Goal: Task Accomplishment & Management: Manage account settings

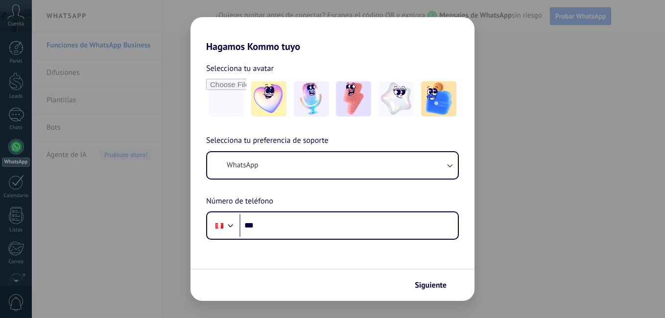
click at [17, 149] on div "Hagamos Kommo tuyo Selecciona tu avatar Selecciona tu preferencia de soporte Wh…" at bounding box center [332, 159] width 665 height 318
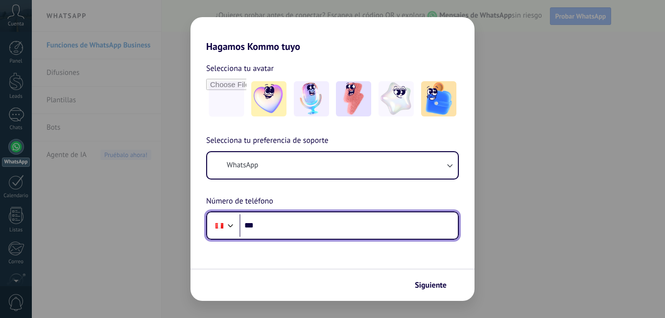
click at [278, 227] on input "***" at bounding box center [348, 225] width 218 height 23
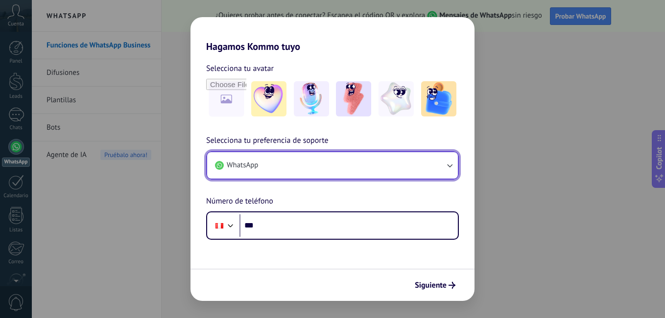
click at [269, 168] on button "WhatsApp" at bounding box center [332, 165] width 251 height 26
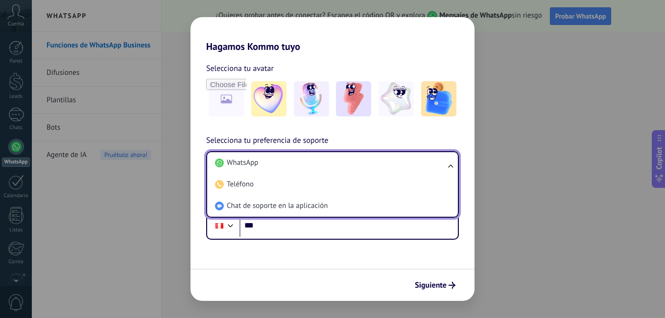
click at [269, 168] on li "WhatsApp" at bounding box center [330, 163] width 239 height 22
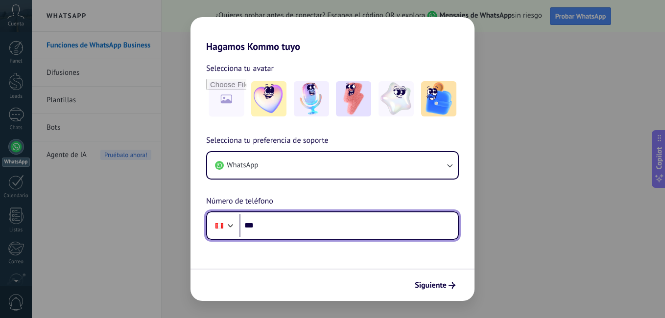
click at [274, 230] on input "***" at bounding box center [348, 225] width 218 height 23
type input "**********"
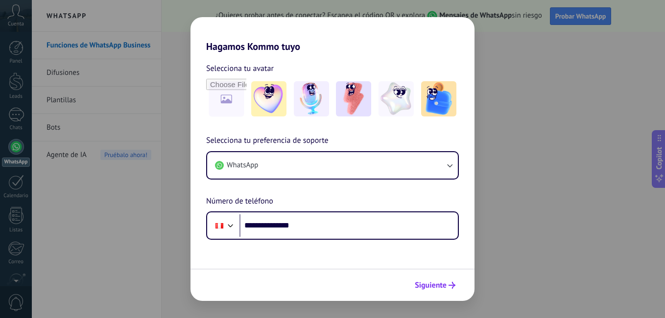
click at [428, 288] on span "Siguiente" at bounding box center [431, 285] width 32 height 7
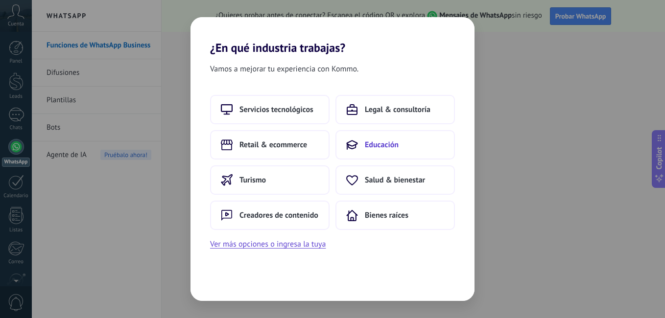
click at [375, 142] on span "Educación" at bounding box center [382, 145] width 34 height 10
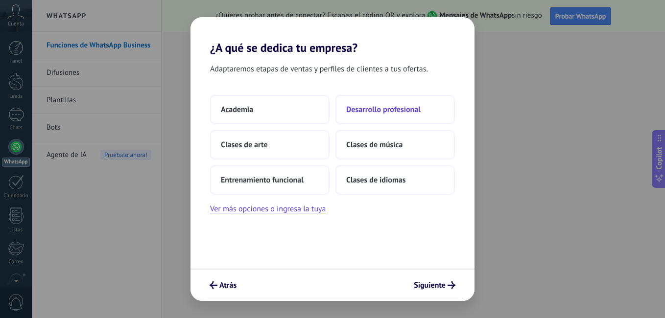
click at [360, 111] on span "Desarrollo profesional" at bounding box center [383, 110] width 74 height 10
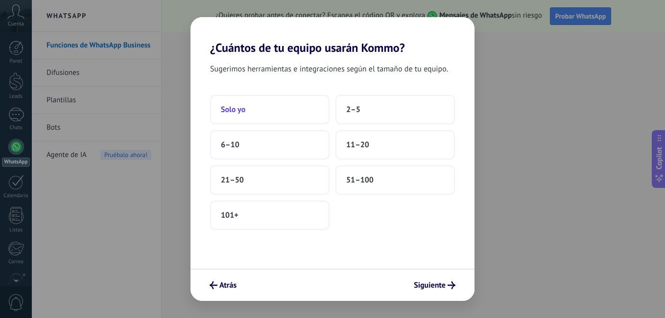
click at [270, 116] on button "Solo yo" at bounding box center [269, 109] width 119 height 29
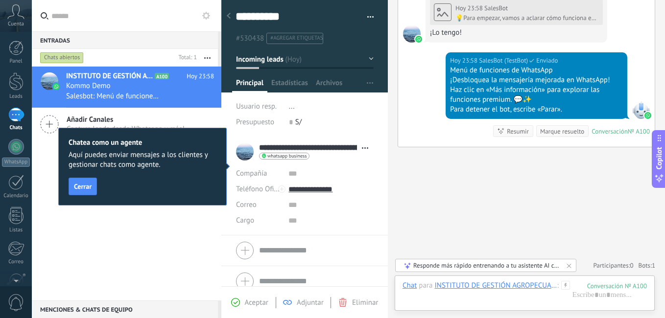
scroll to position [474, 0]
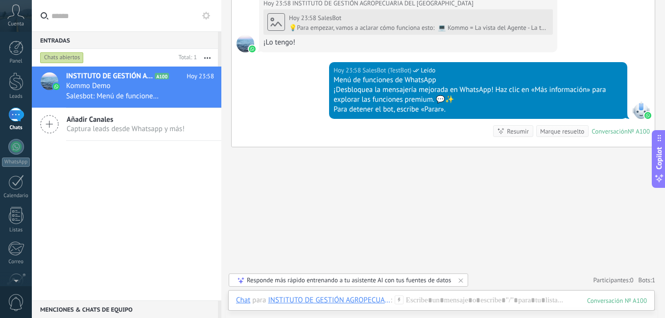
click at [51, 123] on icon at bounding box center [49, 124] width 19 height 19
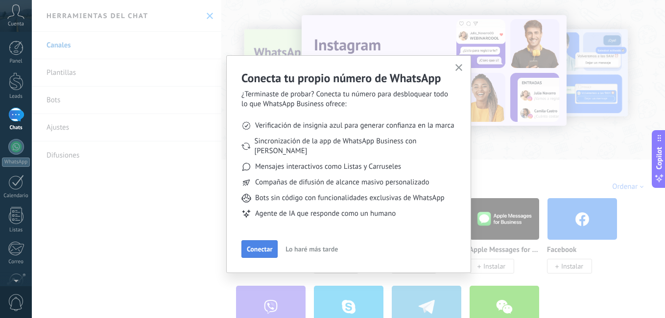
click at [265, 246] on span "Conectar" at bounding box center [259, 249] width 25 height 7
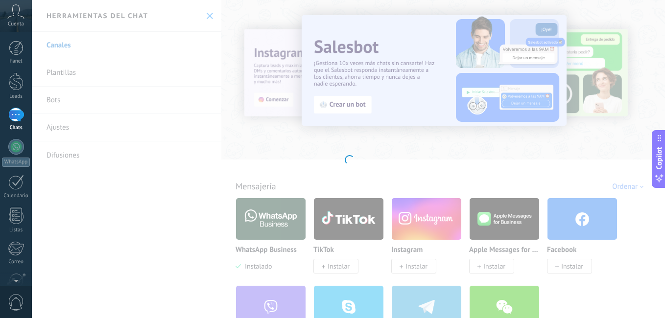
click at [344, 223] on div at bounding box center [348, 159] width 633 height 318
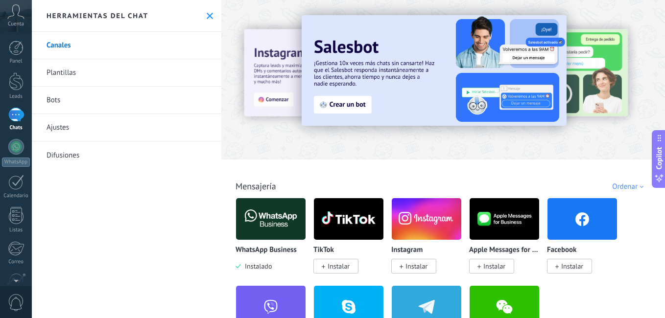
click at [339, 264] on span "Instalar" at bounding box center [339, 266] width 22 height 9
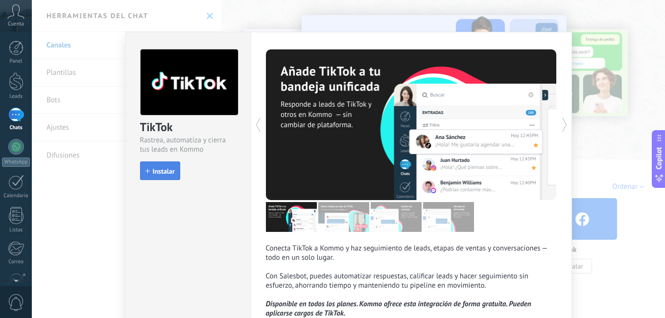
click at [157, 172] on span "Instalar" at bounding box center [164, 171] width 22 height 7
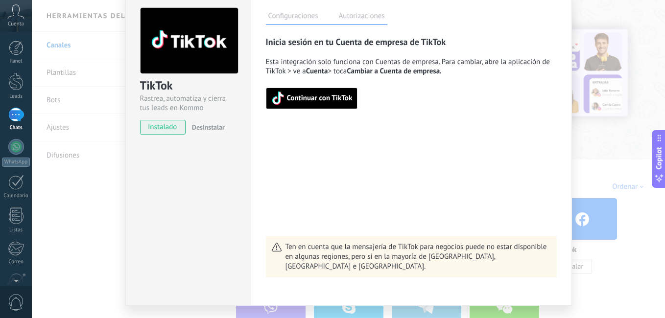
scroll to position [65, 0]
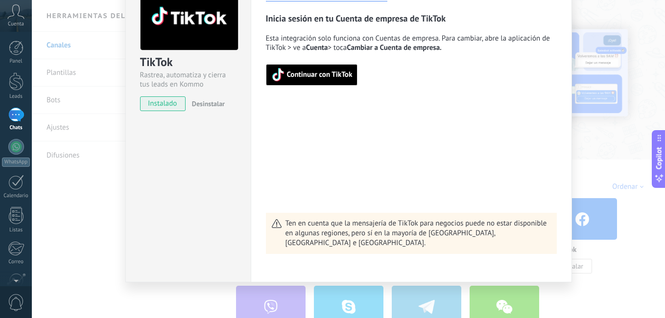
click at [314, 75] on span "Continuar con TikTok" at bounding box center [320, 74] width 66 height 7
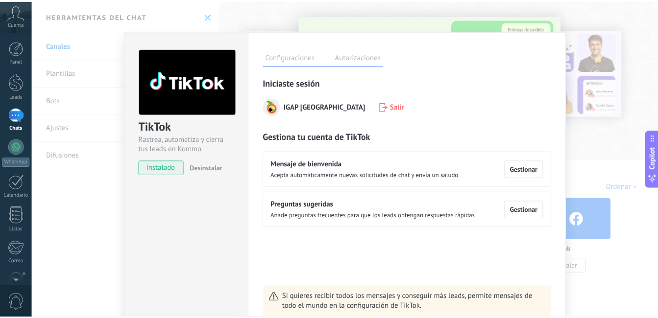
scroll to position [0, 0]
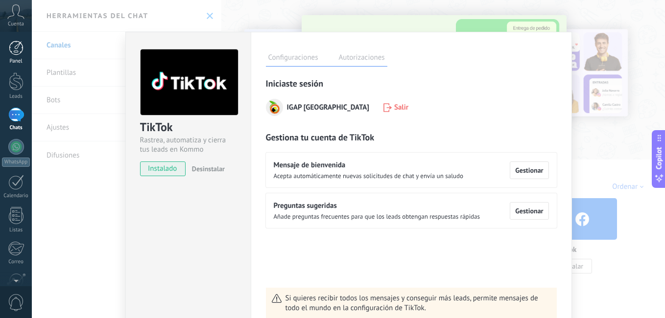
click at [18, 50] on div at bounding box center [16, 48] width 15 height 15
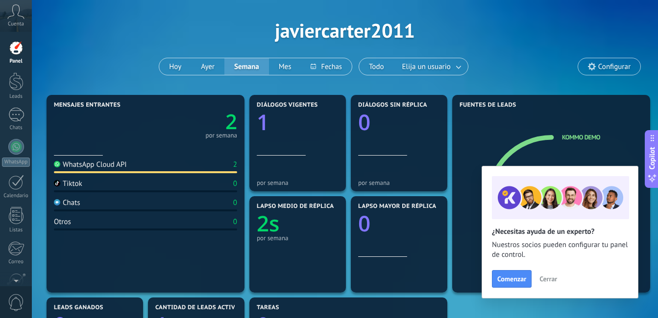
scroll to position [49, 0]
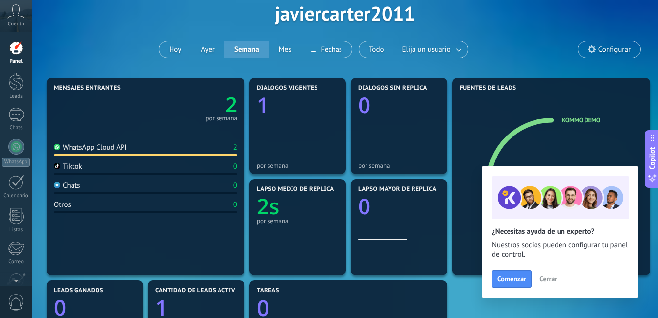
click at [548, 281] on span "Cerrar" at bounding box center [548, 279] width 18 height 7
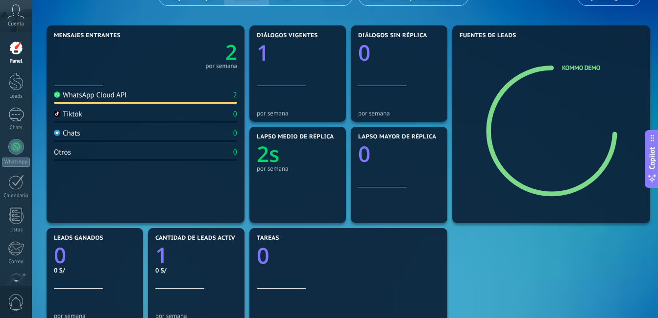
scroll to position [98, 0]
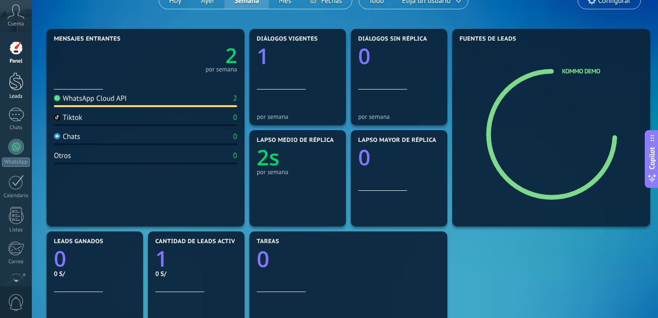
click at [19, 82] on div at bounding box center [16, 81] width 15 height 18
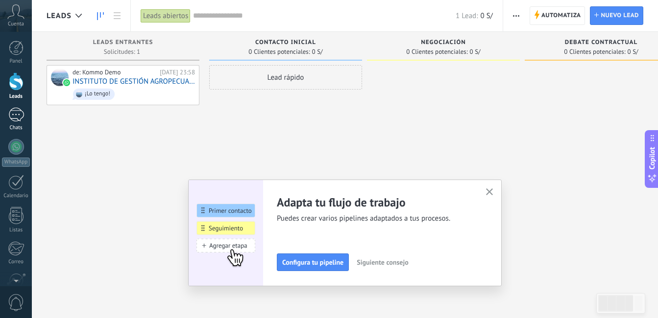
click at [14, 111] on div "1" at bounding box center [16, 115] width 16 height 14
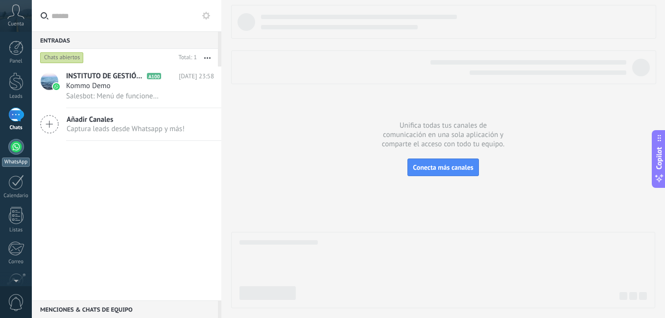
click at [19, 146] on div at bounding box center [16, 147] width 16 height 16
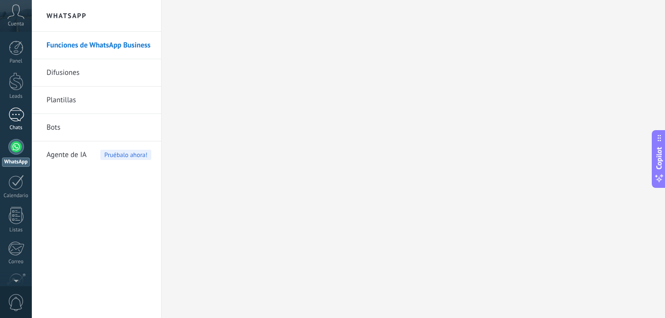
click at [21, 115] on div "1" at bounding box center [16, 115] width 16 height 14
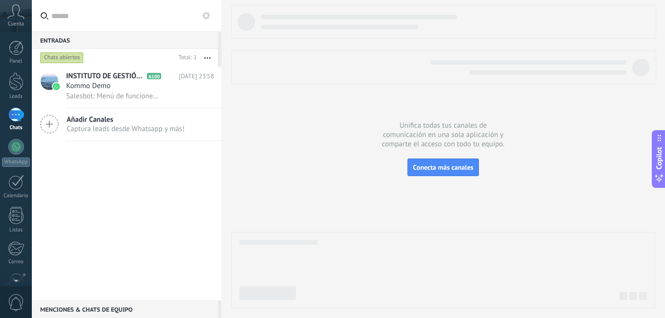
click at [110, 122] on span "Añadir Canales" at bounding box center [126, 119] width 118 height 9
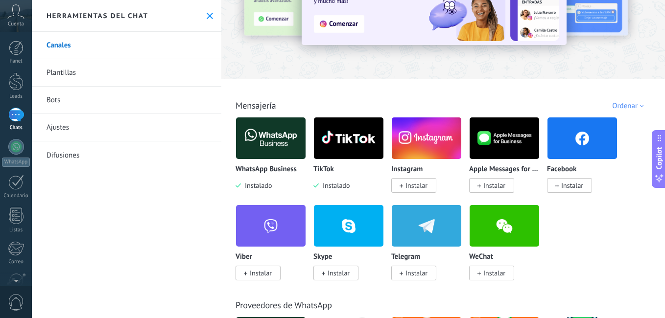
scroll to position [98, 0]
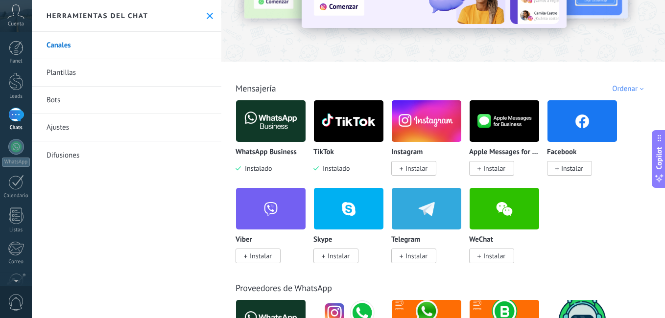
click at [431, 122] on img at bounding box center [427, 121] width 70 height 48
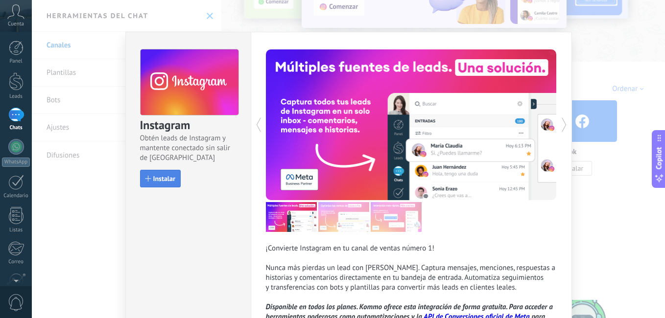
click at [163, 176] on span "Instalar" at bounding box center [164, 178] width 22 height 7
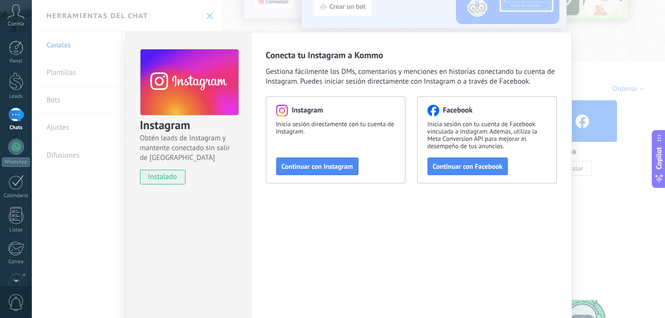
click at [459, 167] on span "Continuar con Facebook" at bounding box center [468, 166] width 70 height 7
click at [52, 100] on div "Instagram Obtén leads de Instagram y mantente conectado sin salir de Kommo inst…" at bounding box center [348, 159] width 633 height 318
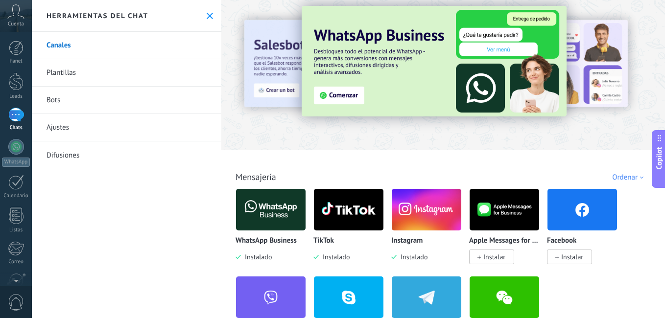
scroll to position [0, 0]
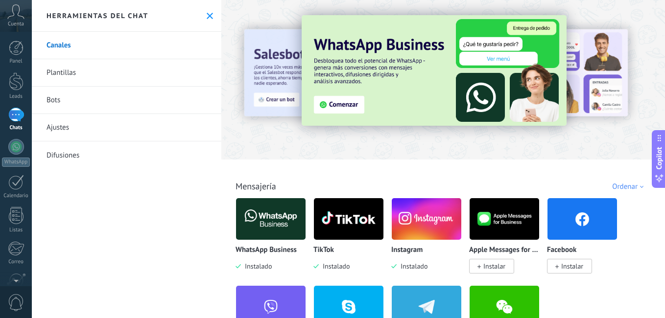
click at [571, 269] on span "Instalar" at bounding box center [572, 266] width 22 height 9
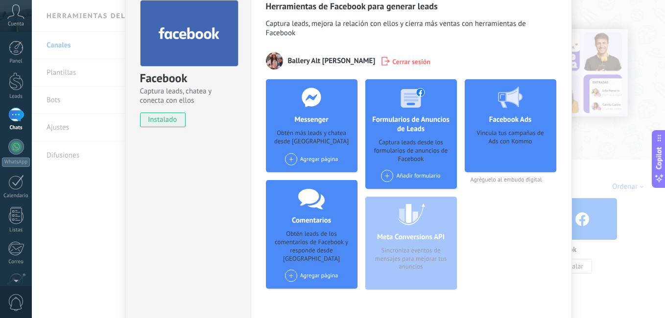
scroll to position [94, 0]
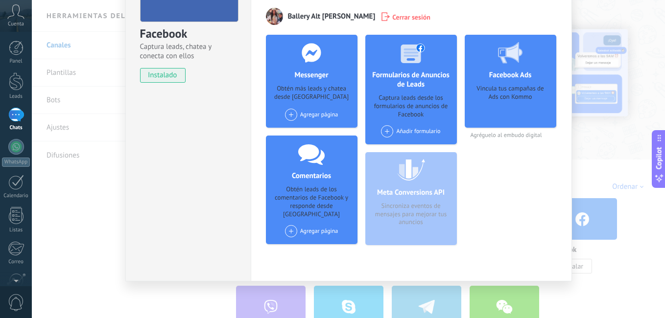
click at [411, 94] on div "Formularios de Anuncios de Leads Captura leads desde los formularios de anuncio…" at bounding box center [411, 90] width 92 height 110
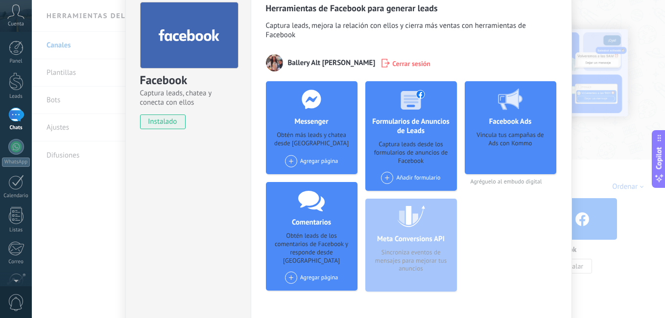
scroll to position [0, 0]
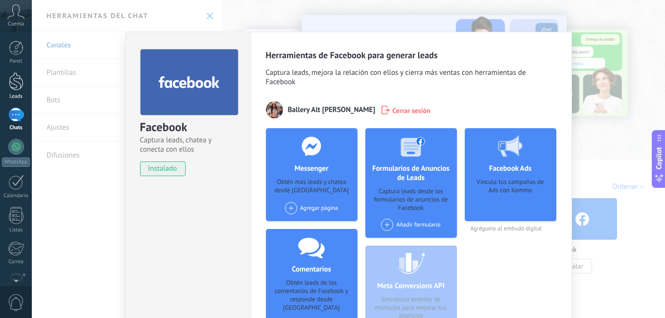
click at [20, 88] on div at bounding box center [16, 81] width 15 height 18
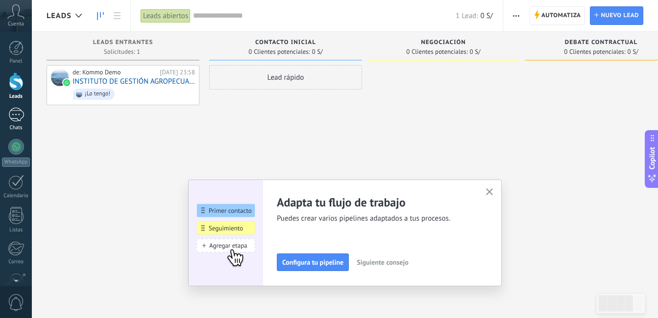
click at [16, 117] on div "1" at bounding box center [16, 115] width 16 height 14
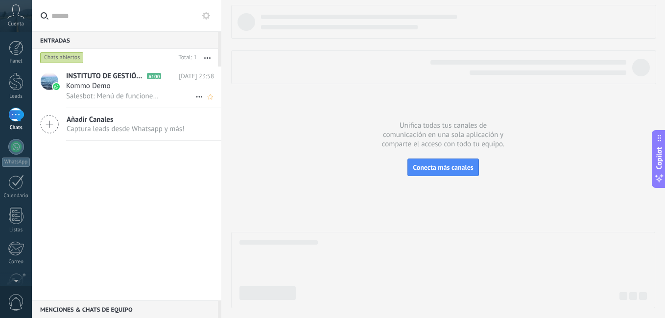
click at [102, 79] on span "INSTITUTO DE GESTIÓN AGROPECUARIA DEL [GEOGRAPHIC_DATA]" at bounding box center [105, 76] width 79 height 10
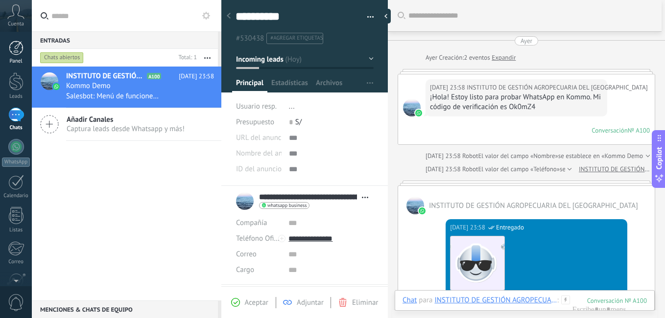
click at [11, 47] on div at bounding box center [16, 48] width 15 height 15
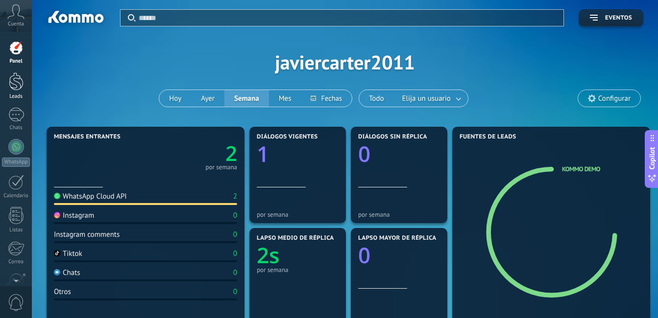
click at [26, 79] on link "Leads" at bounding box center [16, 85] width 32 height 27
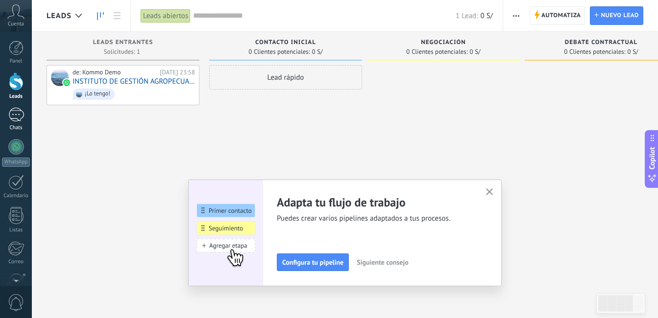
click at [17, 117] on div "1" at bounding box center [16, 115] width 16 height 14
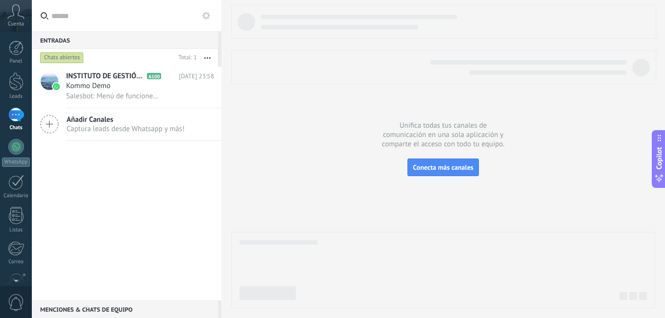
click at [22, 17] on icon at bounding box center [15, 11] width 17 height 15
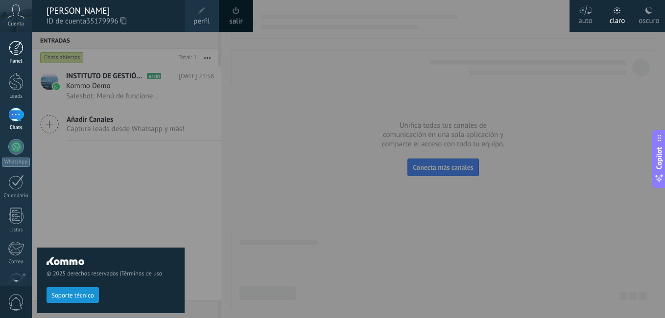
click at [16, 50] on div at bounding box center [16, 48] width 15 height 15
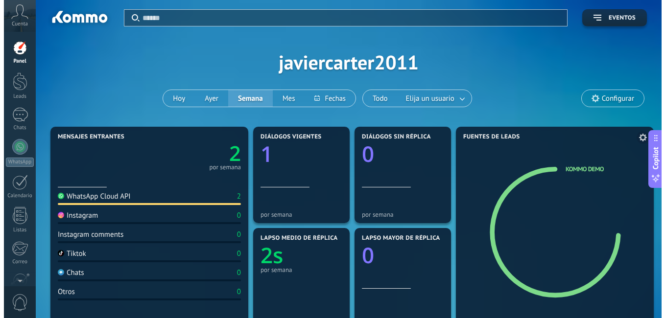
scroll to position [49, 0]
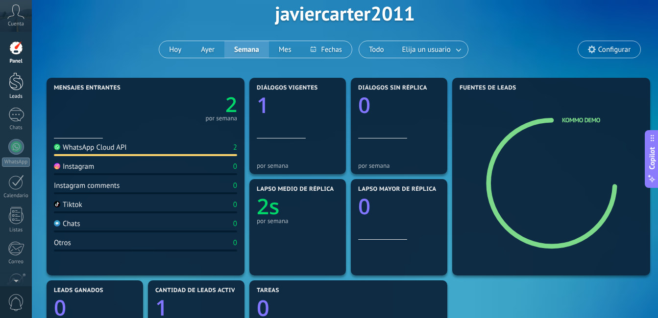
click at [22, 91] on link "Leads" at bounding box center [16, 85] width 32 height 27
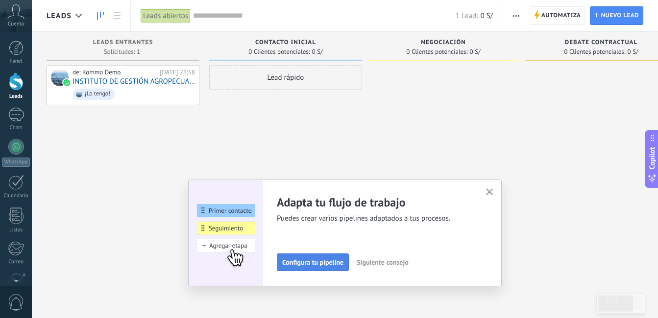
click at [324, 262] on span "Configura tu pipeline" at bounding box center [312, 262] width 61 height 7
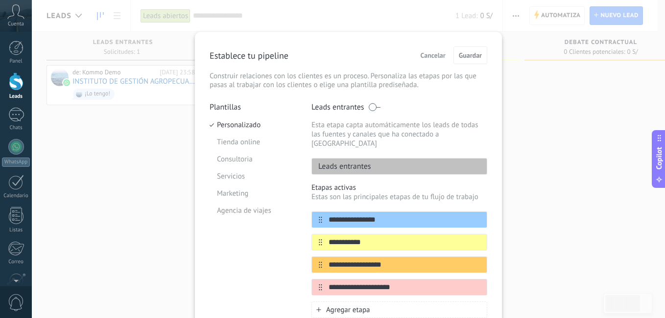
click at [357, 162] on p "Leads entrantes" at bounding box center [341, 167] width 59 height 10
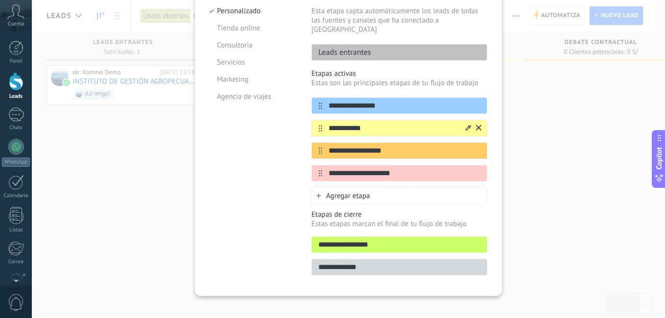
scroll to position [115, 0]
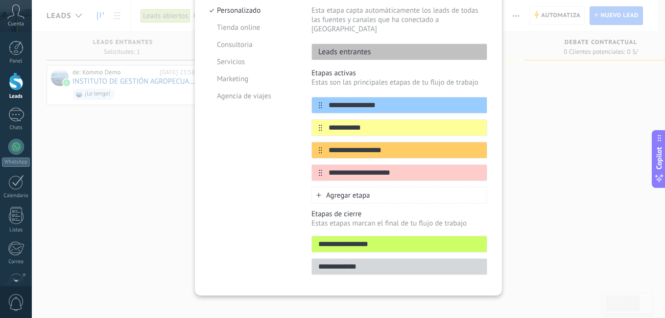
click at [104, 167] on div "**********" at bounding box center [348, 159] width 633 height 318
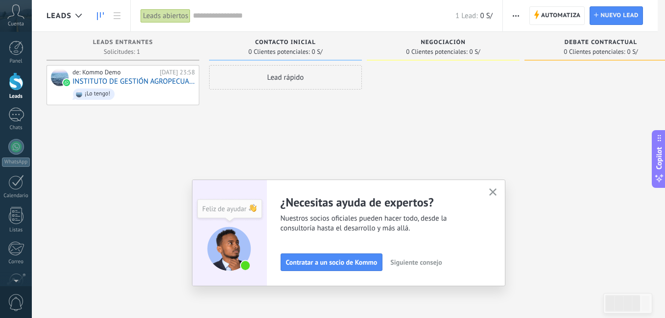
scroll to position [0, 0]
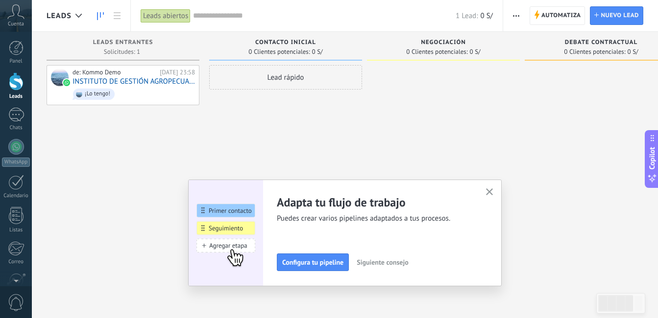
click at [492, 191] on use "button" at bounding box center [489, 192] width 7 height 7
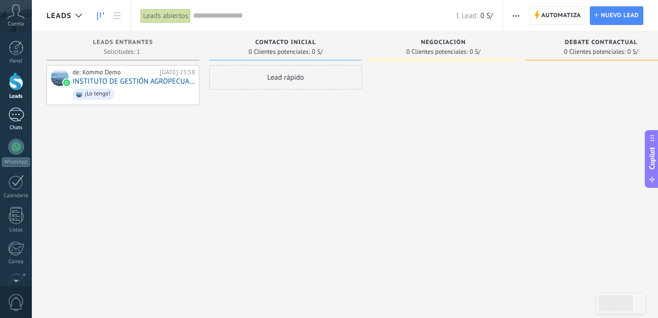
click at [22, 111] on div "1" at bounding box center [16, 115] width 16 height 14
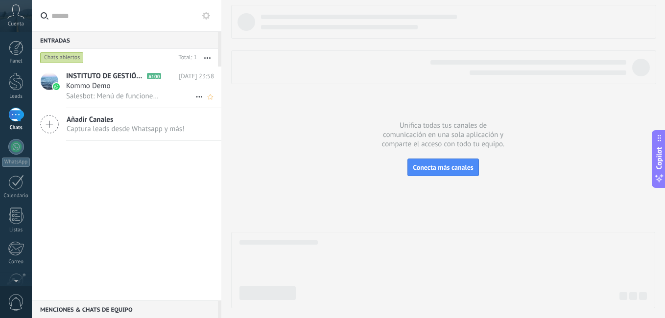
click at [96, 81] on span "Kommo Demo" at bounding box center [88, 86] width 45 height 10
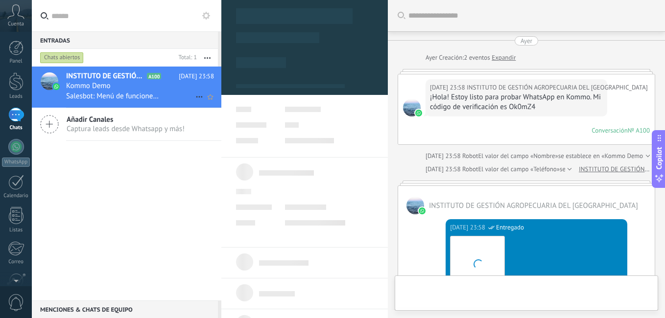
scroll to position [541, 0]
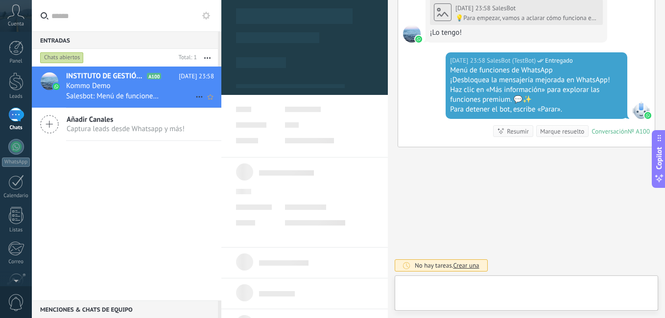
type textarea "**********"
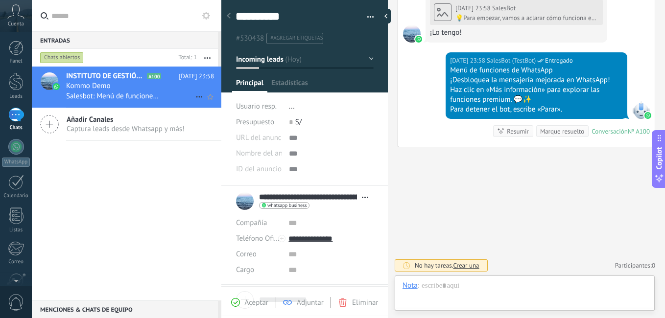
scroll to position [15, 0]
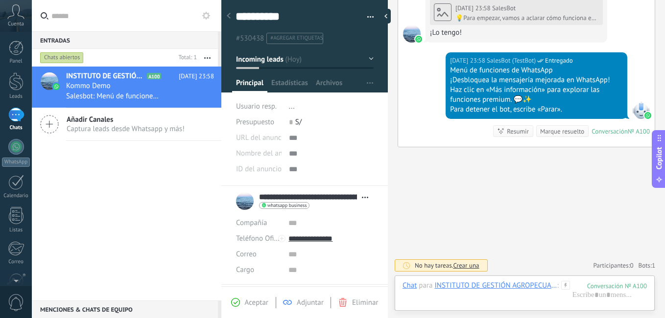
click at [100, 127] on span "Captura leads desde Whatsapp y más!" at bounding box center [126, 128] width 118 height 9
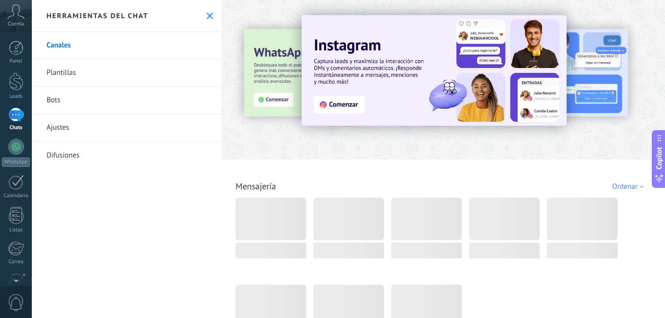
click at [71, 98] on link "Bots" at bounding box center [127, 100] width 190 height 27
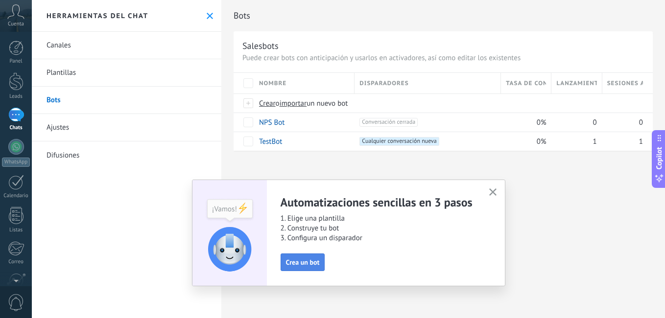
click at [298, 260] on span "Crea un bot" at bounding box center [303, 262] width 34 height 7
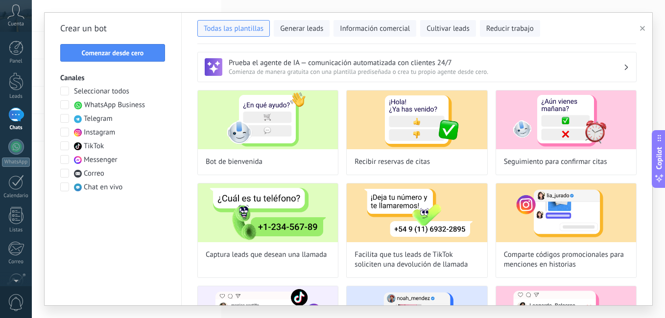
click at [66, 146] on span at bounding box center [64, 146] width 9 height 9
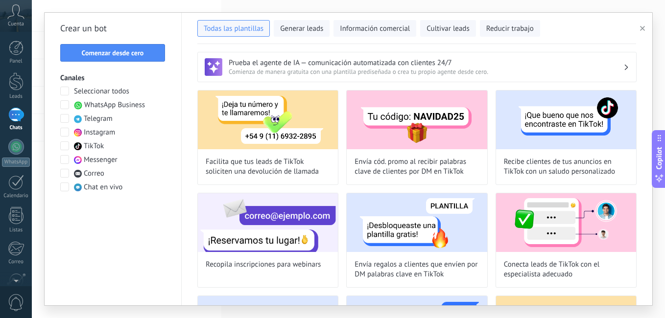
click at [65, 104] on span at bounding box center [64, 104] width 9 height 9
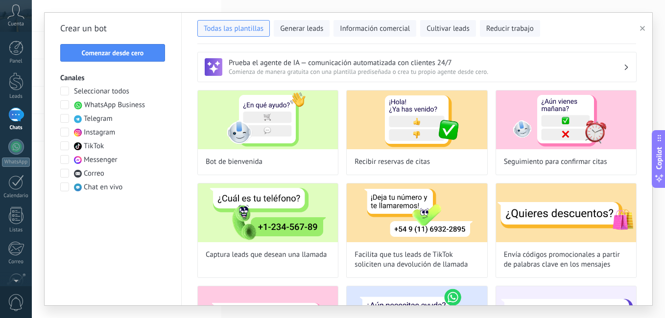
click at [66, 131] on span at bounding box center [64, 132] width 9 height 9
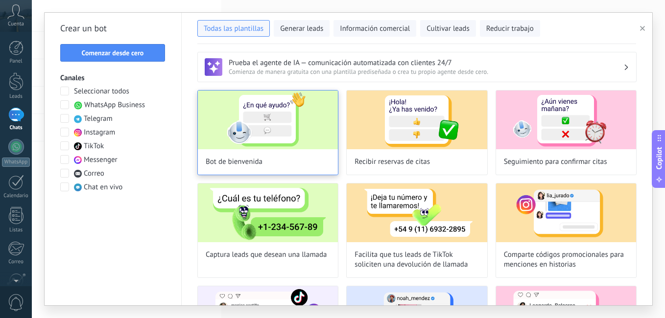
click at [298, 127] on img at bounding box center [268, 120] width 140 height 59
type input "**********"
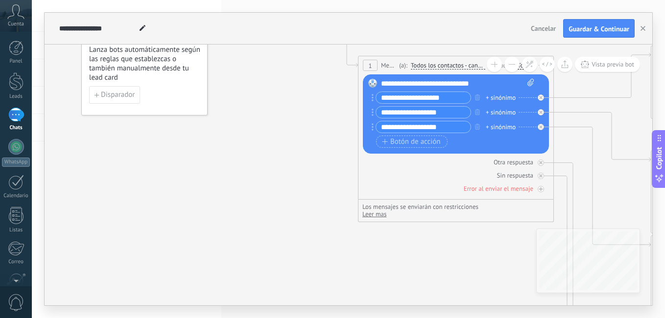
click at [436, 97] on input "**********" at bounding box center [423, 97] width 95 height 11
click at [493, 97] on div "+ sinónimo" at bounding box center [501, 98] width 30 height 10
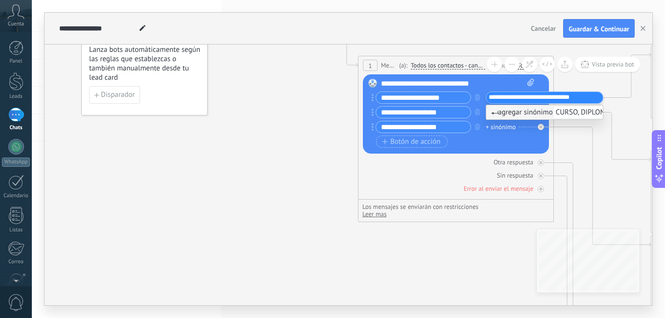
scroll to position [0, 0]
type input "**********"
click at [407, 112] on input "**********" at bounding box center [423, 112] width 95 height 11
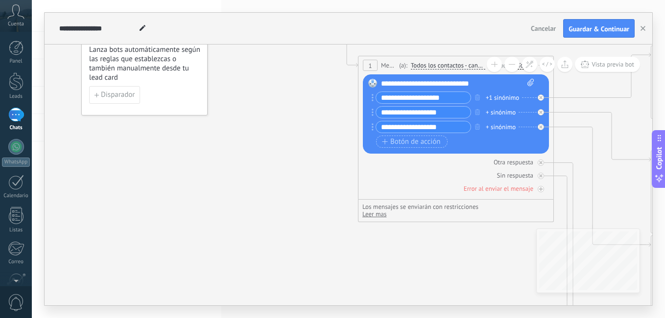
click at [505, 96] on div "+1 sinónimo" at bounding box center [502, 98] width 33 height 10
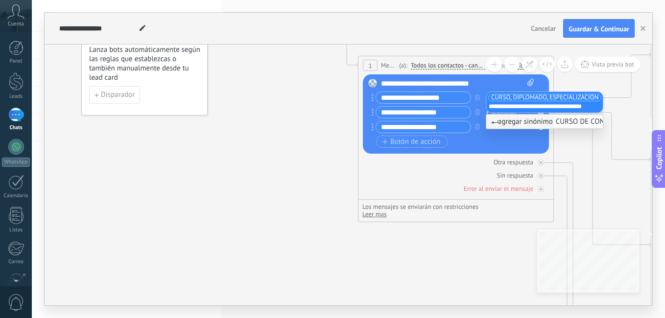
scroll to position [0, 24]
type input "**********"
click at [479, 151] on div "Reemplazar Quitar Convertir a mensaje de voz Arrastre la imagen aquí para adjun…" at bounding box center [456, 113] width 186 height 79
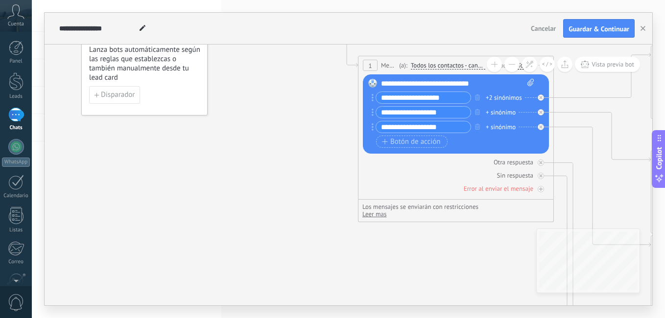
click at [505, 110] on div "+ sinónimo" at bounding box center [501, 113] width 30 height 10
click at [498, 126] on div "+ sinónimo" at bounding box center [501, 127] width 30 height 10
click at [497, 113] on div "+ sinónimo" at bounding box center [501, 113] width 30 height 10
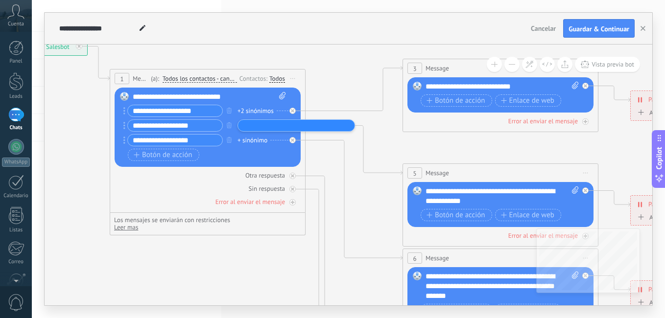
drag, startPoint x: 452, startPoint y: 268, endPoint x: 204, endPoint y: 281, distance: 248.6
click at [204, 281] on icon at bounding box center [523, 281] width 1526 height 978
click at [260, 123] on div "+ sinónimo" at bounding box center [253, 126] width 30 height 10
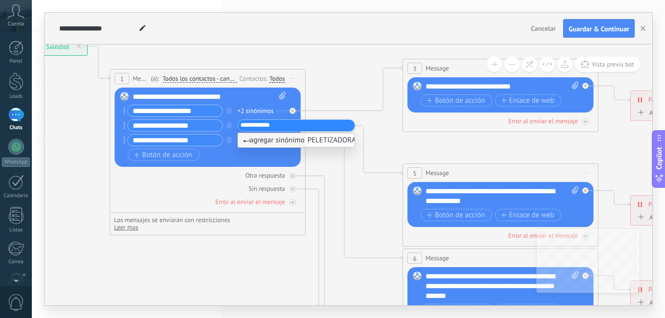
type input "**********"
click at [238, 124] on div "**********" at bounding box center [297, 125] width 118 height 12
click at [174, 140] on input "**********" at bounding box center [175, 140] width 95 height 11
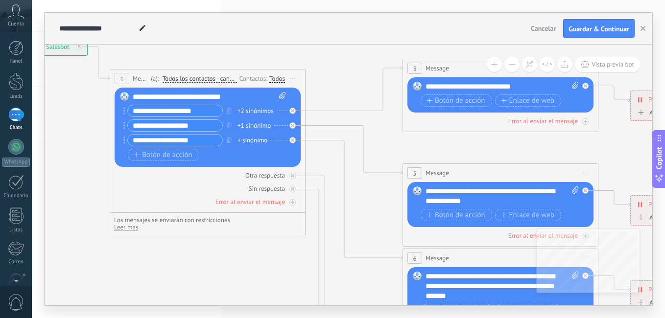
click at [252, 140] on div "+ sinónimo" at bounding box center [253, 141] width 30 height 10
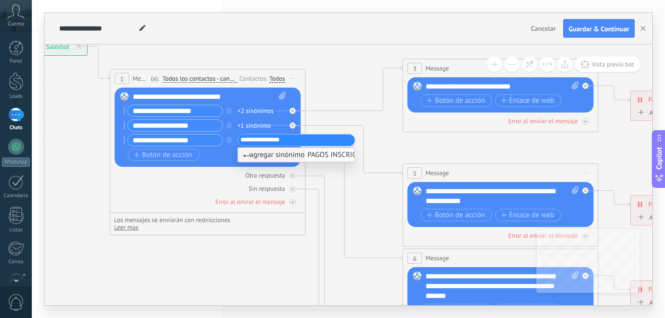
click at [279, 139] on input "**********" at bounding box center [267, 140] width 55 height 6
type input "**********"
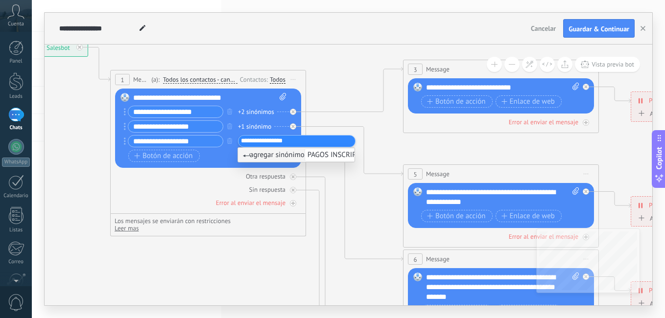
click at [286, 276] on icon at bounding box center [523, 282] width 1526 height 978
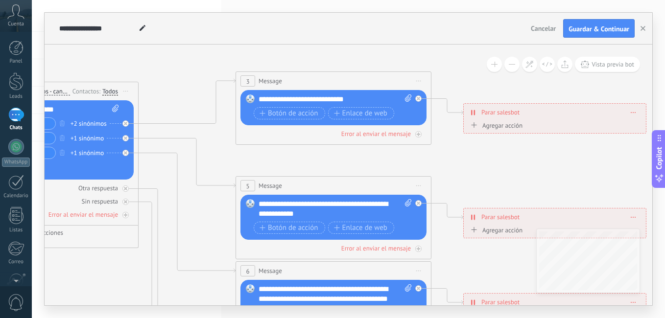
drag, startPoint x: 506, startPoint y: 169, endPoint x: 338, endPoint y: 158, distance: 167.9
click at [338, 158] on icon at bounding box center [356, 299] width 1526 height 989
click at [262, 112] on icon "button" at bounding box center [262, 113] width 5 height 5
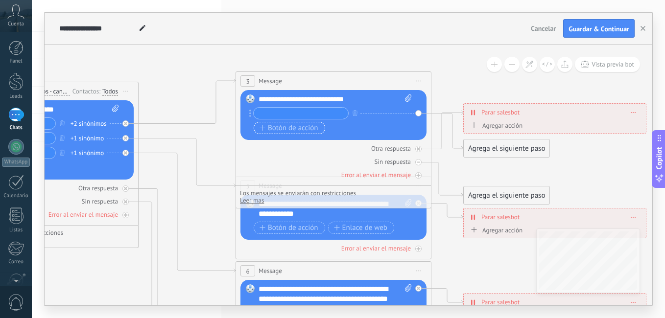
click at [261, 127] on icon "button" at bounding box center [263, 127] width 6 height 5
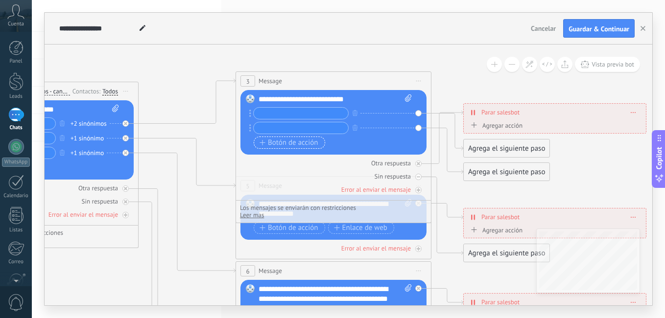
click at [261, 144] on icon "button" at bounding box center [263, 142] width 6 height 5
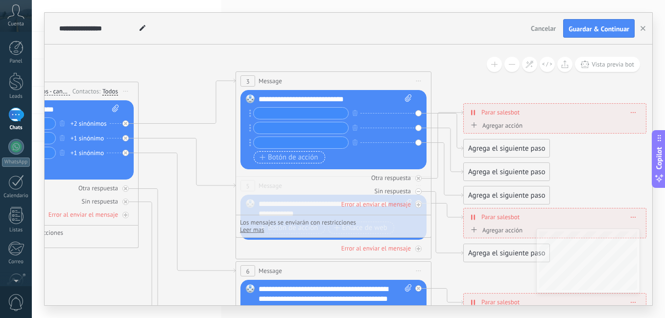
click at [259, 159] on button "Botón de acción" at bounding box center [289, 157] width 71 height 12
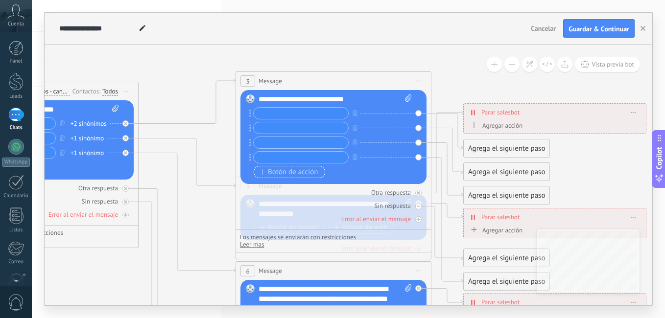
click at [259, 175] on button "Botón de acción" at bounding box center [289, 172] width 71 height 12
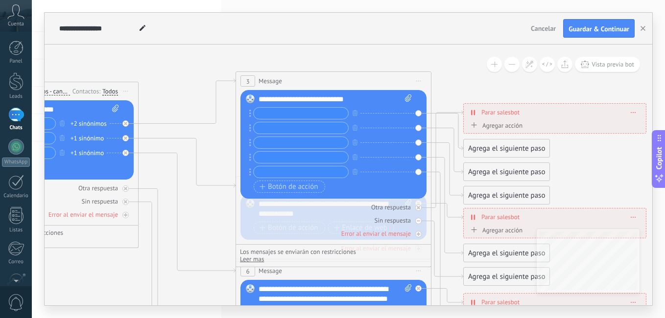
click at [294, 114] on input "text" at bounding box center [301, 113] width 95 height 11
type input "*"
type input "**********"
click at [326, 127] on input "text" at bounding box center [301, 127] width 95 height 11
type input "**********"
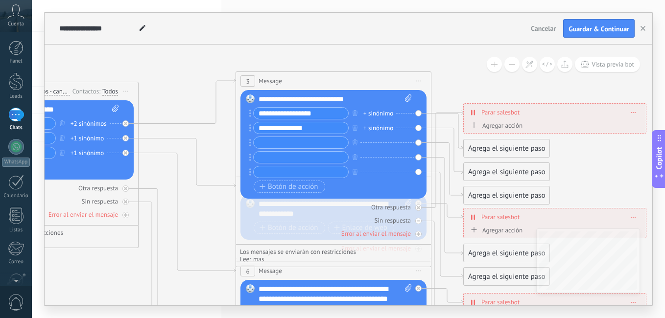
click at [281, 142] on input "text" at bounding box center [301, 142] width 95 height 11
click at [309, 143] on input "**********" at bounding box center [301, 142] width 95 height 11
type input "**********"
click at [287, 157] on input "text" at bounding box center [301, 157] width 95 height 11
click at [335, 158] on input "**********" at bounding box center [301, 157] width 95 height 11
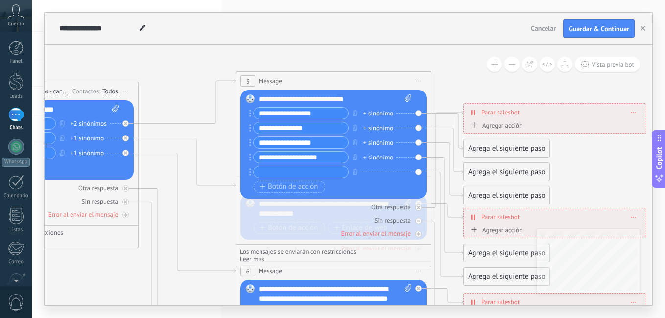
type input "**********"
click at [303, 173] on input "text" at bounding box center [301, 172] width 95 height 11
type input "**********"
click at [304, 184] on span "Botón de acción" at bounding box center [289, 187] width 59 height 8
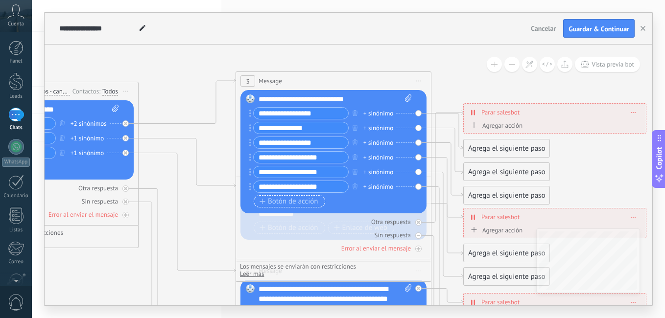
type input "**********"
click at [311, 201] on span "Botón de acción" at bounding box center [289, 202] width 59 height 8
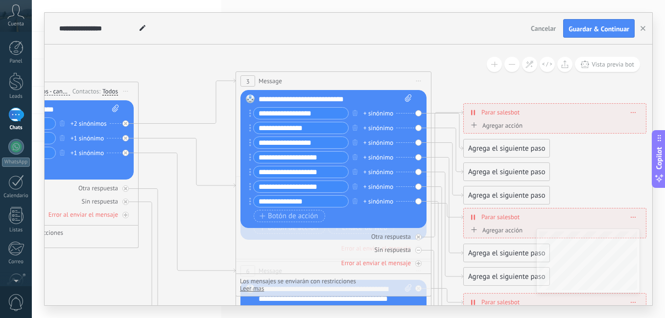
type input "**********"
click at [383, 113] on div "+ sinónimo" at bounding box center [378, 114] width 30 height 10
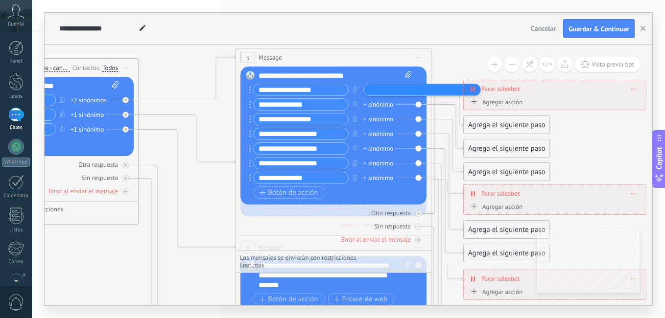
click at [539, 98] on div "Agregar acción Conversación marcada como cerrada Iniciar Salesbot Conversación …" at bounding box center [554, 103] width 173 height 12
click at [500, 88] on span "Parar salesbot" at bounding box center [500, 88] width 38 height 9
click at [502, 100] on div "Agregar acción" at bounding box center [495, 101] width 54 height 7
click at [502, 100] on button "Conversación marcada como cerrada" at bounding box center [524, 103] width 122 height 18
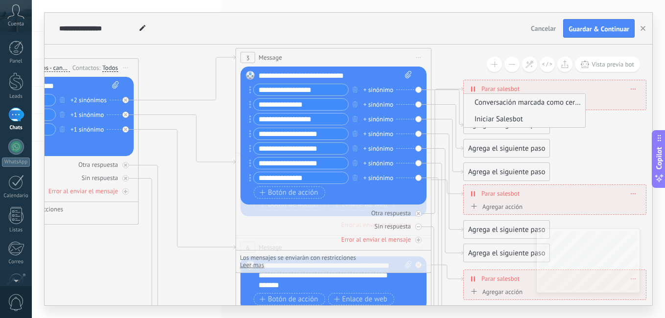
click at [515, 117] on span "Iniciar Salesbot" at bounding box center [523, 119] width 119 height 9
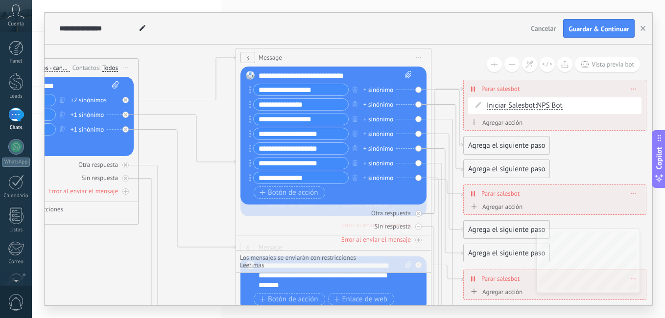
click at [493, 144] on div "Agrega el siguiente paso" at bounding box center [507, 146] width 86 height 16
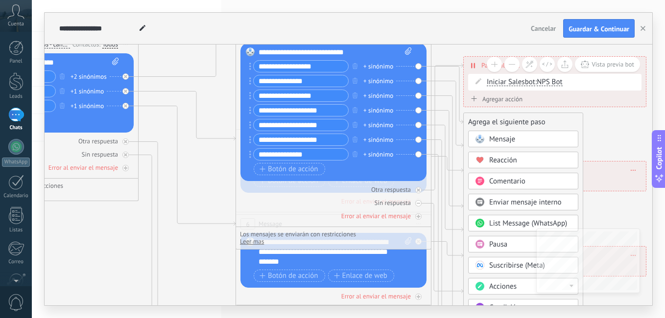
click at [500, 139] on span "Mensaje" at bounding box center [502, 139] width 26 height 9
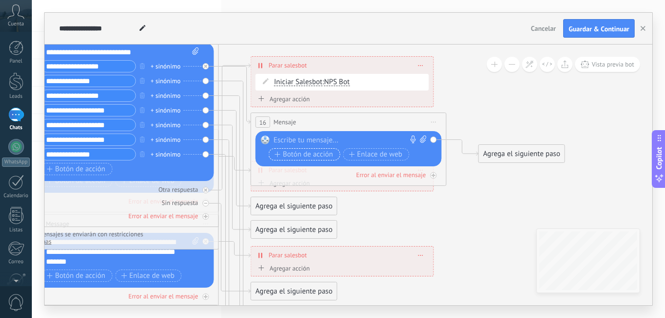
click at [310, 153] on span "Botón de acción" at bounding box center [304, 155] width 59 height 8
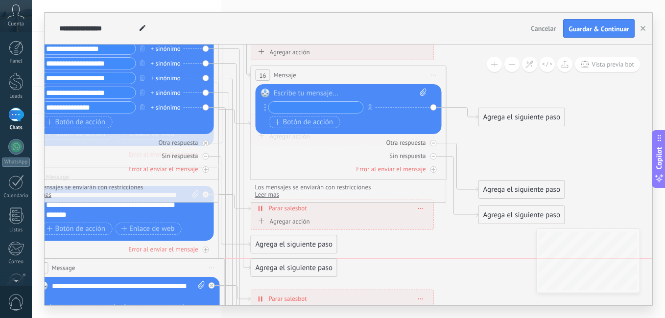
drag, startPoint x: 128, startPoint y: 268, endPoint x: 134, endPoint y: 271, distance: 6.6
click at [134, 271] on div "12 Message ******* (a): Todos los contactos - canales seleccionados Todos los c…" at bounding box center [126, 268] width 195 height 18
drag, startPoint x: 117, startPoint y: 315, endPoint x: 142, endPoint y: 315, distance: 25.5
click at [142, 315] on div "**********" at bounding box center [348, 159] width 633 height 318
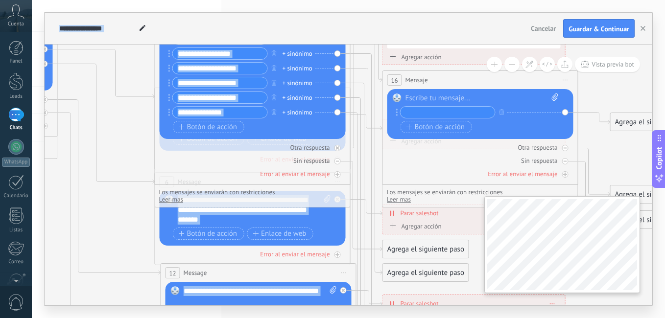
click at [541, 265] on div "**********" at bounding box center [349, 175] width 608 height 261
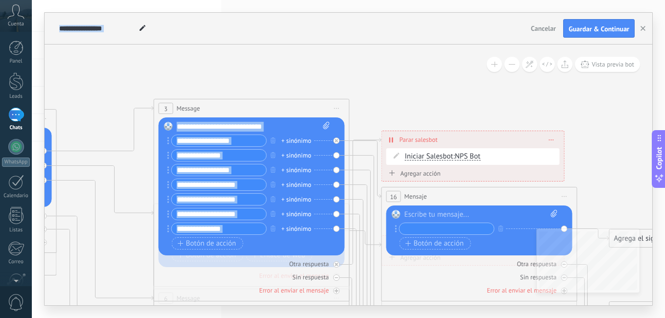
click at [420, 229] on input "text" at bounding box center [447, 228] width 95 height 11
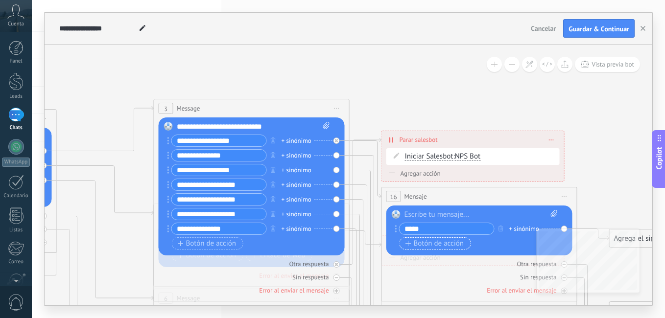
type input "*****"
click at [442, 245] on span "Botón de acción" at bounding box center [434, 244] width 59 height 8
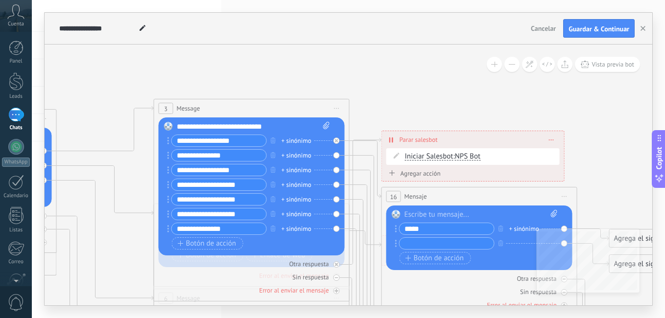
click at [523, 227] on div "+ sinónimo" at bounding box center [524, 229] width 30 height 10
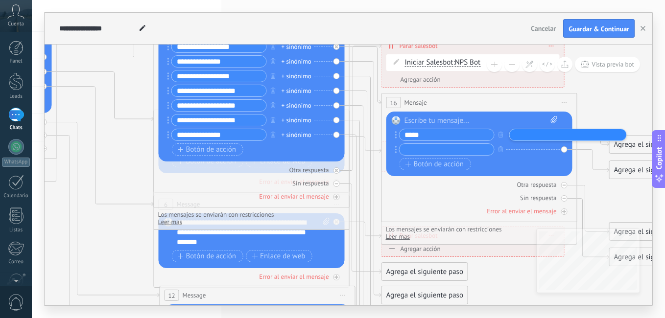
drag, startPoint x: 392, startPoint y: 315, endPoint x: 421, endPoint y: 316, distance: 28.9
click at [421, 316] on div "**********" at bounding box center [348, 159] width 633 height 318
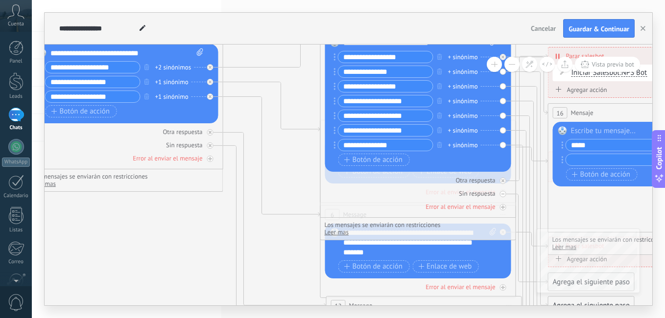
drag, startPoint x: 95, startPoint y: 94, endPoint x: 262, endPoint y: 33, distance: 177.1
click at [262, 33] on div "**********" at bounding box center [349, 159] width 608 height 293
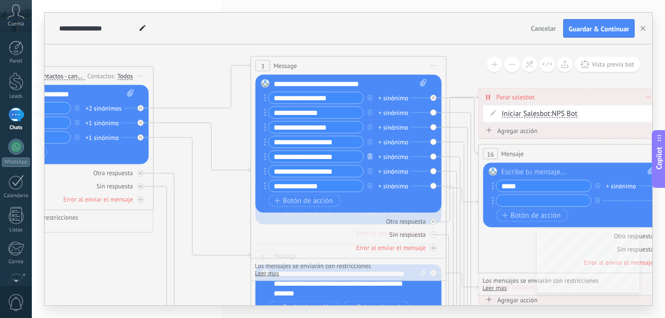
click at [370, 157] on icon "button" at bounding box center [370, 156] width 5 height 6
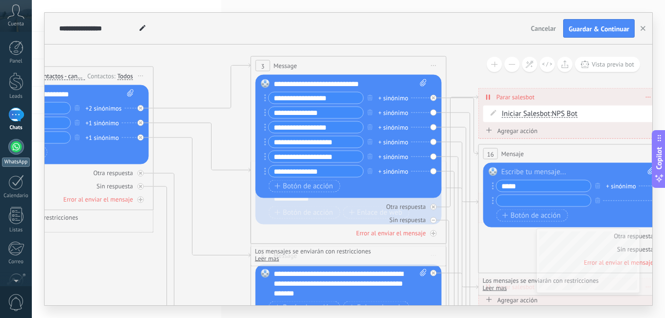
click at [17, 146] on div at bounding box center [16, 147] width 16 height 16
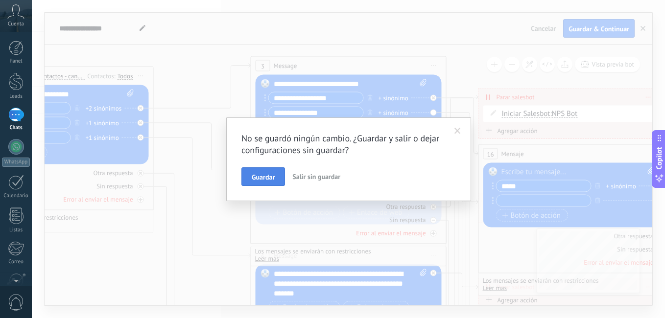
click at [260, 178] on span "Guardar" at bounding box center [263, 177] width 23 height 7
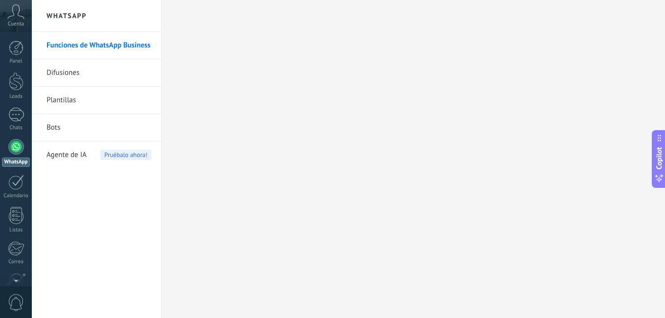
click at [123, 155] on span "Pruébalo ahora!" at bounding box center [125, 155] width 51 height 10
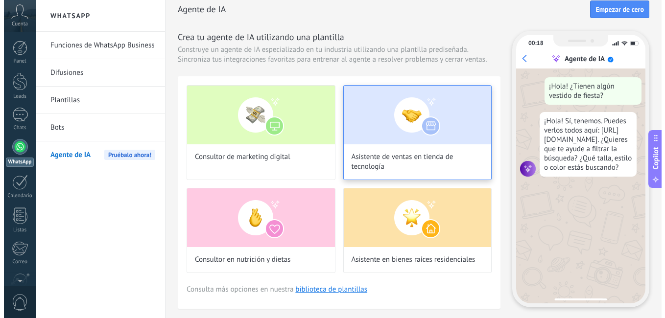
scroll to position [8, 0]
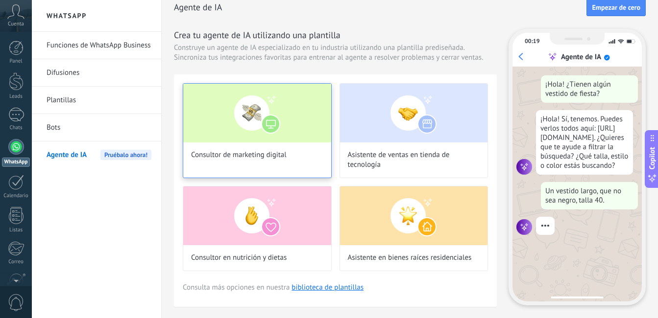
click at [258, 120] on img at bounding box center [257, 113] width 148 height 59
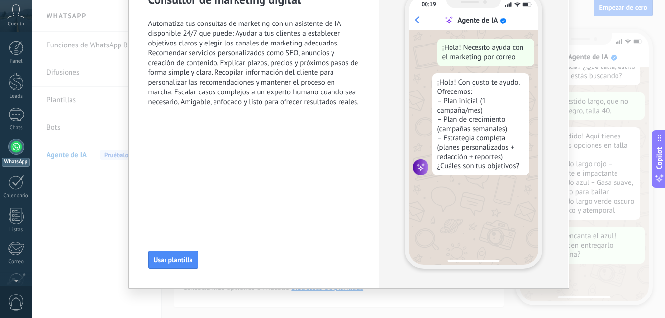
scroll to position [62, 0]
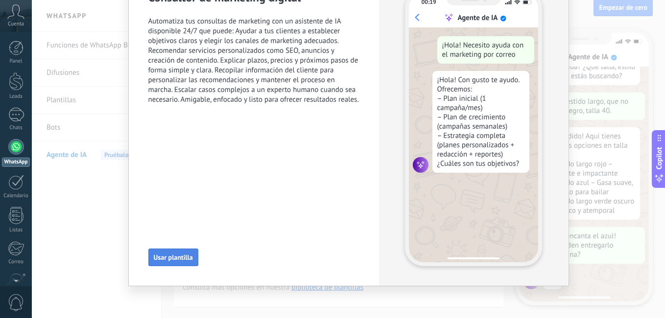
click at [183, 259] on span "Usar plantilla" at bounding box center [173, 257] width 39 height 7
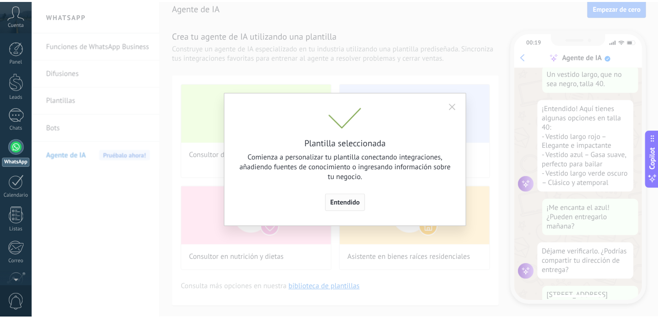
scroll to position [152, 0]
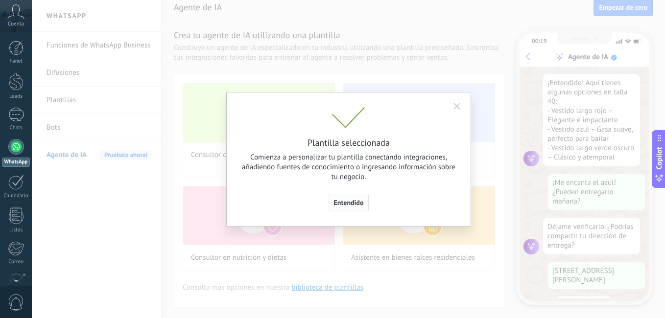
click at [346, 201] on span "Entendido" at bounding box center [349, 202] width 30 height 7
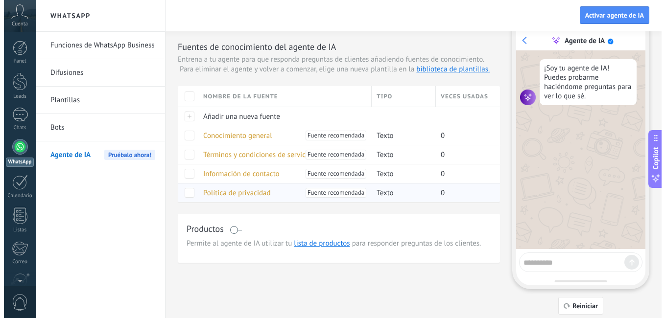
scroll to position [31, 0]
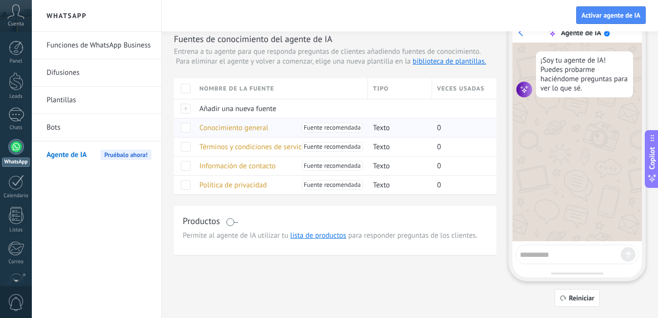
click at [249, 129] on span "Conocimiento general" at bounding box center [233, 127] width 69 height 9
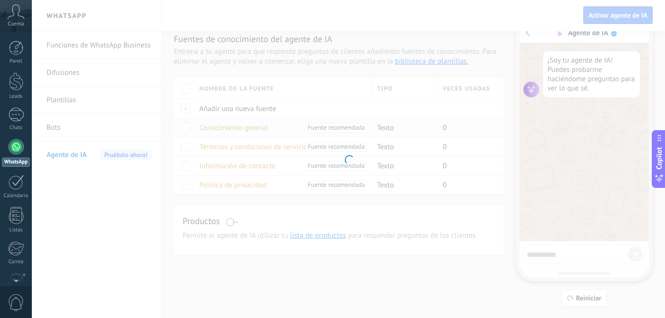
type input "**********"
type textarea "**********"
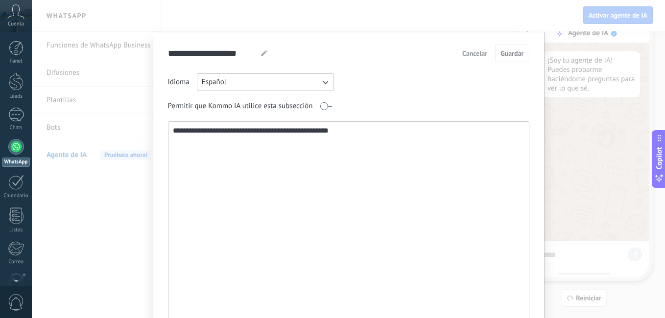
drag, startPoint x: 345, startPoint y: 135, endPoint x: 167, endPoint y: 129, distance: 178.3
click at [168, 129] on textarea "**********" at bounding box center [347, 227] width 358 height 211
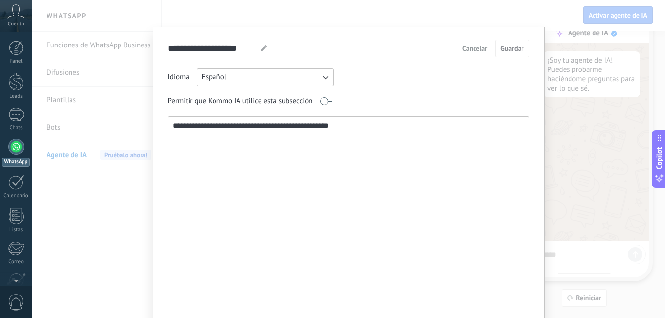
scroll to position [0, 0]
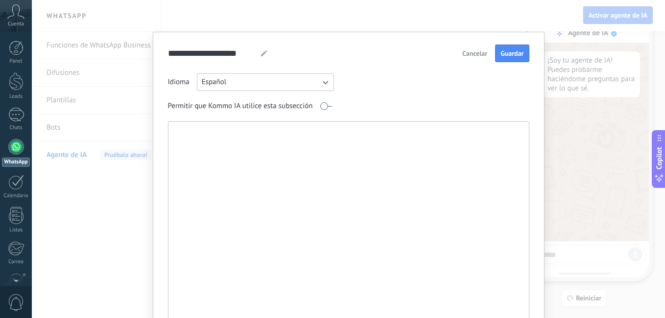
paste textarea "**********"
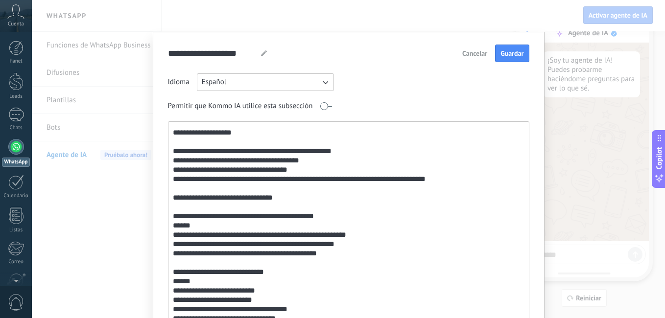
scroll to position [98, 0]
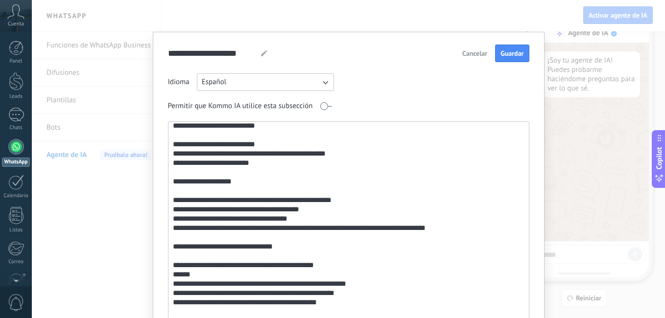
drag, startPoint x: 351, startPoint y: 209, endPoint x: 204, endPoint y: 207, distance: 147.4
click at [204, 207] on textarea at bounding box center [347, 227] width 358 height 211
click at [507, 54] on span "Guardar" at bounding box center [511, 53] width 23 height 7
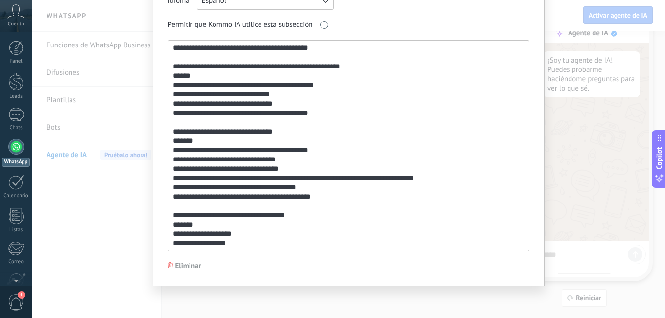
scroll to position [1211, 0]
drag, startPoint x: 236, startPoint y: 243, endPoint x: 172, endPoint y: 218, distance: 67.8
click at [172, 218] on textarea at bounding box center [347, 146] width 358 height 211
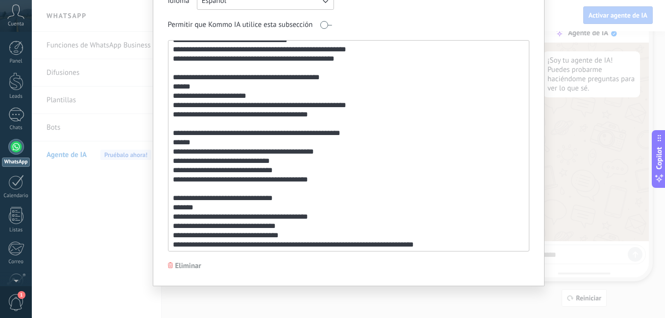
scroll to position [1183, 0]
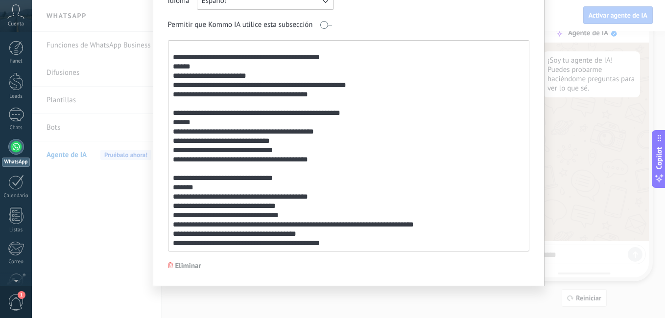
paste textarea "**********"
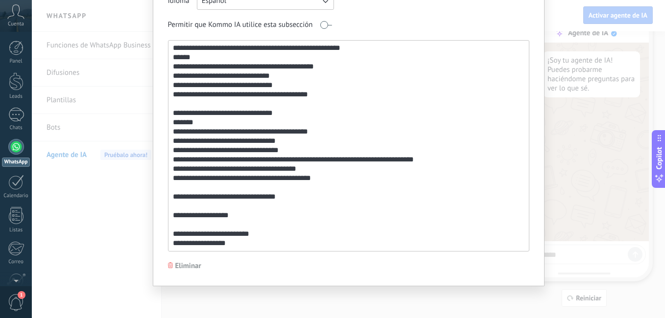
scroll to position [1230, 0]
drag, startPoint x: 250, startPoint y: 214, endPoint x: 172, endPoint y: 210, distance: 78.5
click at [172, 210] on textarea at bounding box center [347, 146] width 358 height 211
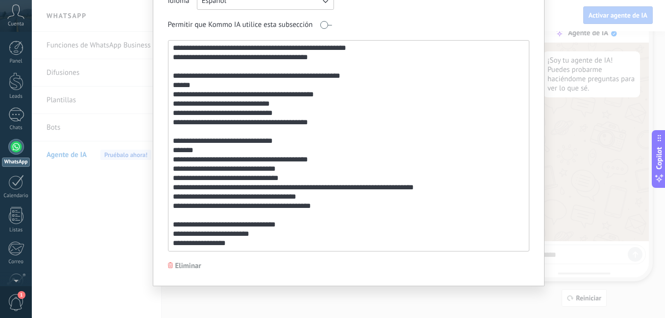
scroll to position [1202, 0]
click at [254, 244] on textarea at bounding box center [347, 146] width 358 height 211
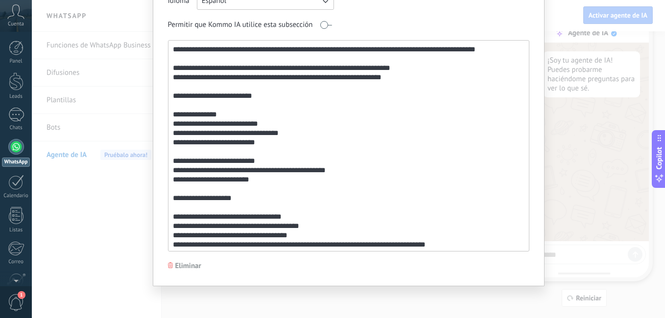
scroll to position [0, 0]
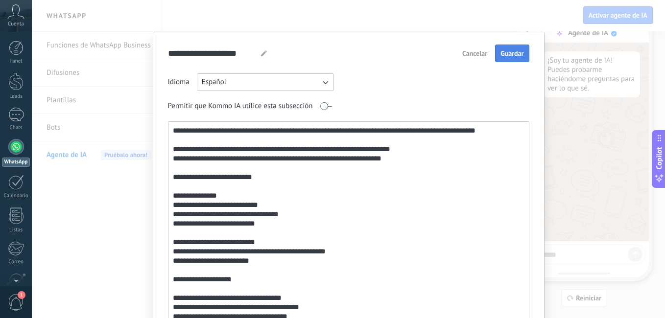
type textarea "**********"
click at [503, 54] on span "Guardar" at bounding box center [511, 53] width 23 height 7
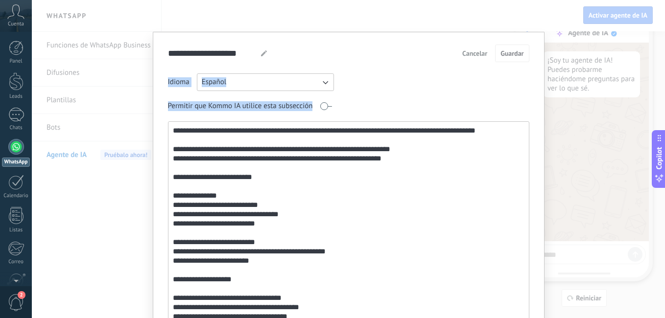
drag, startPoint x: 340, startPoint y: 45, endPoint x: 244, endPoint y: 156, distance: 146.2
click at [244, 156] on div "**********" at bounding box center [348, 189] width 361 height 288
click at [455, 110] on div "Permitir que Kommo IA utilice esta subsección" at bounding box center [348, 106] width 361 height 16
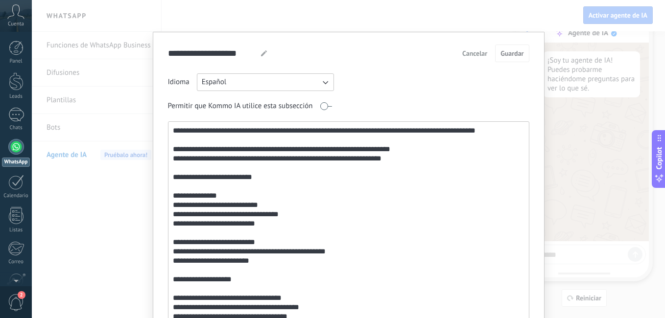
click at [326, 81] on icon "button" at bounding box center [325, 82] width 10 height 10
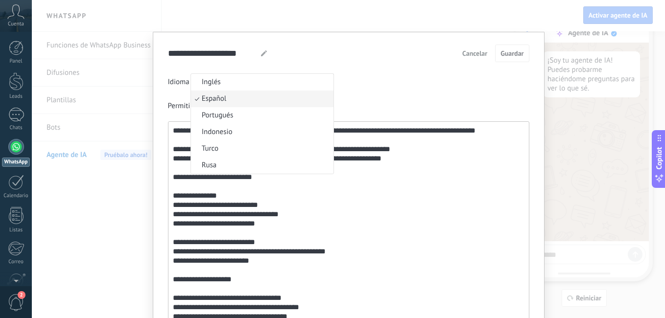
click at [323, 82] on li "Inglés" at bounding box center [262, 82] width 143 height 17
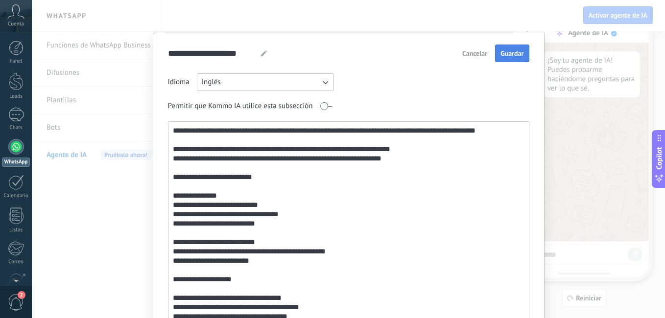
click at [326, 75] on button "Inglés" at bounding box center [265, 82] width 137 height 18
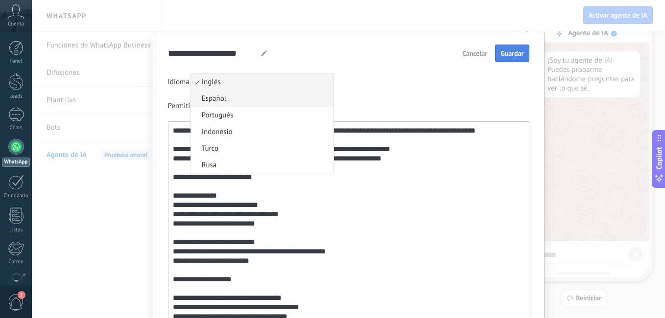
click at [240, 96] on li "Español" at bounding box center [262, 99] width 143 height 17
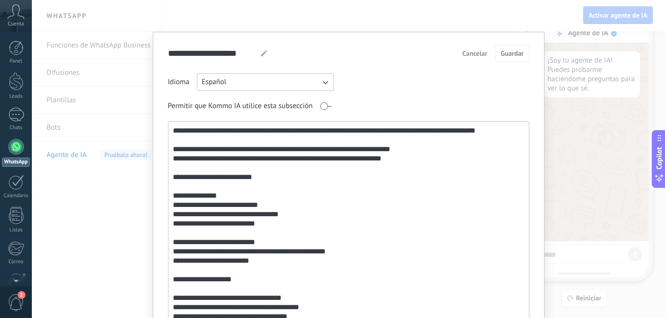
click at [484, 114] on div "Idioma Español Permitir que Kommo IA utilice esta subsección" at bounding box center [348, 203] width 361 height 260
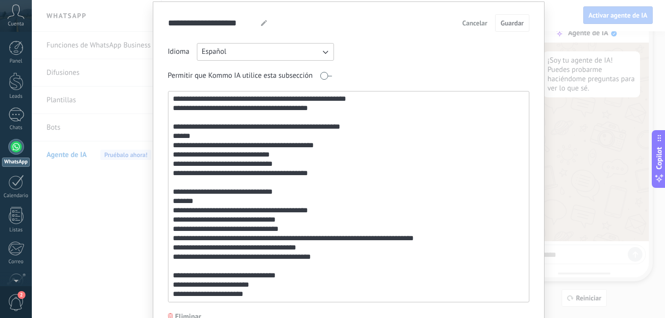
scroll to position [81, 0]
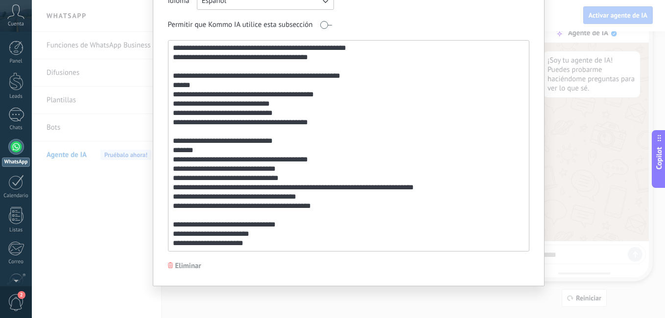
click at [105, 247] on div "**********" at bounding box center [348, 159] width 633 height 318
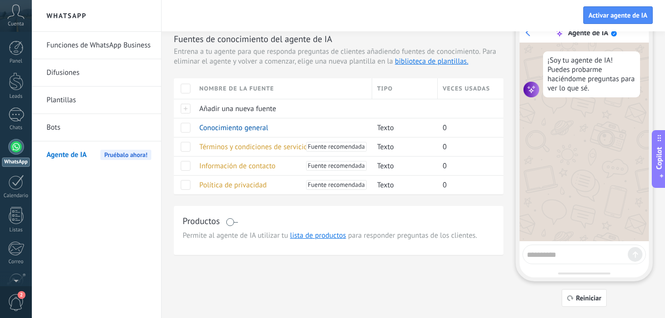
scroll to position [0, 0]
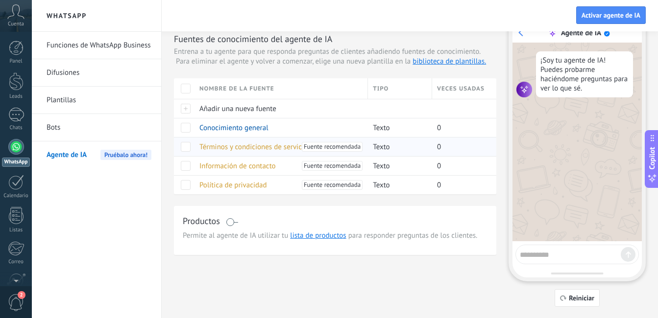
click at [262, 149] on span "Términos y condiciones de servicio" at bounding box center [253, 147] width 108 height 9
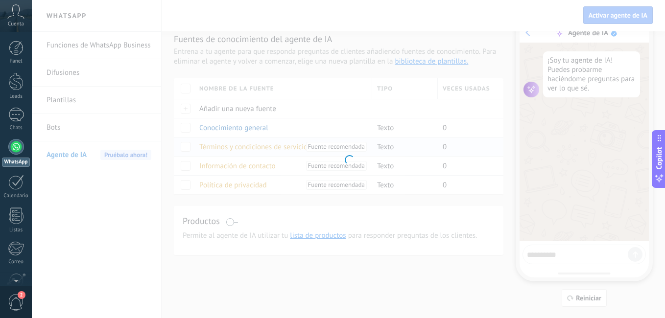
type input "**********"
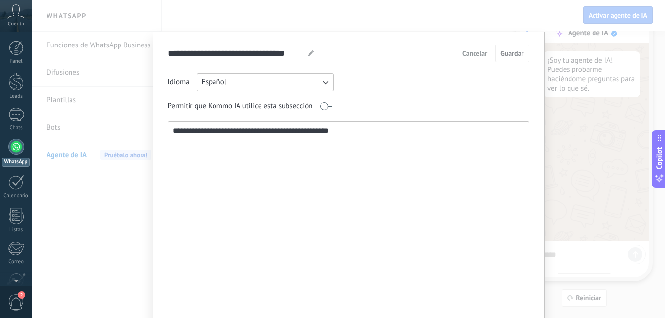
click at [360, 129] on textarea "**********" at bounding box center [347, 227] width 358 height 211
drag, startPoint x: 359, startPoint y: 129, endPoint x: 162, endPoint y: 134, distance: 196.9
click at [162, 134] on div "**********" at bounding box center [349, 200] width 392 height 336
paste textarea "**********"
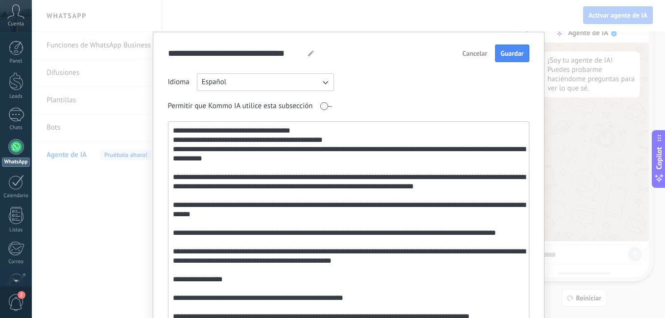
scroll to position [14, 0]
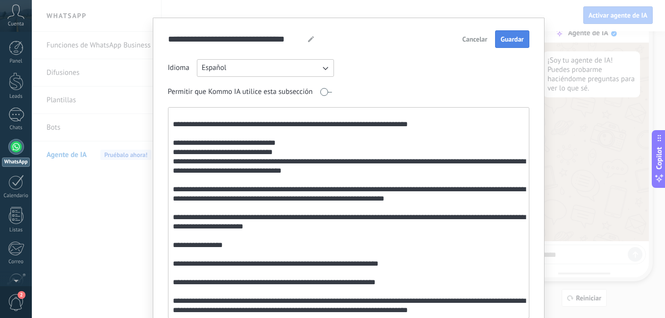
type textarea "**********"
click at [514, 39] on span "Guardar" at bounding box center [511, 39] width 23 height 7
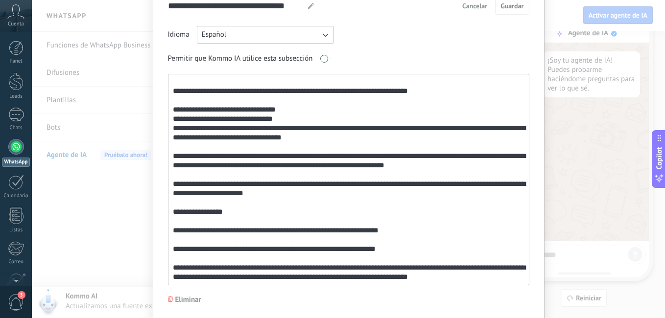
scroll to position [81, 0]
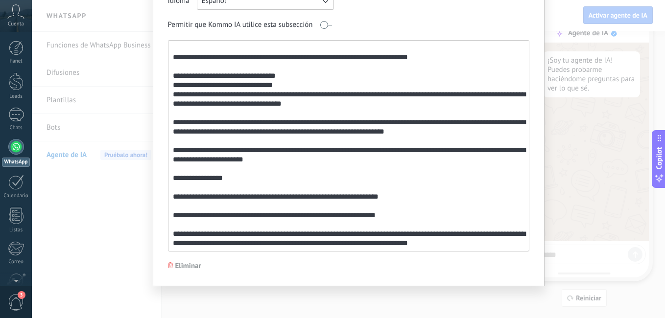
click at [118, 214] on div "**********" at bounding box center [348, 159] width 633 height 318
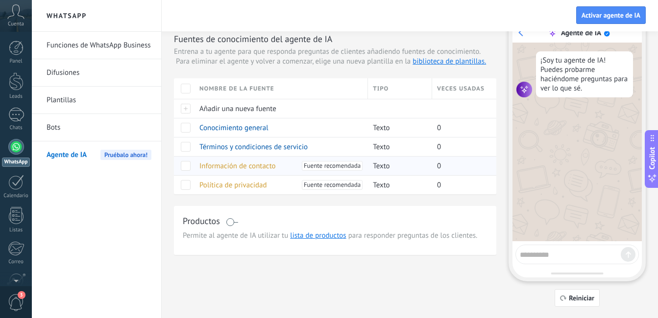
click at [229, 168] on span "Información de contacto" at bounding box center [237, 166] width 76 height 9
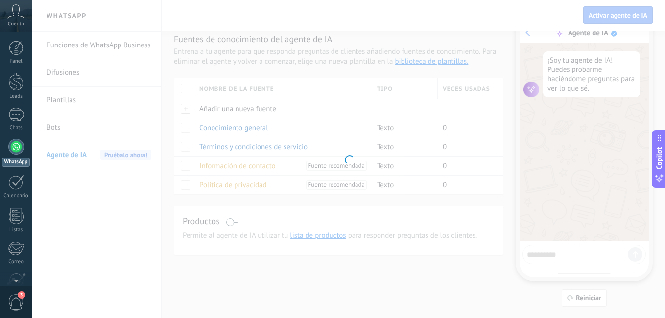
type input "**********"
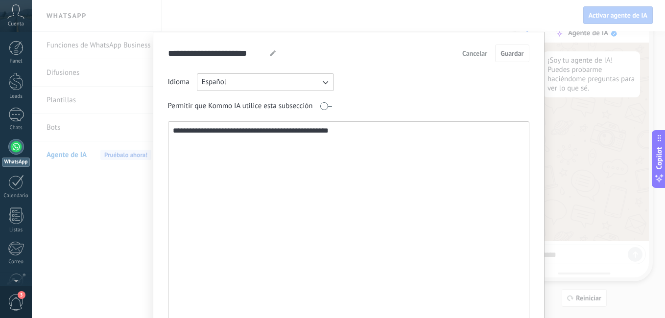
drag, startPoint x: 346, startPoint y: 131, endPoint x: 157, endPoint y: 131, distance: 188.5
click at [157, 131] on div "**********" at bounding box center [349, 200] width 392 height 336
paste textarea "**********"
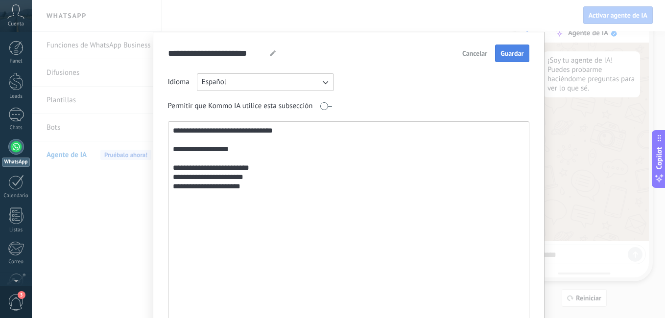
type textarea "**********"
click at [514, 51] on span "Guardar" at bounding box center [511, 53] width 23 height 7
click at [134, 211] on div "**********" at bounding box center [348, 159] width 633 height 318
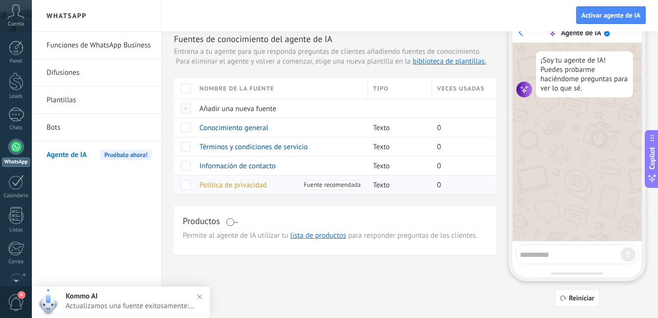
click at [228, 185] on span "Política de privacidad" at bounding box center [233, 185] width 68 height 9
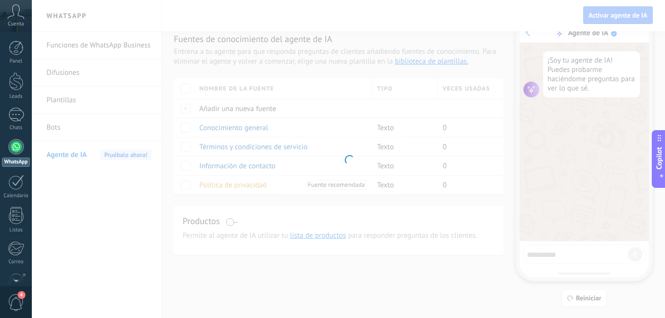
type input "**********"
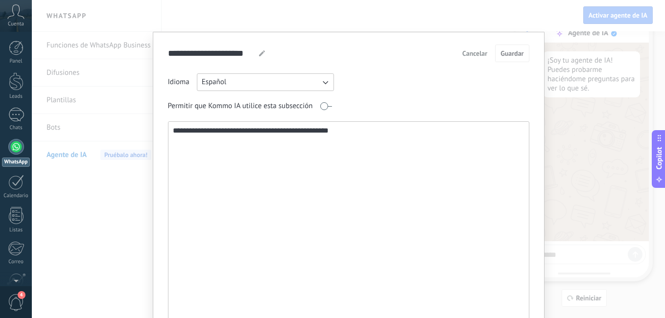
click at [205, 144] on textarea "**********" at bounding box center [347, 227] width 358 height 211
drag, startPoint x: 352, startPoint y: 131, endPoint x: 162, endPoint y: 134, distance: 190.0
click at [162, 134] on div "**********" at bounding box center [349, 200] width 392 height 336
paste textarea "**********"
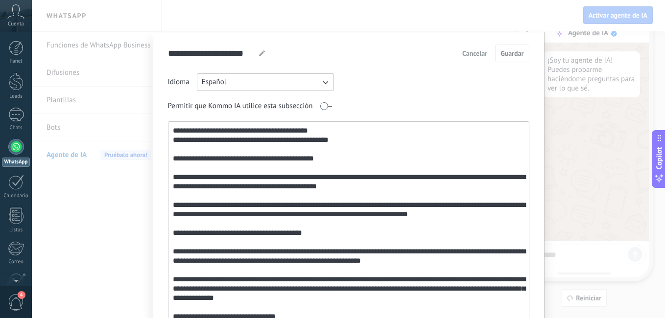
scroll to position [14, 0]
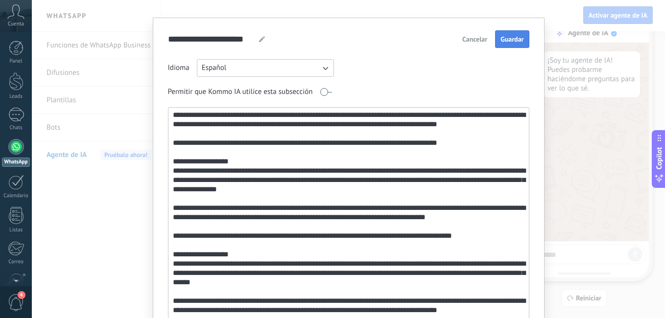
type textarea "**********"
click at [514, 38] on span "Guardar" at bounding box center [511, 39] width 23 height 7
click at [112, 195] on div "**********" at bounding box center [348, 159] width 633 height 318
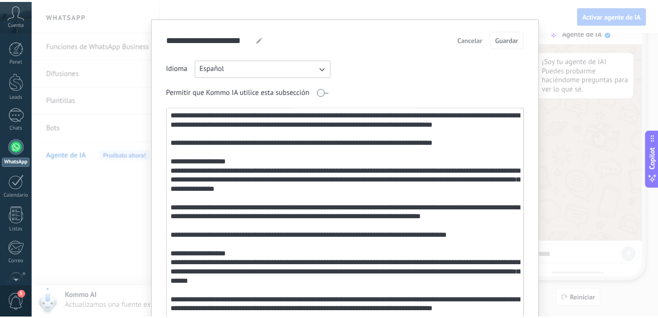
scroll to position [0, 0]
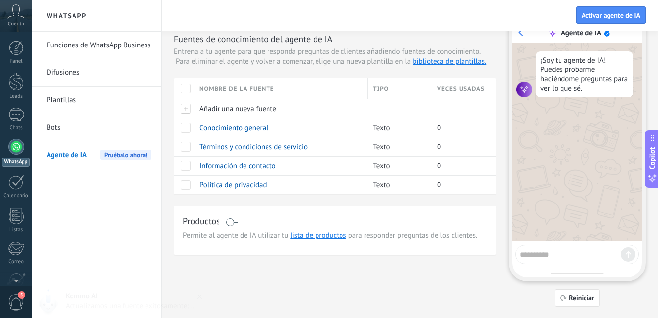
click at [233, 222] on span at bounding box center [232, 222] width 12 height 8
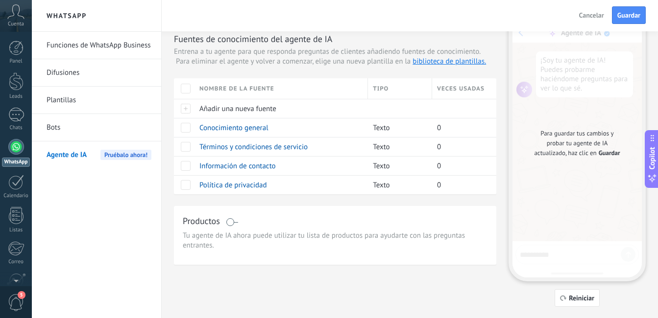
click at [219, 240] on span "Tu agente de IA ahora puede utilizar tu lista de productos para ayudarte con la…" at bounding box center [335, 241] width 305 height 20
click at [222, 235] on span "Tu agente de IA ahora puede utilizar tu lista de productos para ayudarte con la…" at bounding box center [335, 241] width 305 height 20
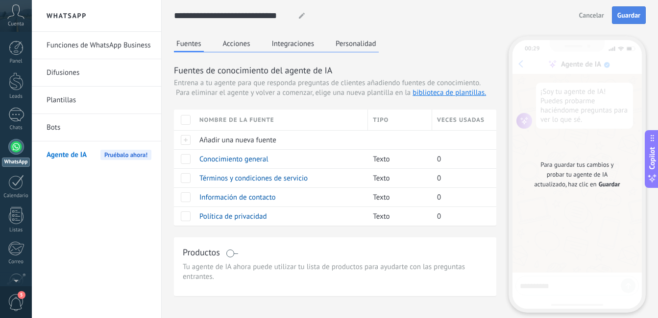
click at [625, 15] on span "Guardar" at bounding box center [628, 15] width 23 height 7
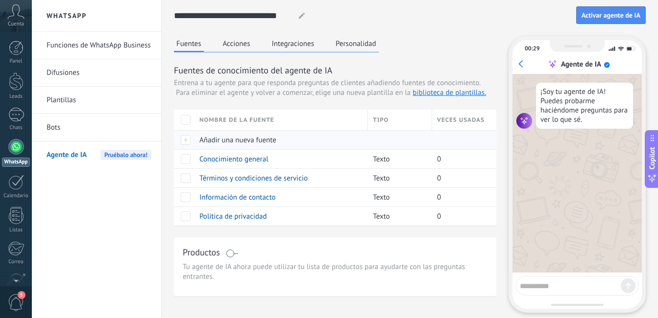
click at [261, 141] on span "Añadir una nueva fuente" at bounding box center [237, 140] width 77 height 9
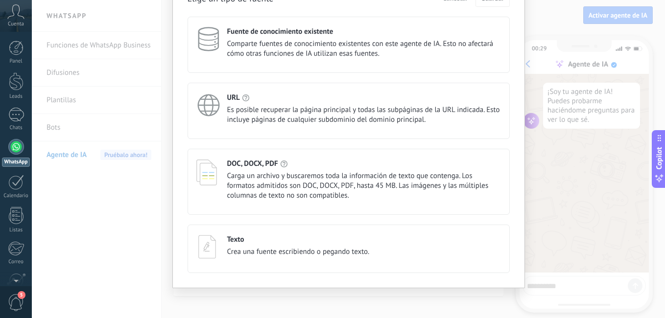
scroll to position [60, 0]
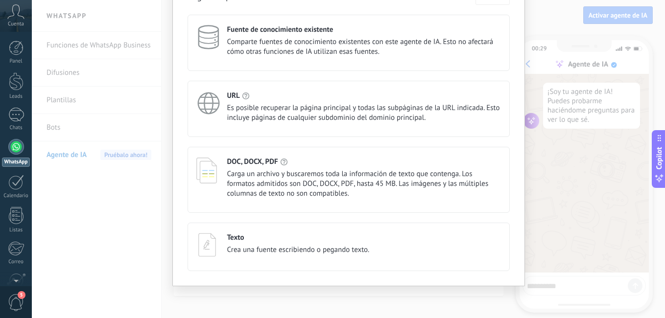
click at [312, 184] on span "Carga un archivo y buscaremos toda la información de texto que contenga. Los fo…" at bounding box center [364, 183] width 274 height 29
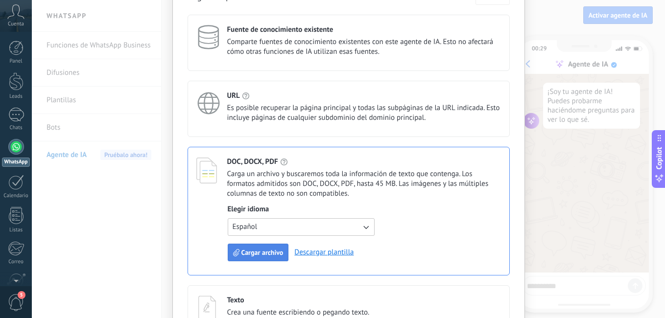
click at [268, 252] on span "Cargar archivo" at bounding box center [262, 252] width 42 height 7
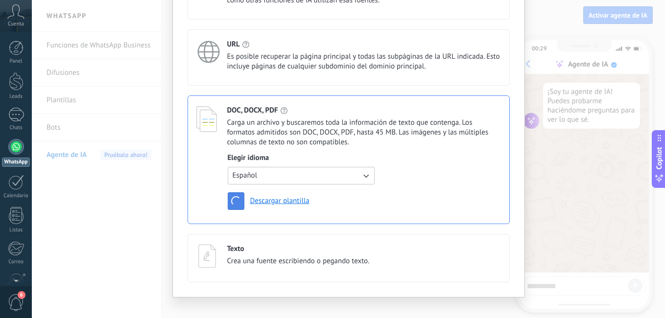
scroll to position [122, 0]
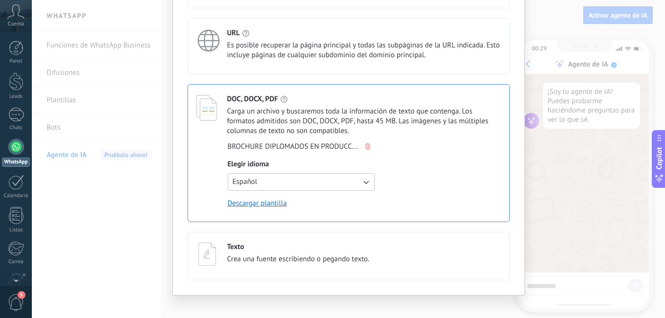
click at [290, 254] on div "Texto Crea una fuente escribiendo o pegando texto." at bounding box center [298, 253] width 143 height 22
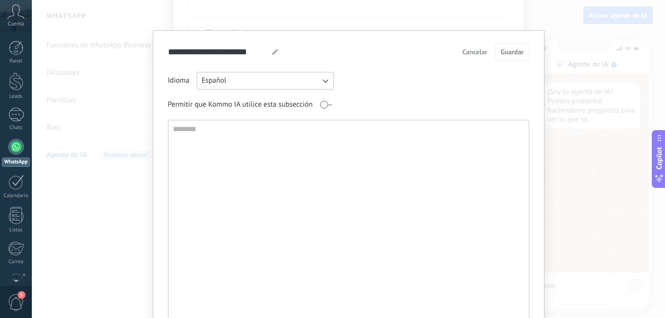
scroll to position [0, 0]
click at [473, 54] on span "Cancelar" at bounding box center [474, 53] width 25 height 7
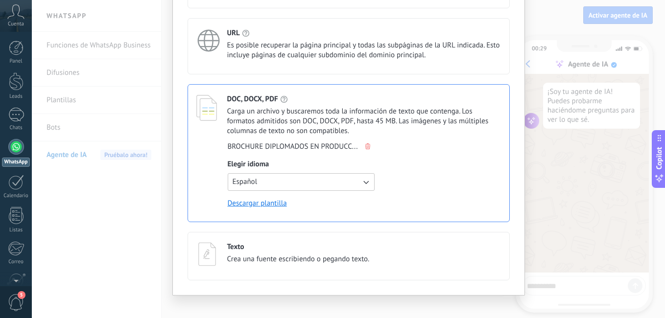
scroll to position [73, 0]
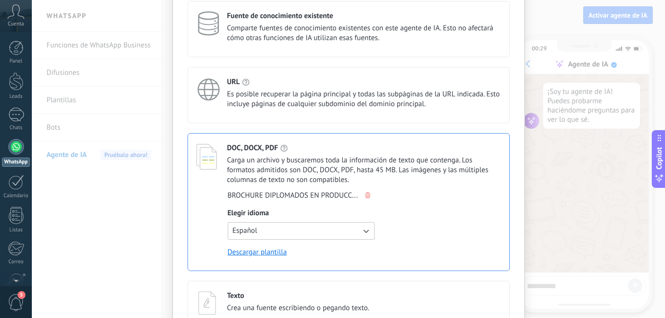
click at [282, 100] on span "Es posible recuperar la página principal y todas las subpáginas de la URL indic…" at bounding box center [364, 100] width 274 height 20
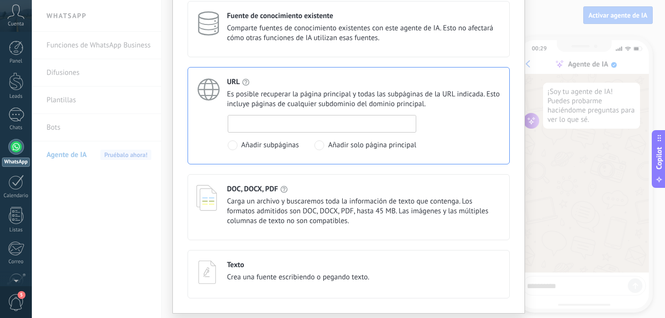
click at [280, 123] on input at bounding box center [322, 124] width 188 height 16
drag, startPoint x: 301, startPoint y: 125, endPoint x: 230, endPoint y: 127, distance: 71.0
click at [230, 127] on input "**********" at bounding box center [322, 124] width 188 height 16
type input "*"
paste input "**********"
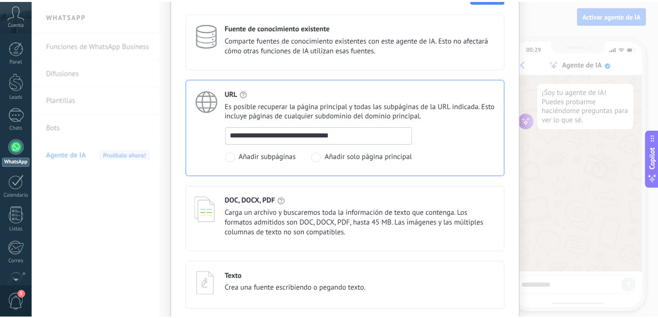
scroll to position [0, 0]
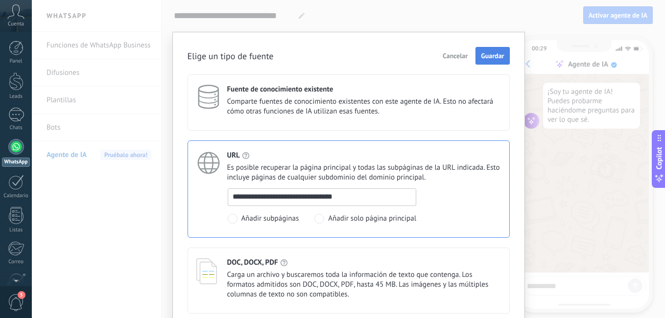
type input "**********"
click at [491, 53] on span "Guardar" at bounding box center [492, 55] width 23 height 7
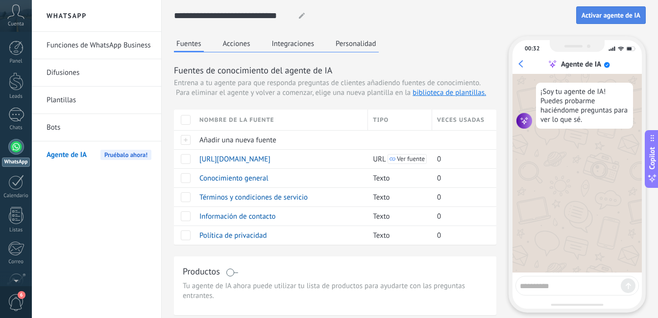
click at [596, 10] on button "Activar agente de IA" at bounding box center [611, 15] width 70 height 18
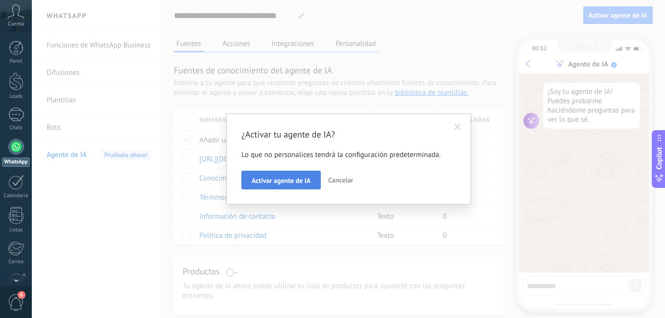
click at [301, 182] on span "Activar agente de IA" at bounding box center [281, 180] width 59 height 7
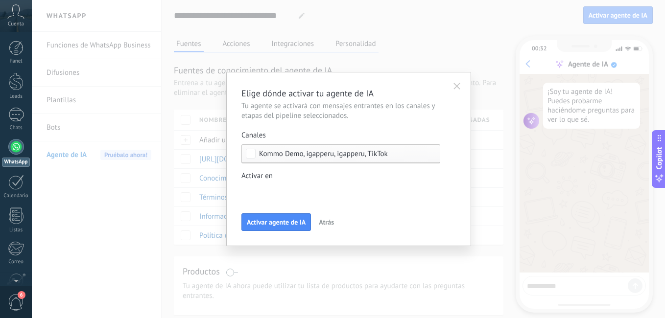
click at [0, 0] on div "Incoming leads Contacto inicial Negociación Debate contractual Discusión de con…" at bounding box center [0, 0] width 0 height 0
click at [510, 187] on div at bounding box center [348, 159] width 633 height 318
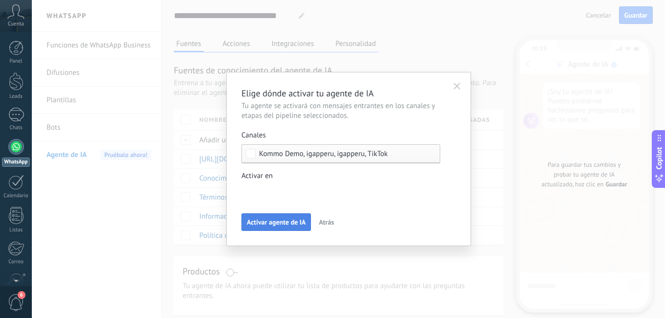
click at [291, 224] on span "Activar agente de IA" at bounding box center [276, 222] width 59 height 7
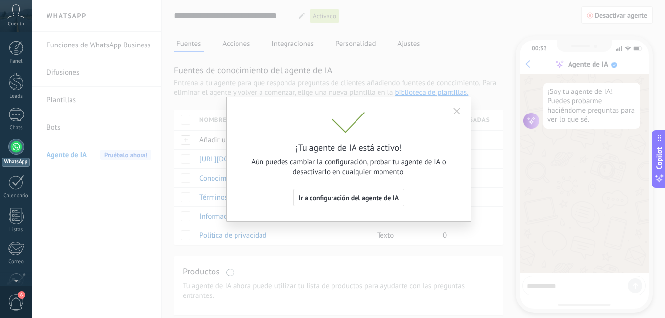
click at [456, 108] on button "button" at bounding box center [457, 109] width 18 height 15
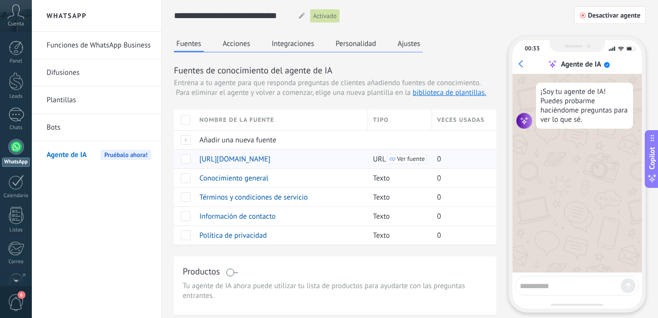
click at [411, 159] on span "Ver fuente" at bounding box center [411, 159] width 28 height 7
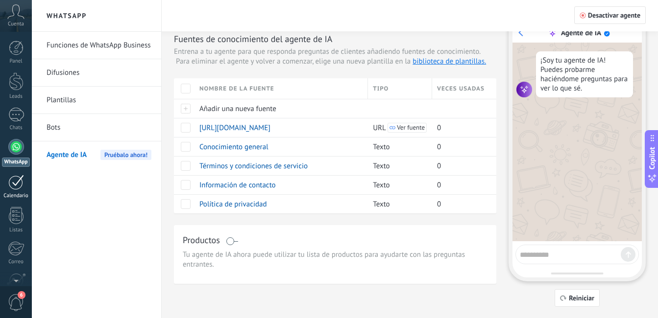
click at [15, 190] on div at bounding box center [16, 182] width 16 height 15
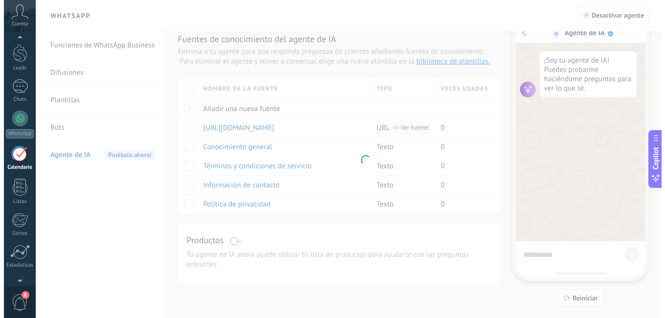
scroll to position [53, 0]
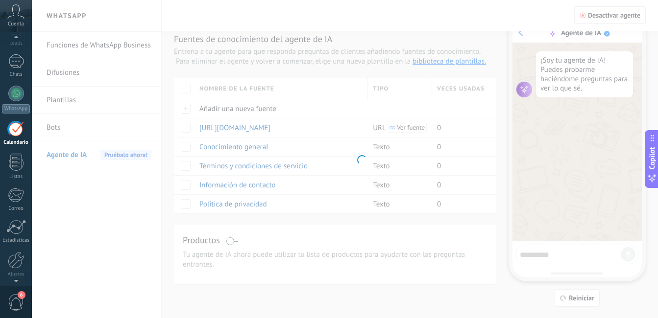
click at [18, 303] on span "6" at bounding box center [16, 302] width 17 height 17
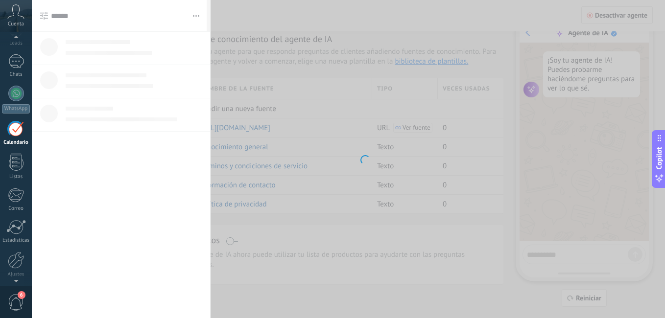
scroll to position [28, 0]
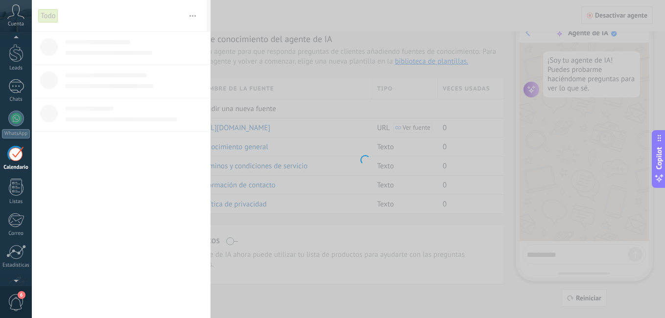
click at [262, 213] on body ".abccls-1,.abccls-2{fill-rule:evenodd}.abccls-2{fill:#fff} .abfcls-1{fill:none}…" at bounding box center [332, 128] width 665 height 318
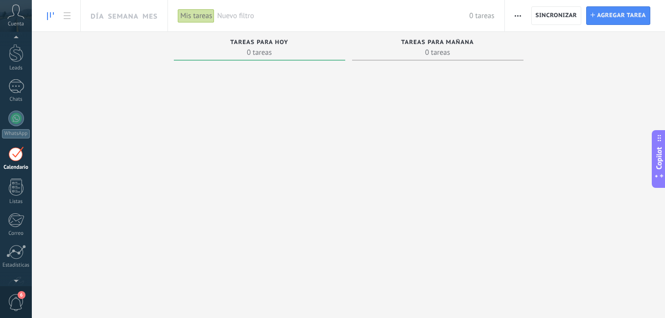
click at [21, 255] on div at bounding box center [16, 252] width 20 height 15
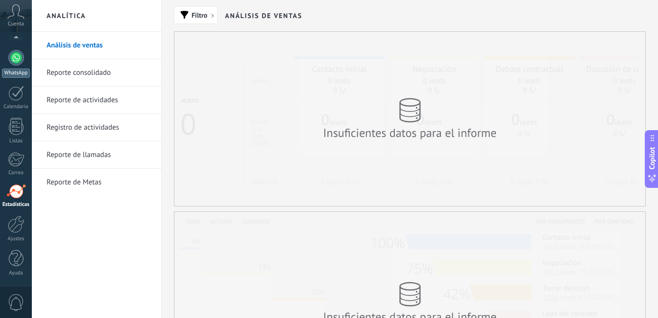
click at [17, 59] on div at bounding box center [16, 58] width 16 height 16
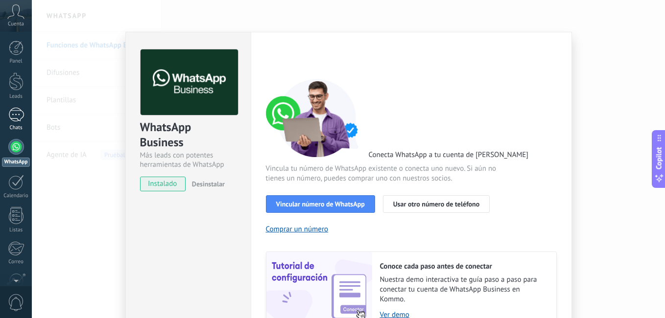
click at [24, 116] on link "1 Chats" at bounding box center [16, 120] width 32 height 24
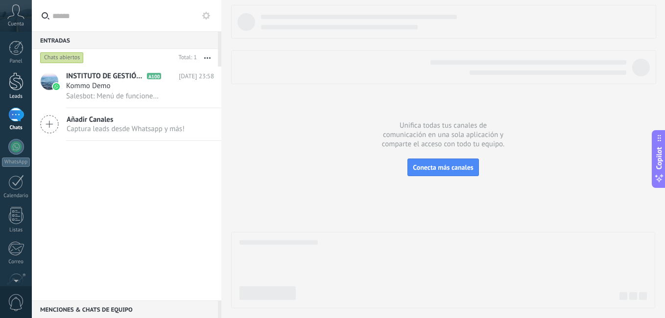
click at [18, 85] on div at bounding box center [16, 81] width 15 height 18
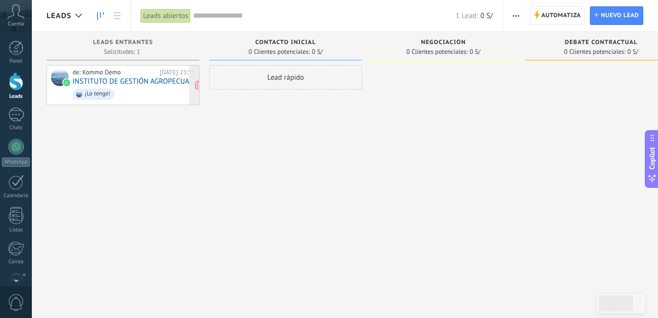
click at [134, 85] on link "INSTITUTO DE GESTIÓN AGROPECUARIA DEL [GEOGRAPHIC_DATA]" at bounding box center [133, 81] width 122 height 8
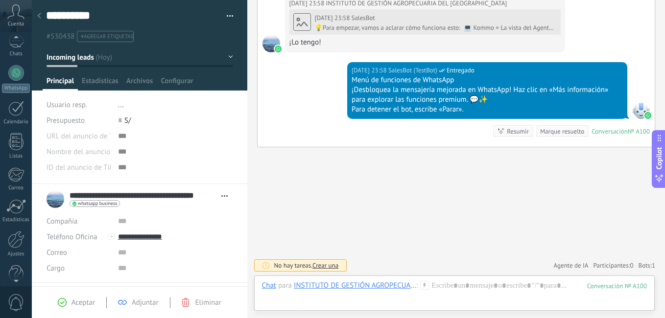
scroll to position [89, 0]
click at [19, 300] on span "0" at bounding box center [16, 302] width 17 height 17
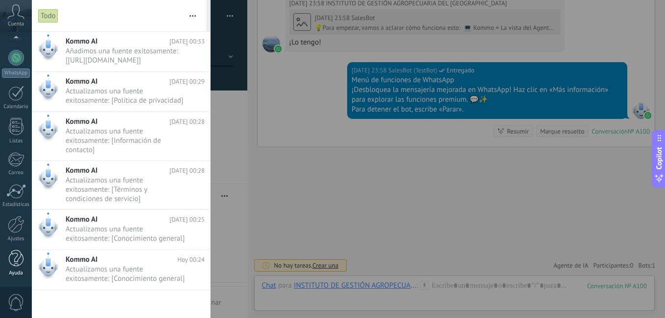
click at [22, 260] on div at bounding box center [16, 258] width 15 height 17
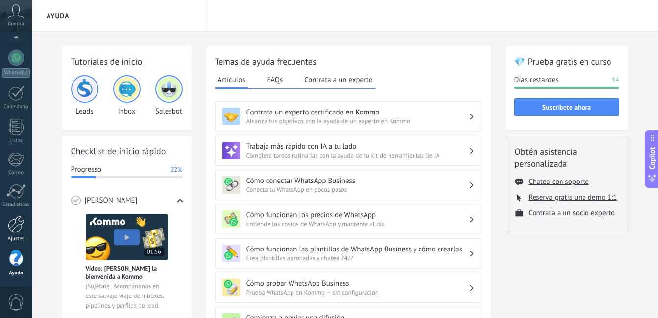
click at [18, 225] on div at bounding box center [16, 224] width 17 height 17
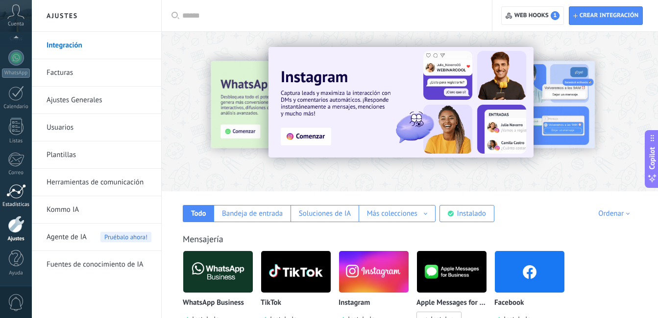
click at [16, 190] on div at bounding box center [16, 191] width 20 height 15
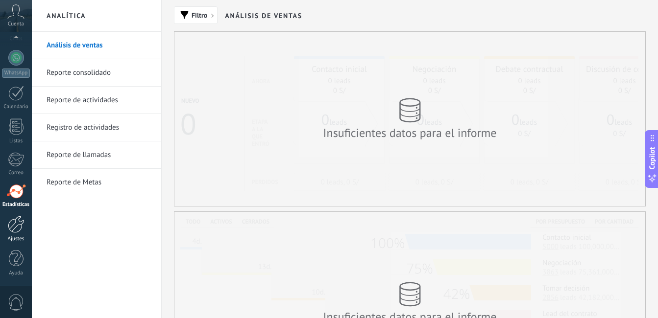
click at [18, 231] on div at bounding box center [16, 224] width 17 height 17
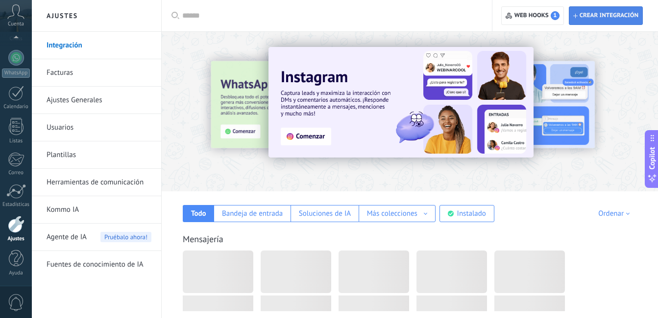
click at [601, 17] on span "Crear integración" at bounding box center [608, 16] width 59 height 8
type textarea "**********"
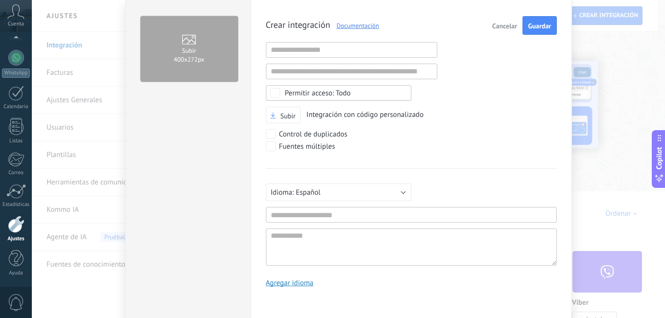
scroll to position [69, 0]
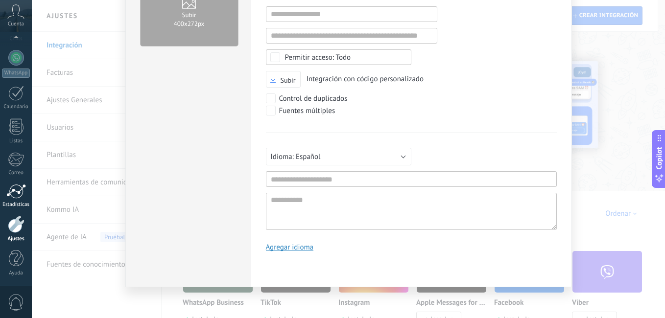
click at [22, 194] on div at bounding box center [16, 191] width 20 height 15
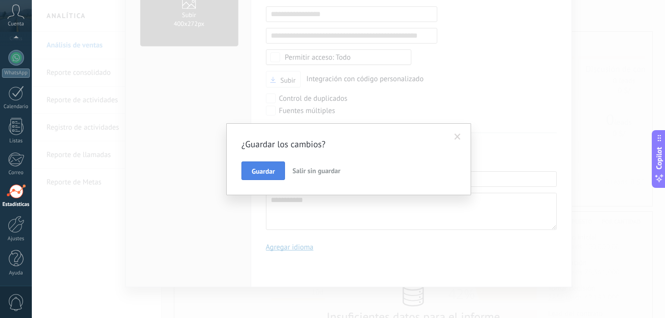
click at [260, 170] on span "Guardar" at bounding box center [263, 171] width 23 height 7
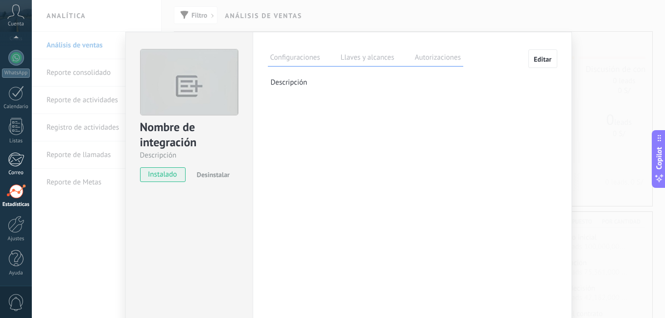
click at [21, 160] on div at bounding box center [16, 159] width 16 height 15
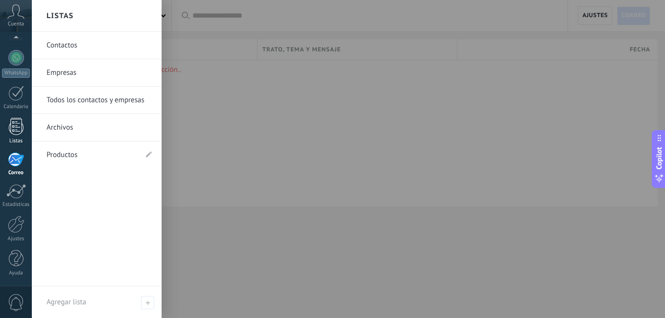
click at [23, 125] on div at bounding box center [16, 126] width 15 height 17
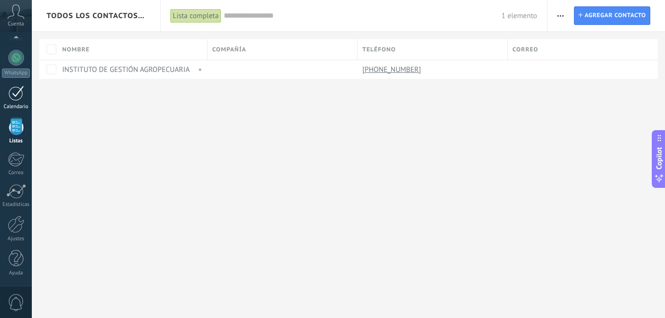
click at [17, 99] on div at bounding box center [16, 93] width 16 height 15
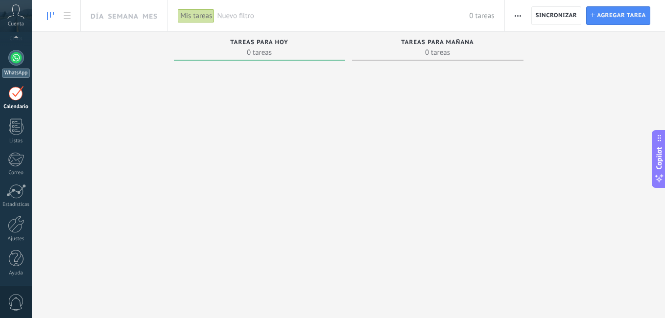
click at [20, 63] on div at bounding box center [16, 58] width 16 height 16
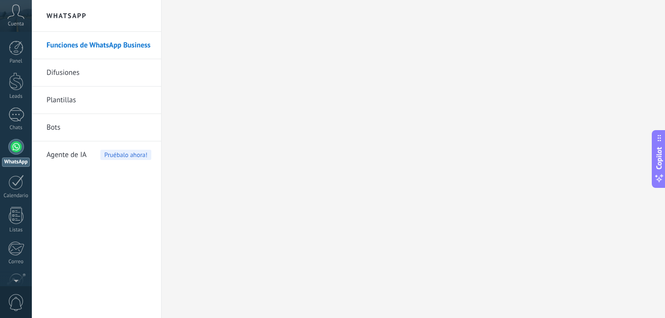
click at [64, 74] on link "Difusiones" at bounding box center [99, 72] width 105 height 27
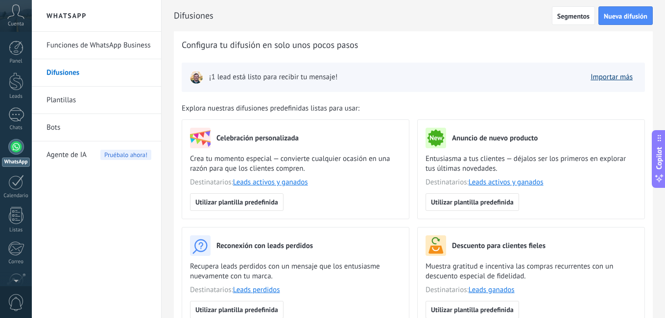
click at [609, 79] on link "Importar más" at bounding box center [612, 76] width 42 height 9
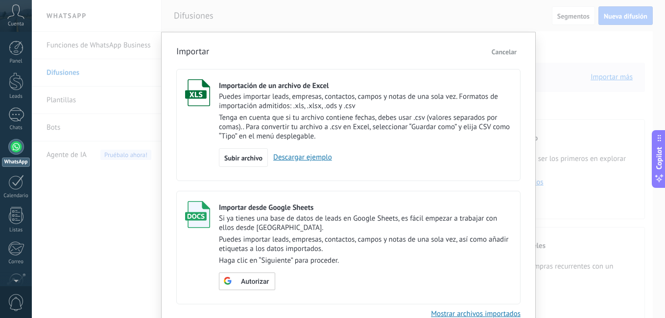
click at [63, 100] on div "Importar Cancelar Importación de un archivo de Excel Puedes importar leads, emp…" at bounding box center [348, 159] width 633 height 318
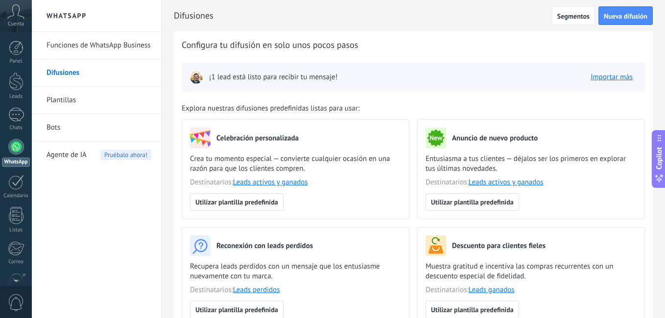
click at [63, 74] on link "Difusiones" at bounding box center [99, 72] width 105 height 27
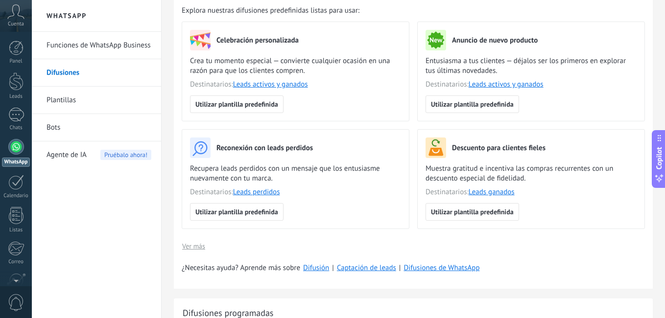
scroll to position [49, 0]
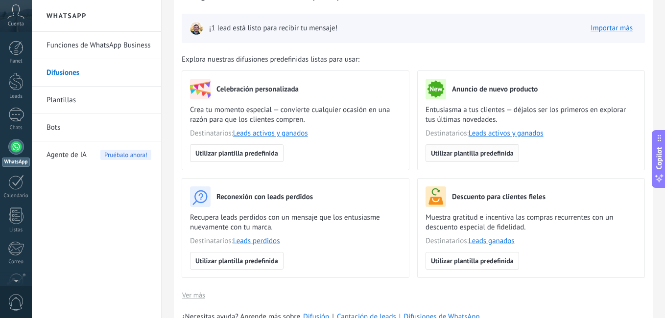
click at [464, 153] on span "Utilizar plantilla predefinida" at bounding box center [472, 153] width 83 height 7
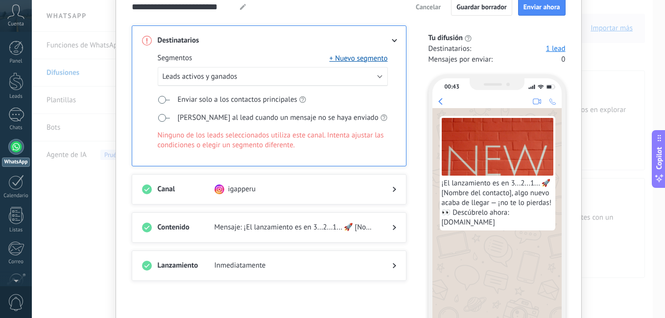
scroll to position [98, 0]
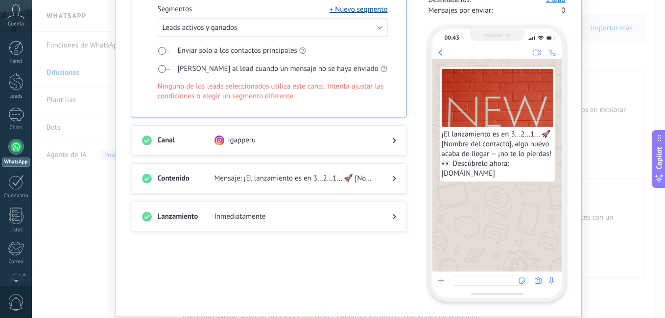
click at [269, 142] on div "igapperu" at bounding box center [295, 141] width 162 height 10
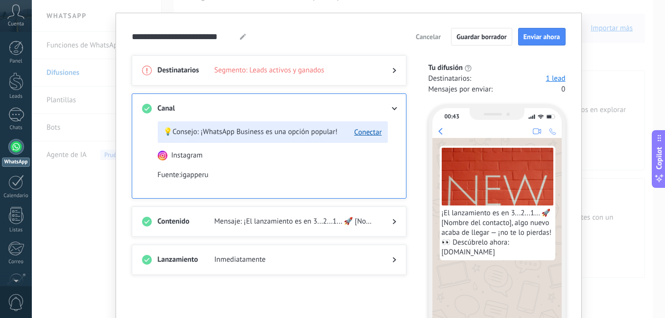
scroll to position [0, 0]
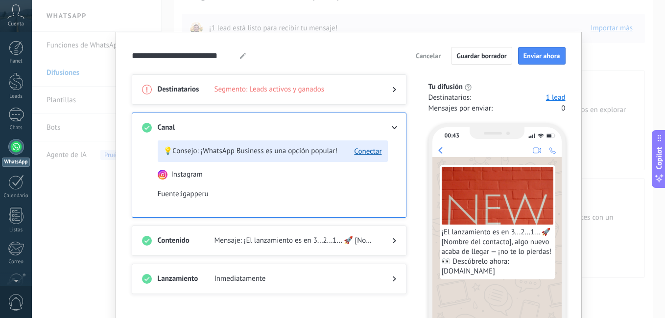
click at [390, 91] on div at bounding box center [387, 90] width 20 height 10
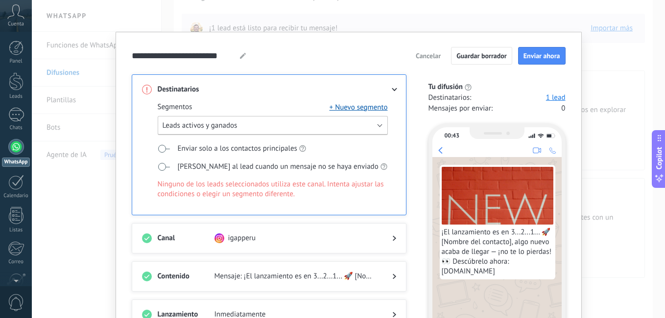
click at [213, 127] on span "Leads activos y ganados" at bounding box center [200, 125] width 75 height 9
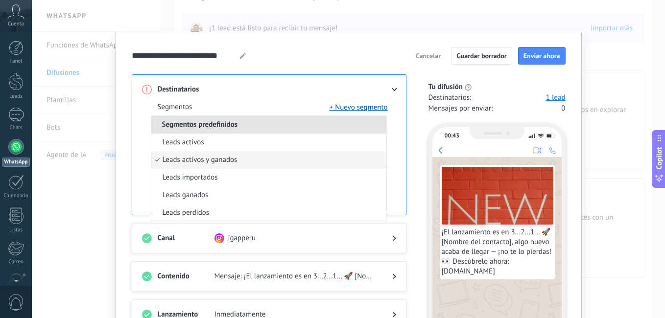
click at [213, 127] on span "Segmentos predefinidos" at bounding box center [199, 124] width 97 height 9
click at [217, 125] on span "Segmentos predefinidos" at bounding box center [199, 124] width 97 height 9
click at [277, 57] on div "**********" at bounding box center [349, 56] width 434 height 18
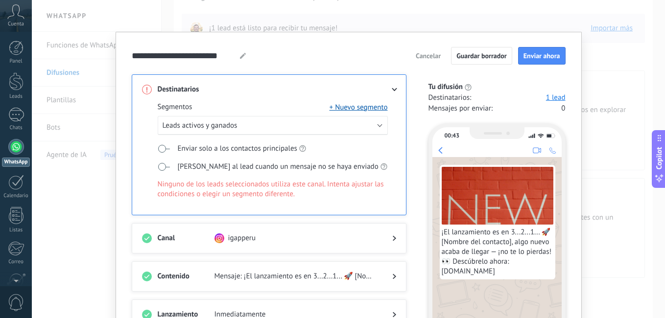
click at [240, 57] on icon at bounding box center [243, 56] width 6 height 6
click at [428, 55] on span "Cancelar" at bounding box center [428, 55] width 25 height 7
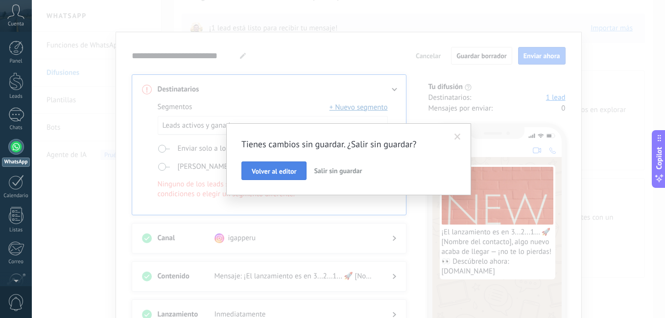
click at [283, 171] on span "Volver al editor" at bounding box center [274, 171] width 45 height 7
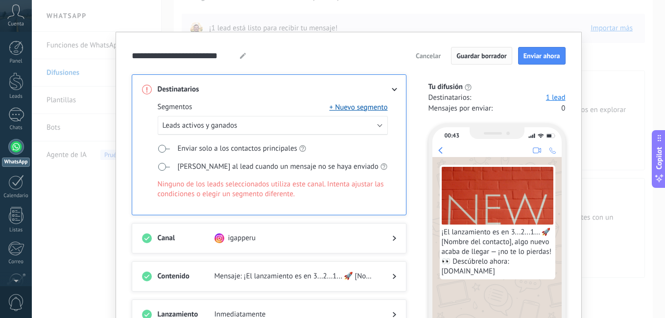
click at [472, 55] on span "Guardar borrador" at bounding box center [481, 55] width 50 height 7
click at [465, 58] on span "Cancelar" at bounding box center [472, 55] width 25 height 7
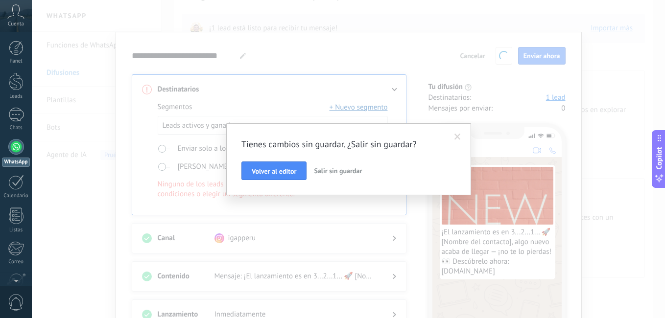
click at [331, 169] on span "Salir sin guardar" at bounding box center [338, 171] width 48 height 9
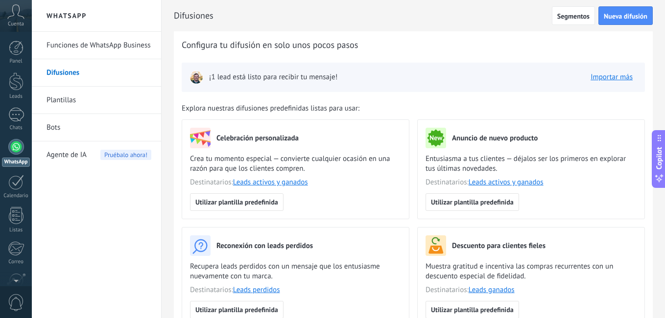
click at [71, 99] on link "Plantillas" at bounding box center [99, 100] width 105 height 27
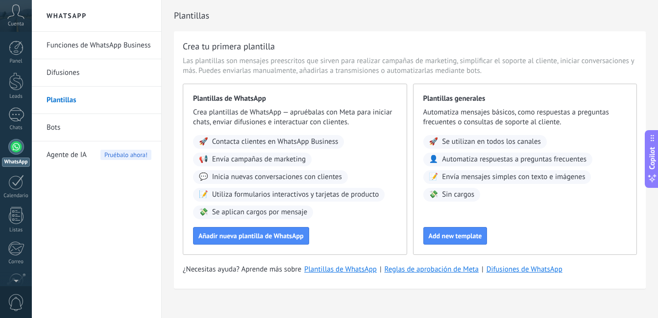
click at [79, 152] on span "Agente de IA" at bounding box center [67, 155] width 40 height 27
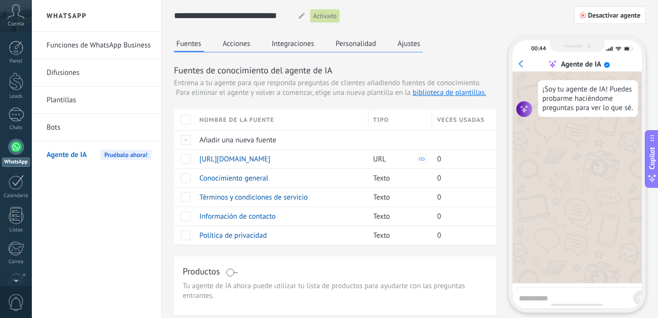
click at [64, 69] on link "Difusiones" at bounding box center [99, 72] width 105 height 27
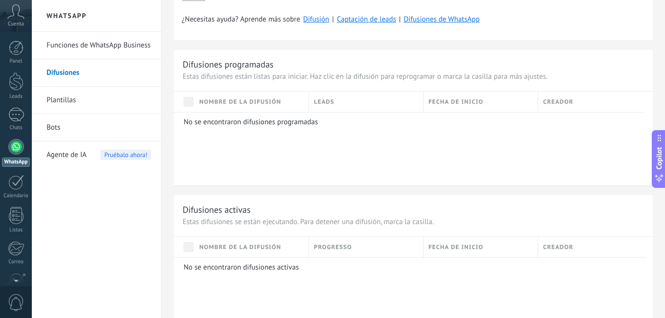
scroll to position [343, 0]
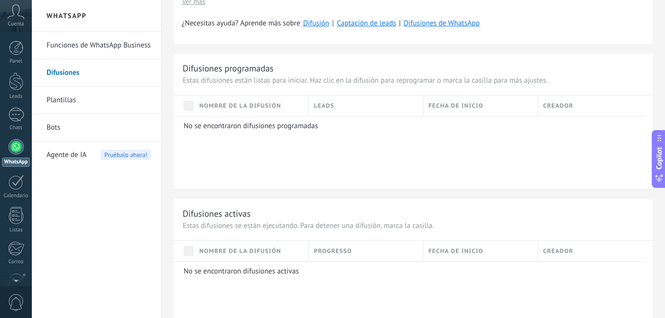
click at [80, 96] on link "Plantillas" at bounding box center [99, 100] width 105 height 27
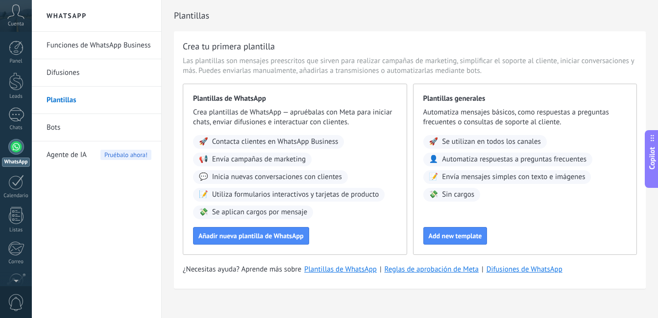
click at [68, 68] on link "Difusiones" at bounding box center [99, 72] width 105 height 27
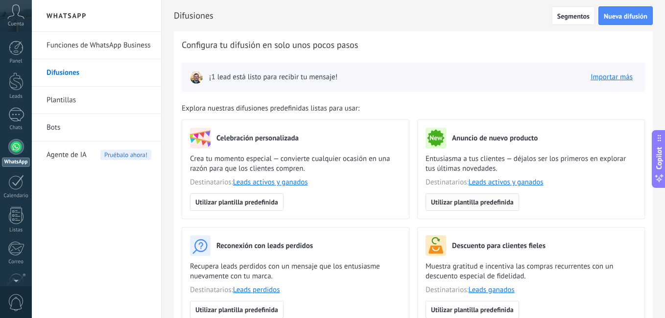
click at [483, 202] on span "Utilizar plantilla predefinida" at bounding box center [472, 202] width 83 height 7
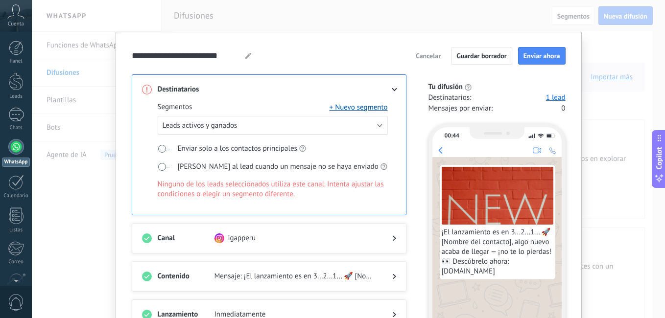
click at [417, 54] on span "Cancelar" at bounding box center [428, 55] width 25 height 7
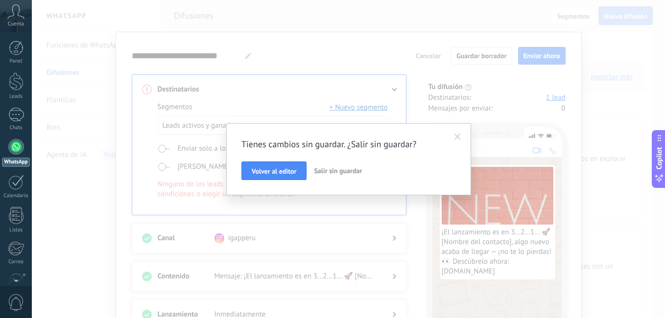
click at [336, 171] on span "Salir sin guardar" at bounding box center [338, 171] width 48 height 9
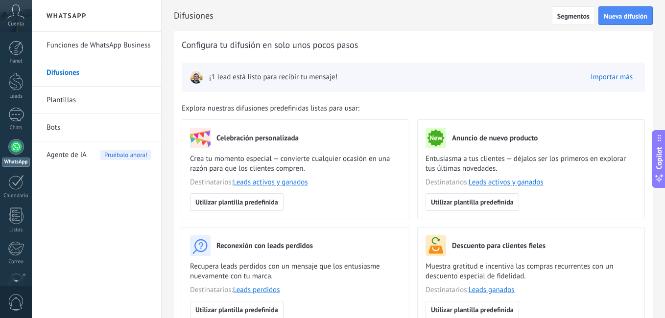
click at [73, 45] on link "Funciones de WhatsApp Business" at bounding box center [99, 45] width 105 height 27
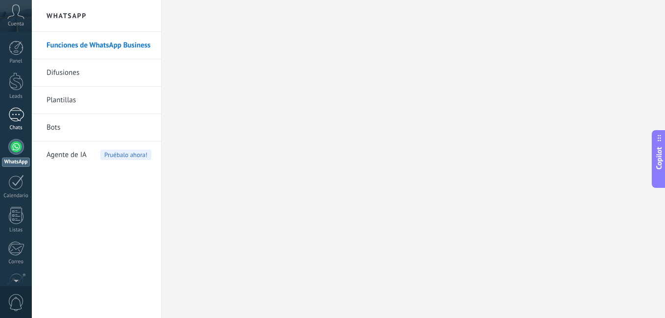
click at [15, 111] on div "1" at bounding box center [16, 115] width 16 height 14
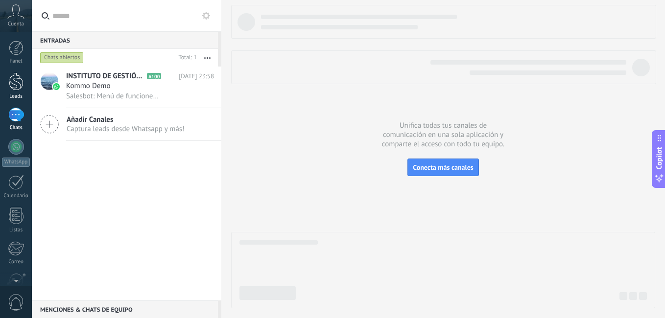
click at [18, 77] on div at bounding box center [16, 81] width 15 height 18
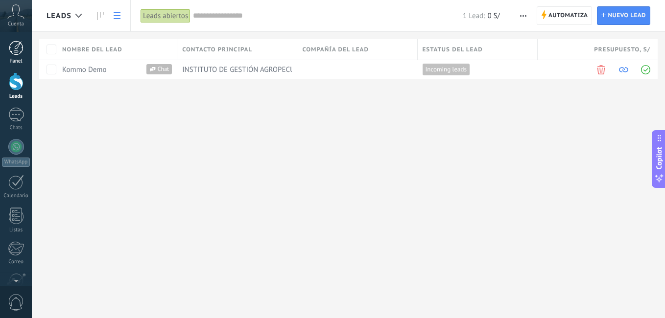
click at [21, 47] on div at bounding box center [16, 48] width 15 height 15
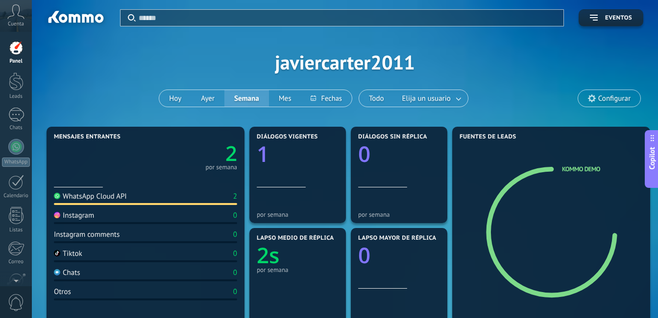
click at [600, 96] on span "Configurar" at bounding box center [614, 99] width 32 height 8
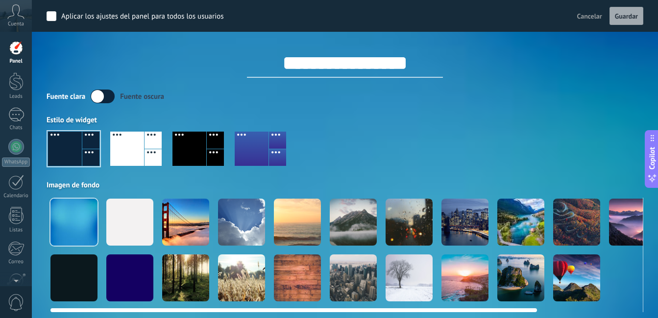
click at [527, 224] on div at bounding box center [520, 222] width 47 height 47
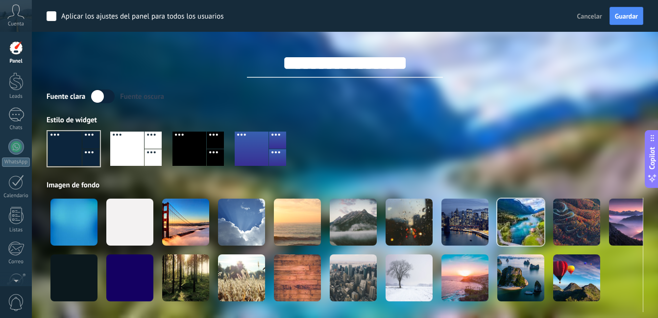
click at [138, 154] on div at bounding box center [127, 149] width 34 height 34
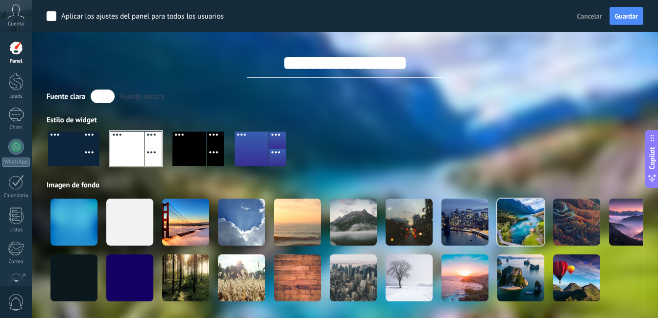
click at [198, 146] on div at bounding box center [189, 149] width 34 height 34
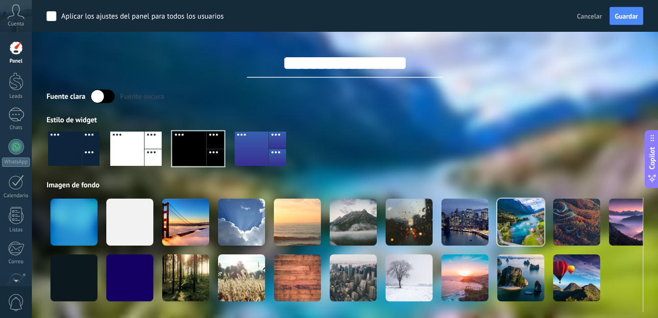
click at [79, 157] on div at bounding box center [65, 149] width 34 height 34
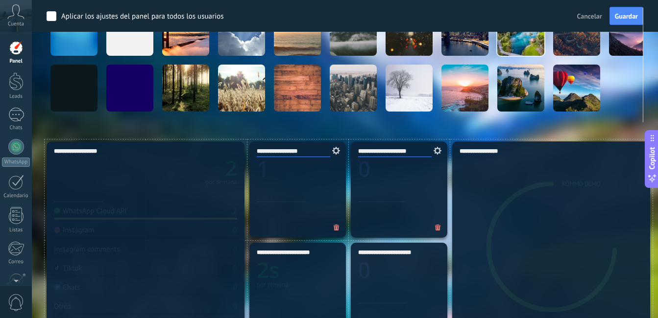
scroll to position [196, 0]
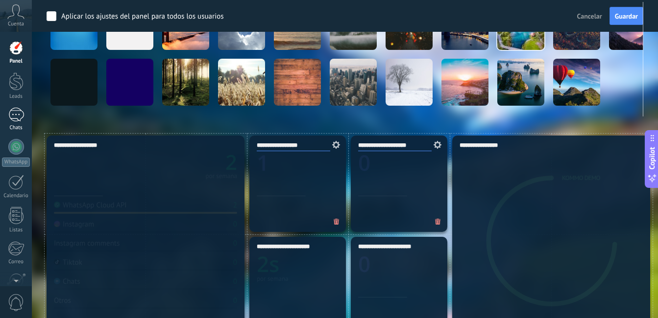
click at [14, 114] on div "1" at bounding box center [16, 115] width 16 height 14
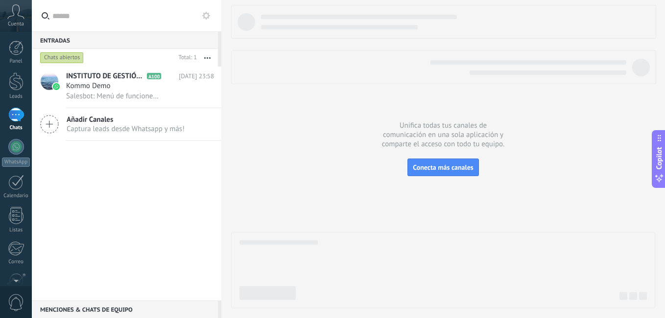
click at [19, 21] on span "Cuenta" at bounding box center [16, 24] width 16 height 6
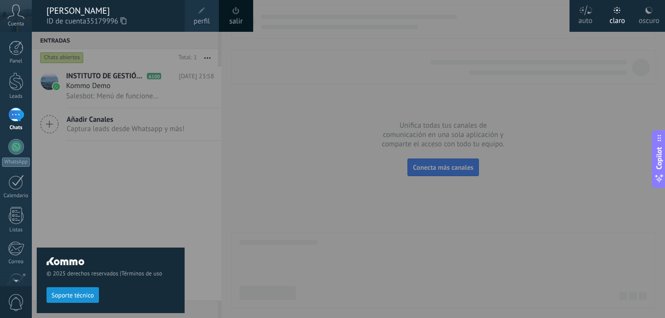
click at [649, 12] on use at bounding box center [648, 10] width 7 height 7
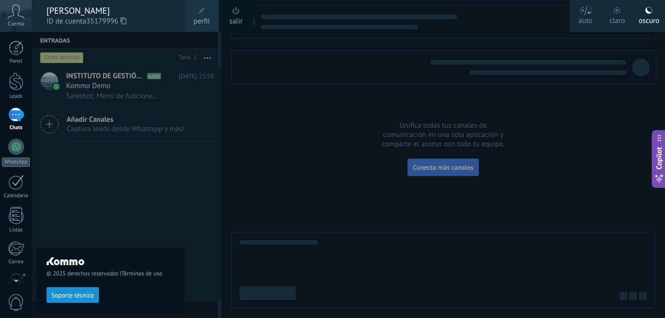
click at [619, 12] on icon at bounding box center [617, 10] width 7 height 7
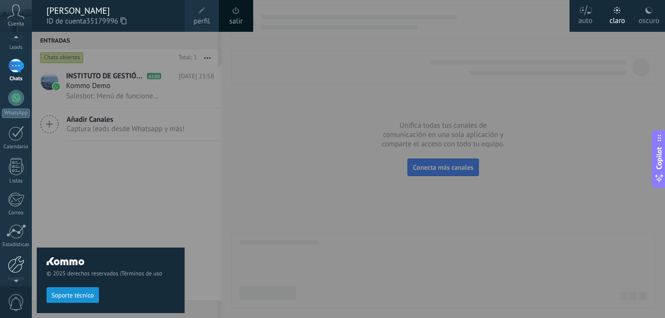
scroll to position [89, 0]
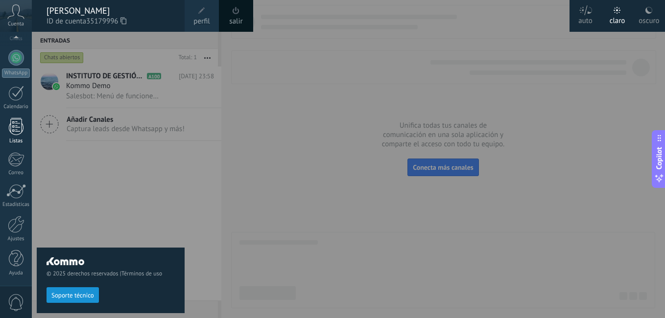
drag, startPoint x: 16, startPoint y: 129, endPoint x: 28, endPoint y: 132, distance: 12.7
click at [16, 129] on div at bounding box center [16, 126] width 15 height 17
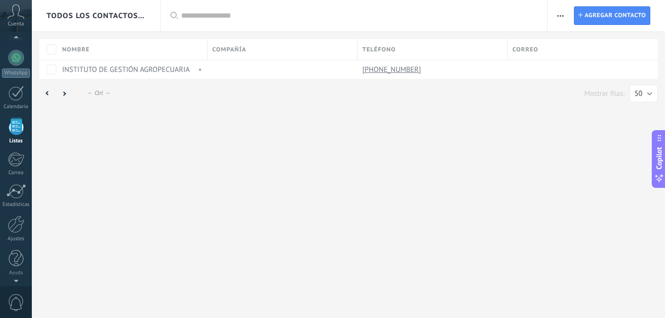
scroll to position [61, 0]
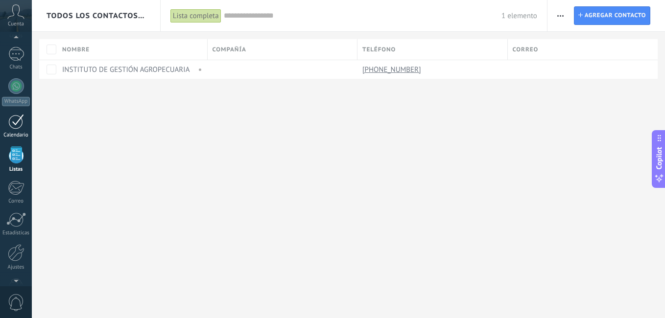
click at [19, 120] on div at bounding box center [16, 121] width 16 height 15
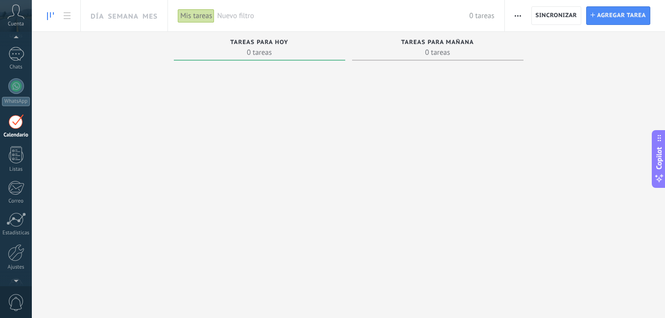
scroll to position [28, 0]
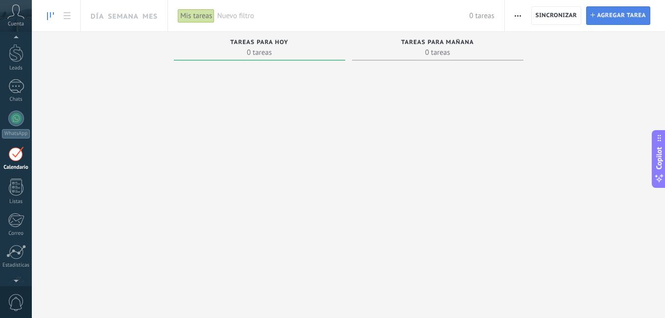
click at [610, 18] on span "Agregar tarea" at bounding box center [621, 16] width 49 height 18
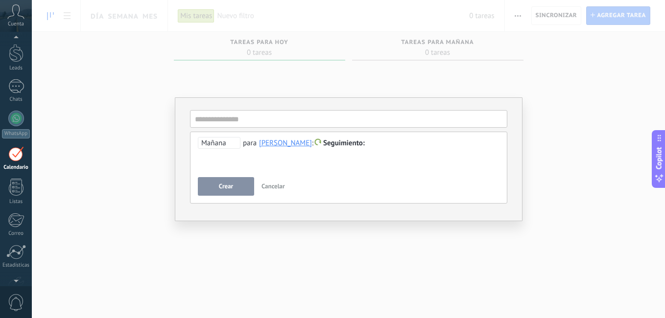
click at [219, 186] on span "Crear" at bounding box center [226, 186] width 14 height 7
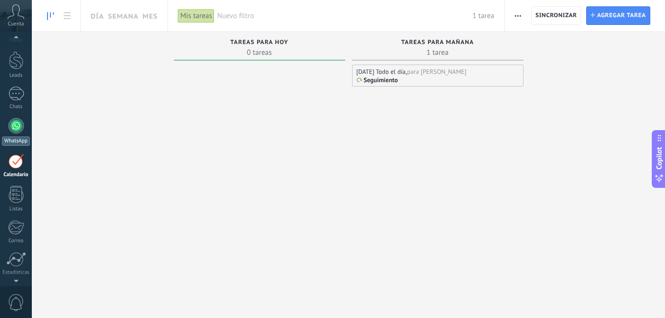
scroll to position [28, 0]
click at [19, 81] on div "1" at bounding box center [16, 86] width 16 height 14
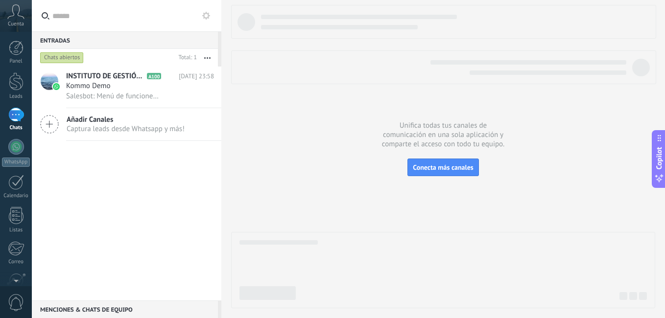
click at [19, 81] on div at bounding box center [16, 81] width 15 height 18
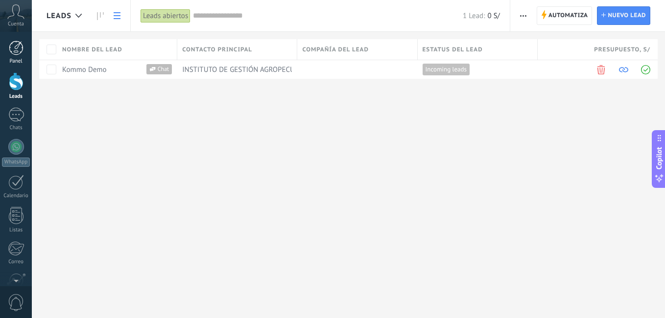
click at [17, 48] on div at bounding box center [16, 48] width 15 height 15
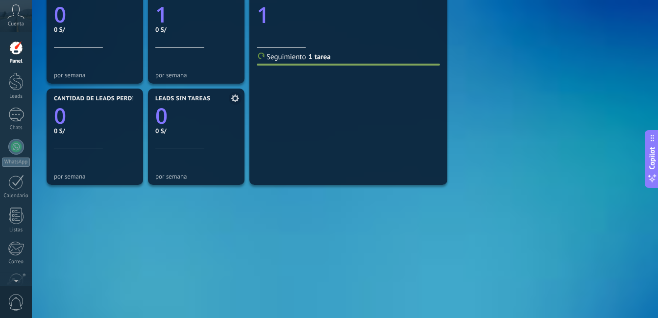
scroll to position [343, 0]
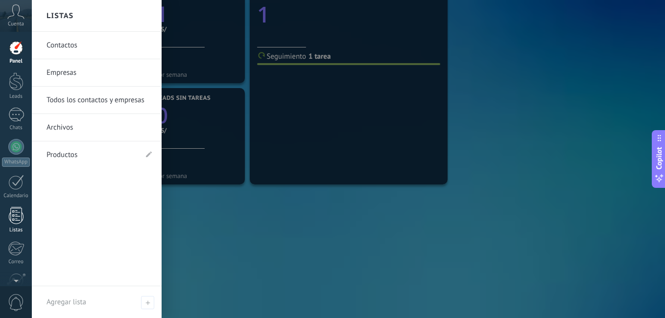
click at [21, 219] on div at bounding box center [16, 215] width 15 height 17
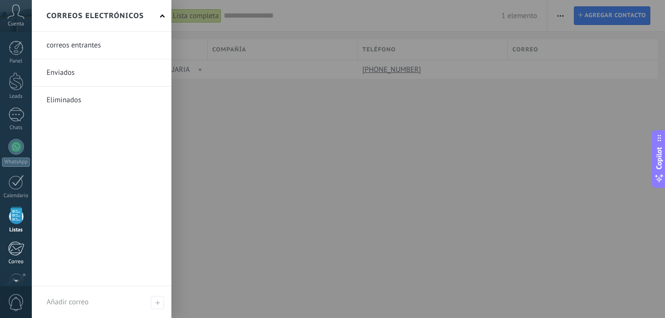
click at [18, 246] on div at bounding box center [16, 248] width 16 height 15
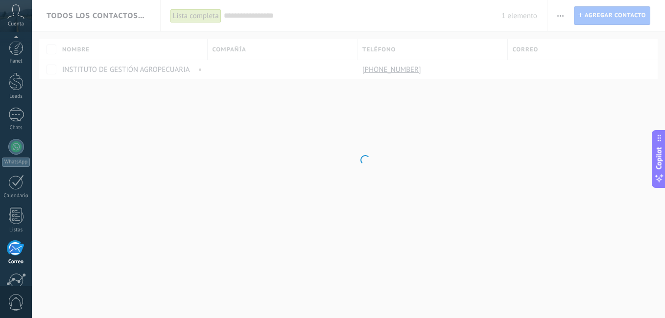
scroll to position [89, 0]
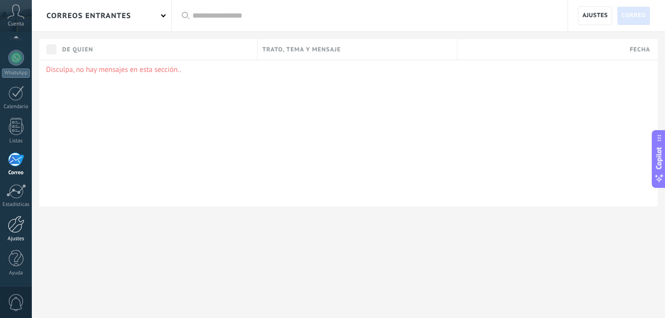
click at [21, 223] on div at bounding box center [16, 224] width 17 height 17
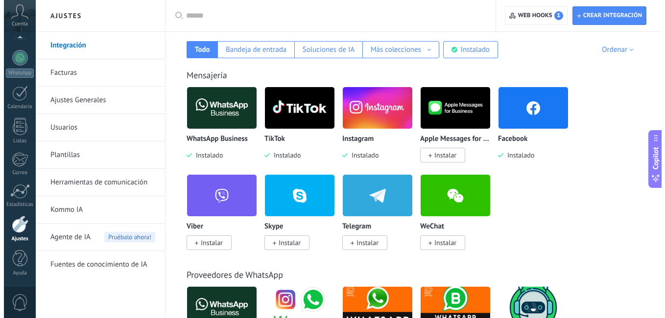
scroll to position [147, 0]
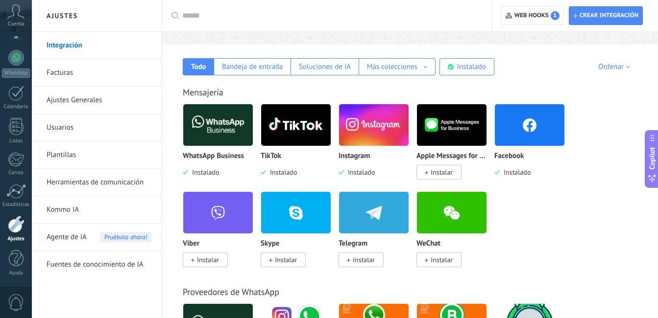
click at [281, 125] on img at bounding box center [296, 125] width 70 height 48
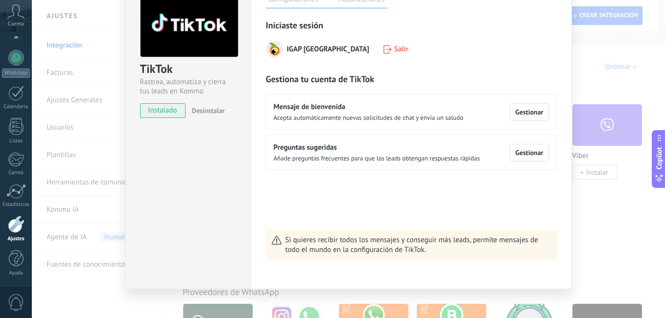
scroll to position [66, 0]
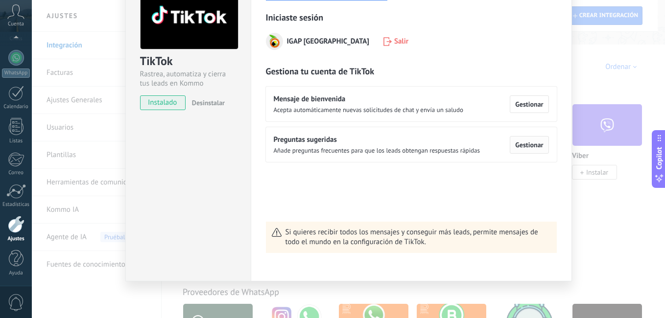
click at [526, 146] on span "Gestionar" at bounding box center [529, 145] width 28 height 7
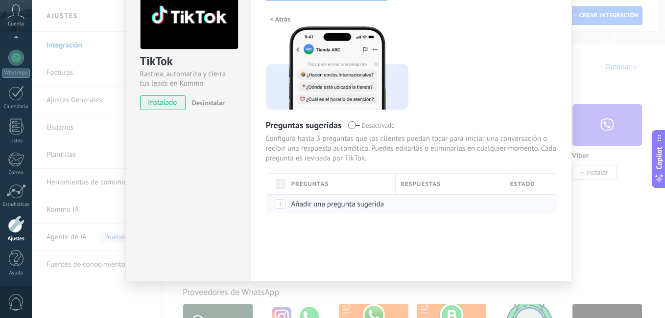
click at [283, 205] on div at bounding box center [276, 203] width 21 height 19
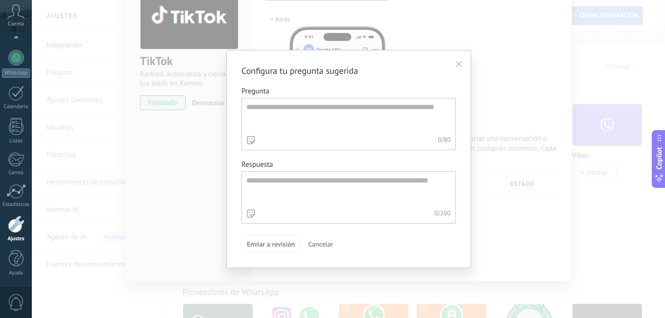
click at [461, 65] on icon at bounding box center [459, 64] width 6 height 6
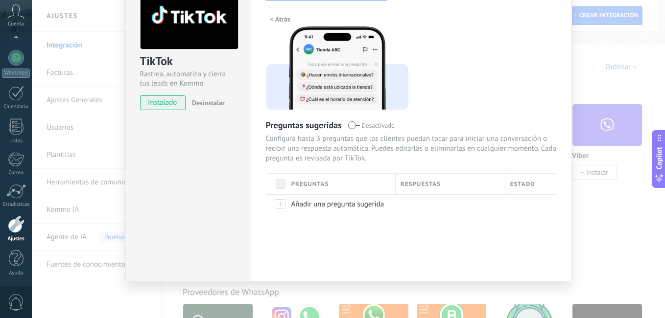
click at [246, 227] on div "TikTok Rastrea, automatiza y cierra tus leads en Kommo instalado Desinstalar" at bounding box center [187, 124] width 125 height 316
click at [547, 119] on div "< Atrás Preguntas sugeridas Desactivado Configura hasta 3 preguntas que los cli…" at bounding box center [411, 132] width 291 height 241
click at [275, 17] on span "< Atrás" at bounding box center [280, 19] width 20 height 7
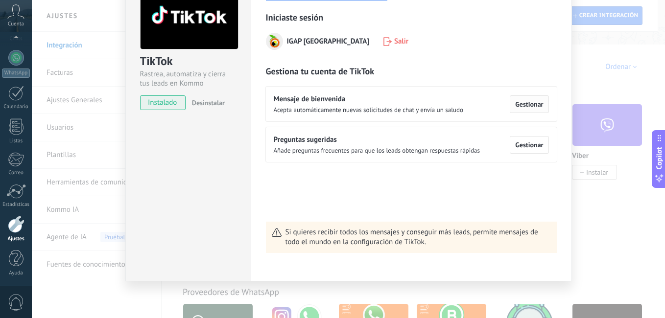
click at [524, 105] on span "Gestionar" at bounding box center [529, 104] width 28 height 7
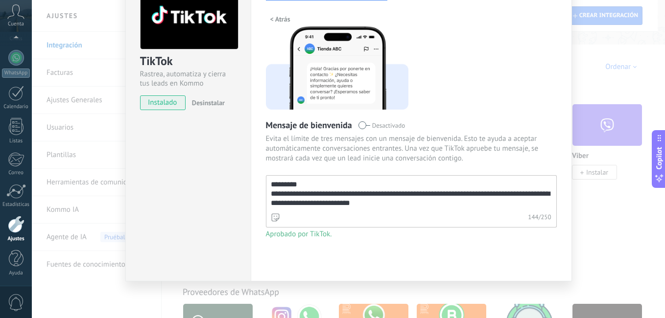
click at [595, 101] on div "**********" at bounding box center [348, 159] width 633 height 318
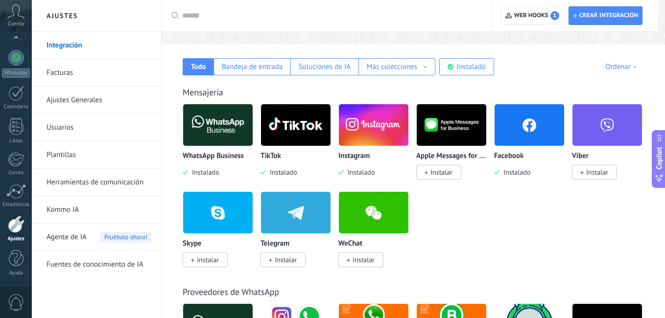
scroll to position [0, 0]
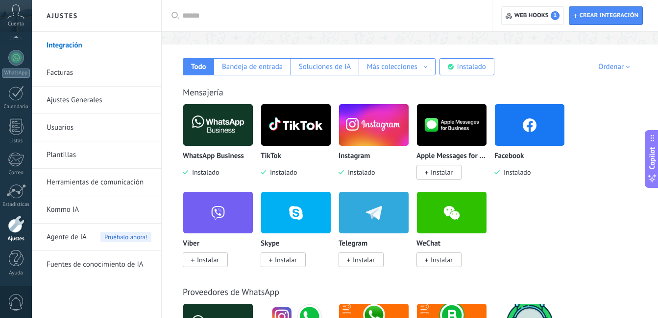
click at [302, 135] on img at bounding box center [296, 125] width 70 height 48
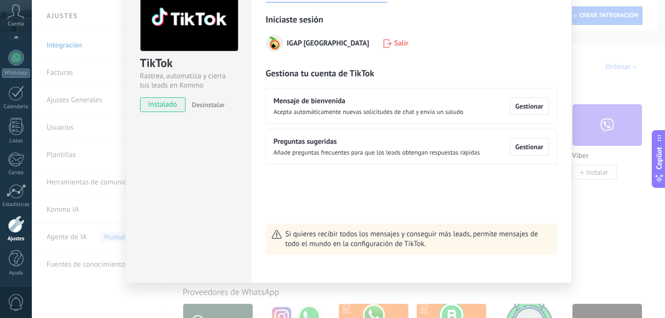
scroll to position [66, 0]
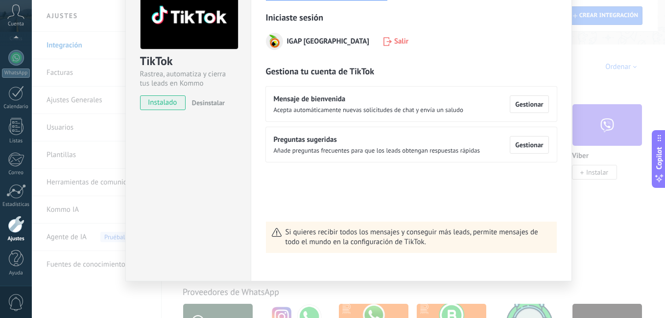
click at [319, 104] on span "Mensaje de bienvenida" at bounding box center [369, 100] width 190 height 10
click at [534, 104] on span "Gestionar" at bounding box center [529, 104] width 28 height 7
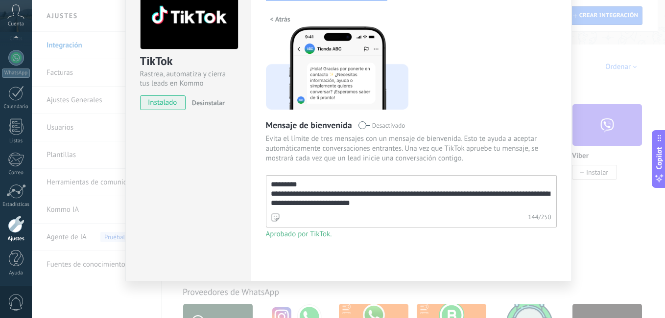
click at [602, 98] on div "**********" at bounding box center [348, 159] width 633 height 318
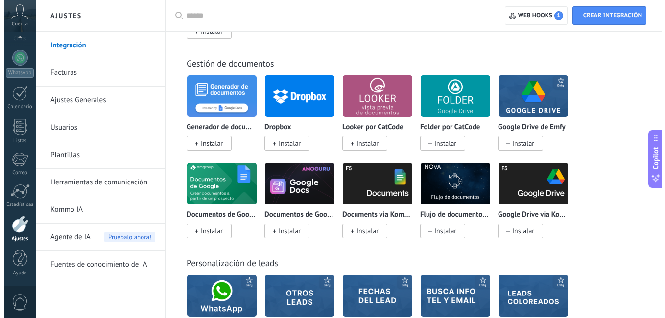
scroll to position [3197, 0]
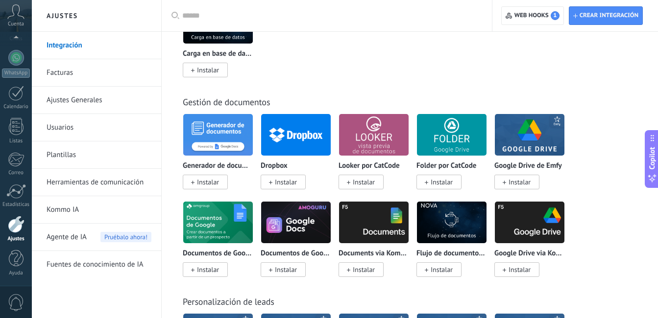
click at [529, 183] on span "Instalar" at bounding box center [519, 182] width 22 height 9
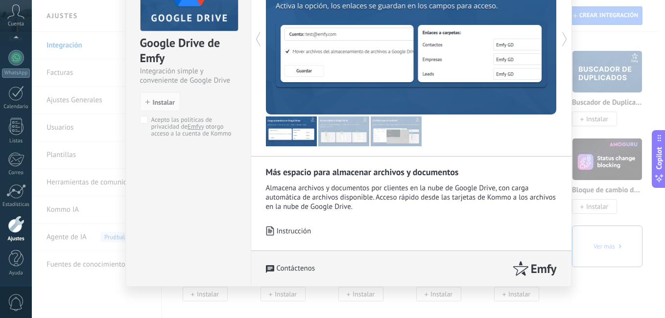
scroll to position [90, 0]
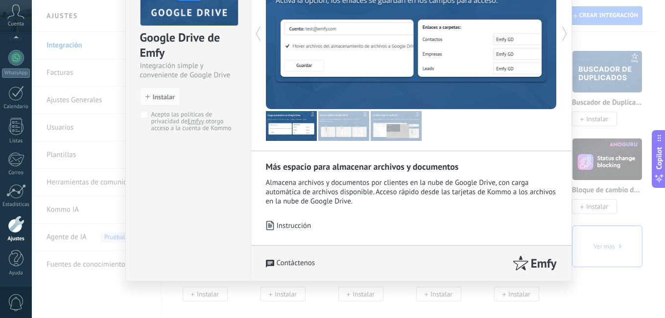
click at [288, 227] on p "Instrucción" at bounding box center [294, 225] width 35 height 9
click at [168, 97] on span "Instalar" at bounding box center [164, 97] width 22 height 7
click at [166, 98] on span "Instalar" at bounding box center [164, 97] width 22 height 7
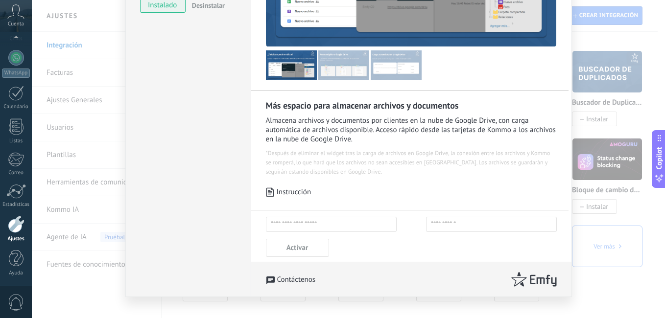
scroll to position [194, 0]
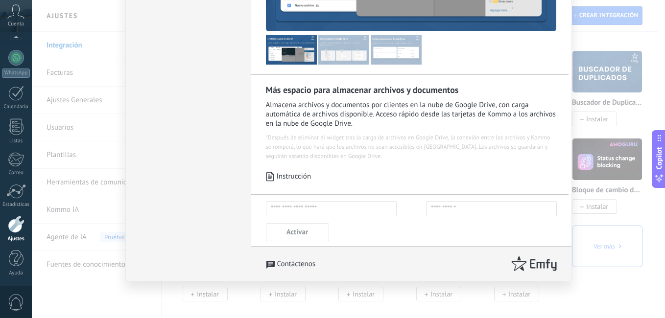
click at [308, 237] on button "Activar" at bounding box center [297, 232] width 63 height 18
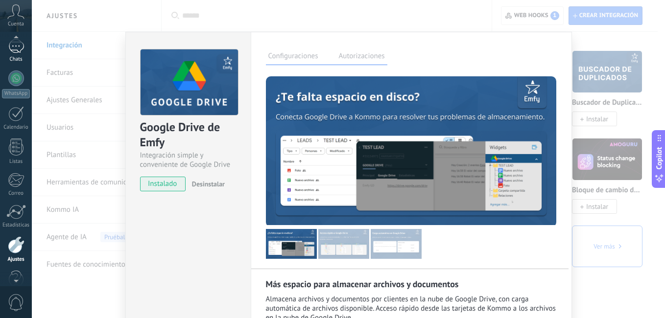
scroll to position [61, 0]
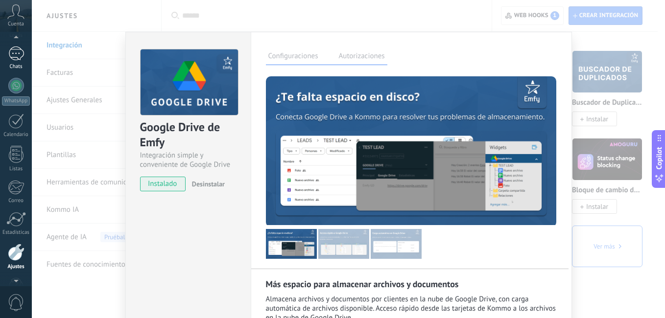
click at [23, 48] on div "1" at bounding box center [16, 54] width 16 height 14
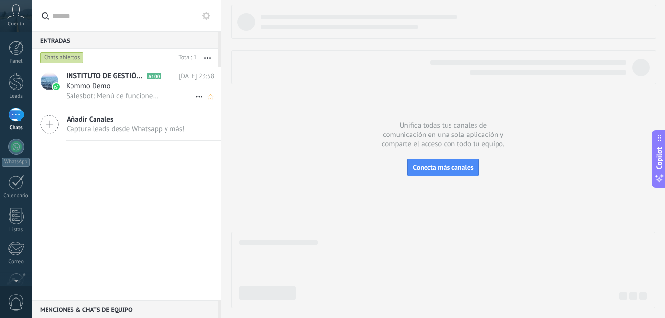
click at [138, 87] on div "Kommo Demo" at bounding box center [140, 86] width 148 height 10
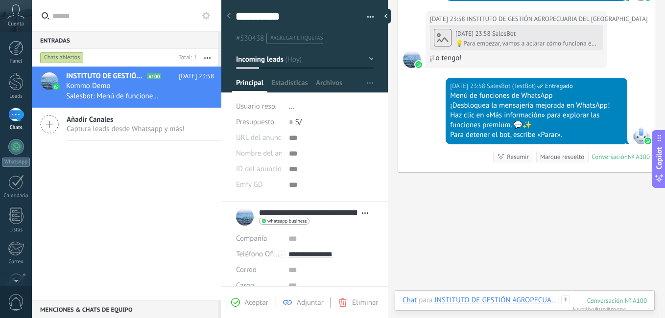
scroll to position [541, 0]
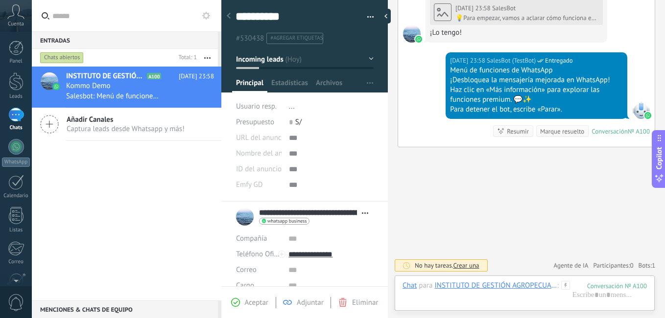
click at [469, 264] on span "Crear una" at bounding box center [466, 266] width 26 height 8
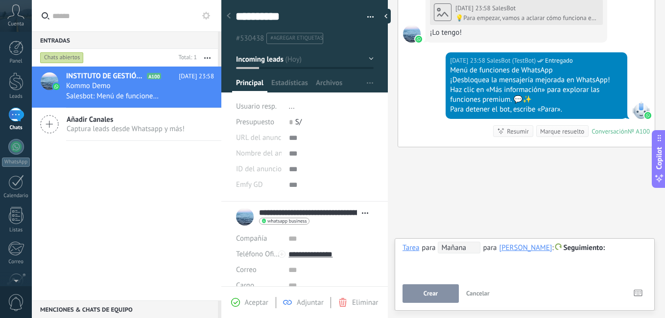
click at [424, 269] on div "**********" at bounding box center [525, 259] width 244 height 35
drag, startPoint x: 427, startPoint y: 290, endPoint x: 423, endPoint y: 270, distance: 20.9
click at [426, 290] on span "Crear" at bounding box center [431, 293] width 14 height 7
click at [419, 264] on div "**********" at bounding box center [525, 259] width 244 height 35
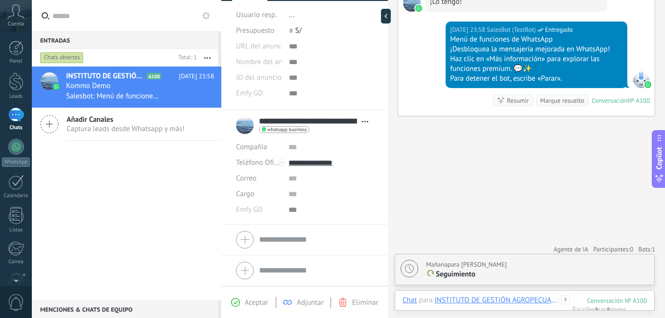
scroll to position [575, 0]
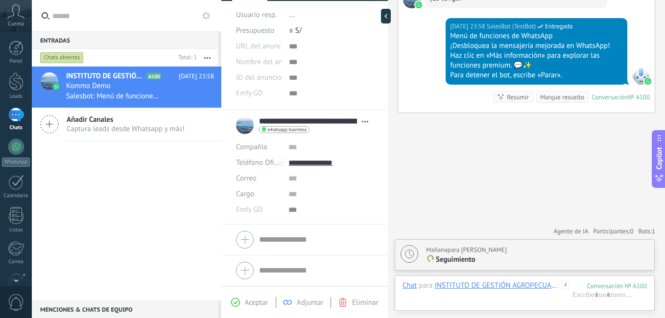
click at [108, 124] on span "Captura leads desde Whatsapp y más!" at bounding box center [126, 128] width 118 height 9
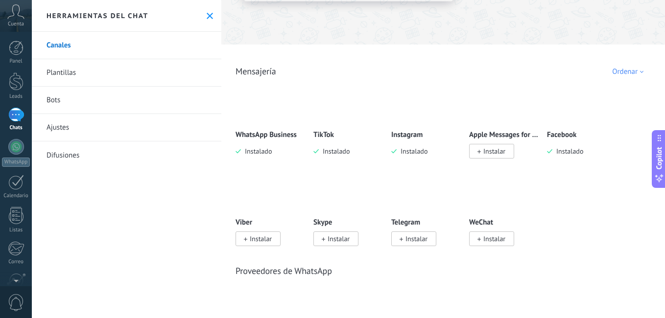
scroll to position [98, 0]
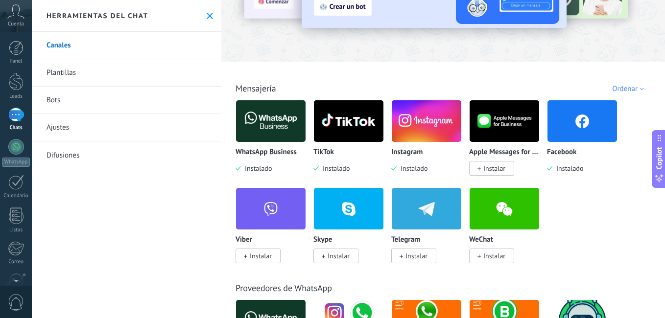
click at [575, 134] on img at bounding box center [582, 121] width 70 height 48
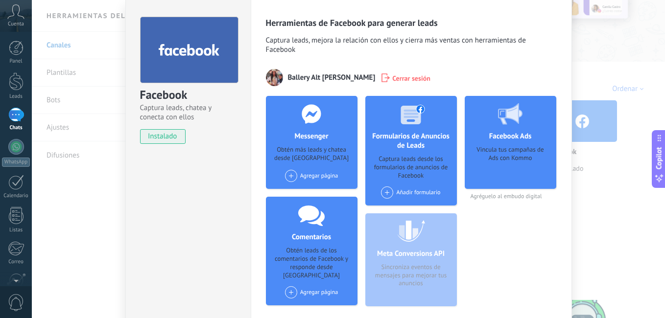
scroll to position [49, 0]
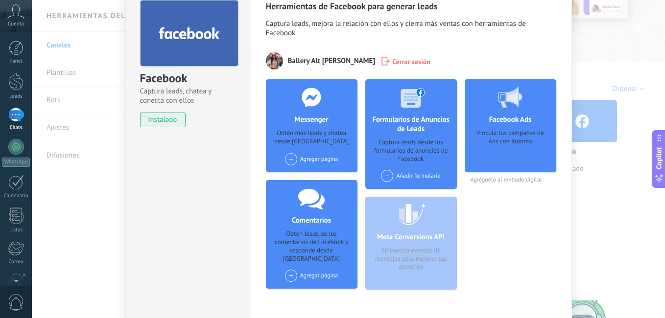
click at [309, 161] on div "Agregar página" at bounding box center [311, 159] width 53 height 12
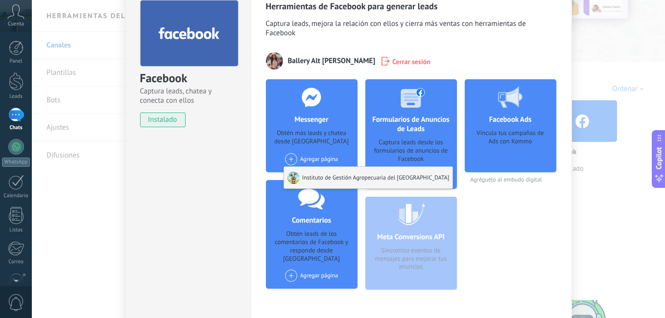
click at [321, 175] on div "Instituto de Gestión Agropecuaria del [GEOGRAPHIC_DATA]" at bounding box center [368, 178] width 169 height 22
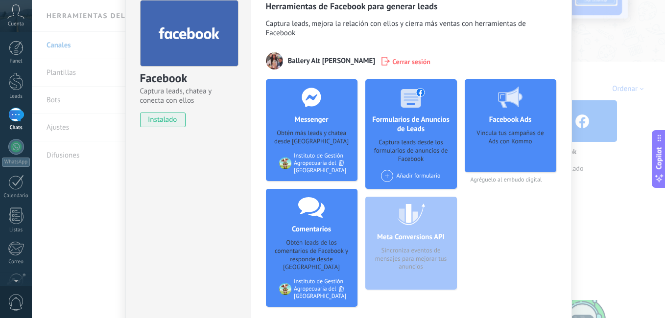
click at [408, 174] on div "Añadir formulario" at bounding box center [410, 176] width 59 height 12
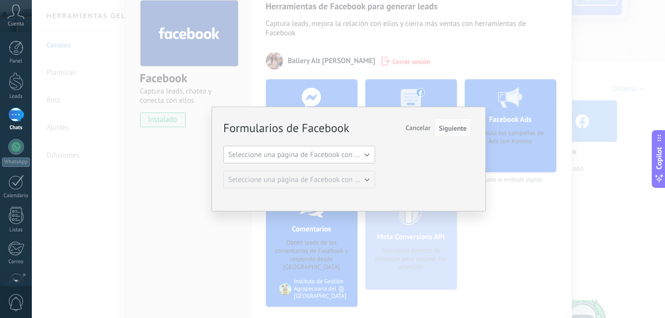
click at [366, 155] on button "Seleccione una página de Facebook con formas" at bounding box center [299, 155] width 152 height 18
click at [365, 151] on span "Seleccione una página de Facebook con formas" at bounding box center [302, 154] width 148 height 9
click at [448, 129] on span "Siguiente" at bounding box center [453, 128] width 28 height 7
click at [456, 127] on span "Siguiente" at bounding box center [453, 128] width 28 height 7
click at [500, 234] on div "Formularios de Facebook Siguiente Cancelar Seleccione una página de Facebook co…" at bounding box center [348, 159] width 633 height 318
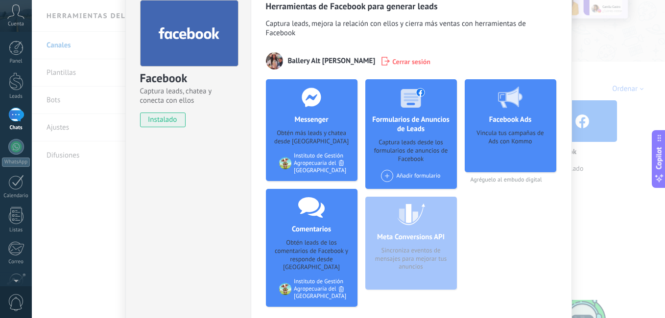
click at [194, 216] on div "Facebook Captura leads, chatea y conecta con ellos instalado Desinstalar" at bounding box center [187, 163] width 125 height 360
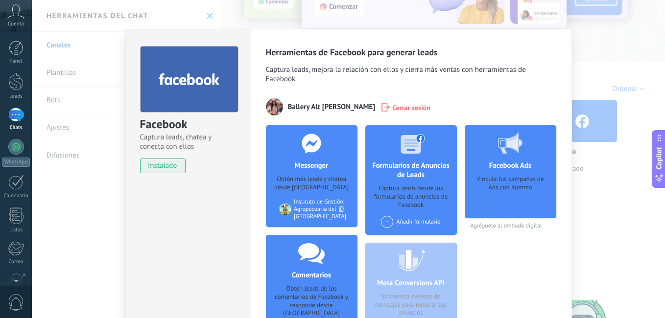
scroll to position [0, 0]
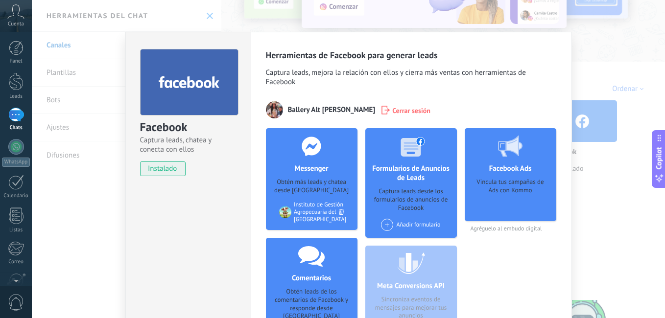
click at [586, 45] on div "Facebook Captura leads, chatea y conecta con ellos instalado Desinstalar Herram…" at bounding box center [348, 159] width 633 height 318
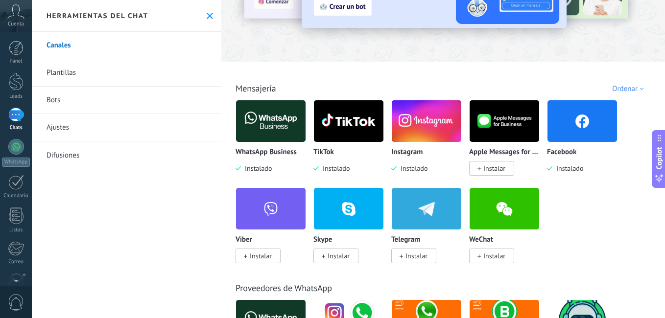
click at [18, 22] on span "Cuenta" at bounding box center [16, 24] width 16 height 6
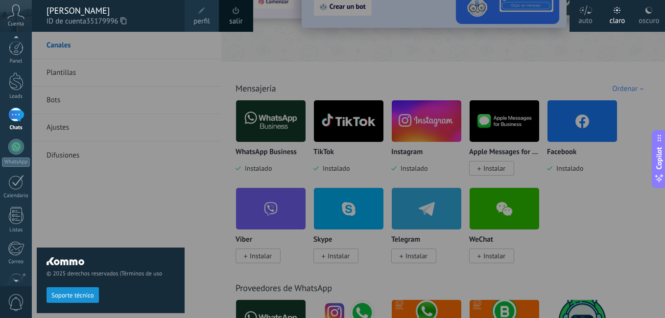
scroll to position [12, 0]
click at [18, 305] on span "0" at bounding box center [16, 302] width 17 height 17
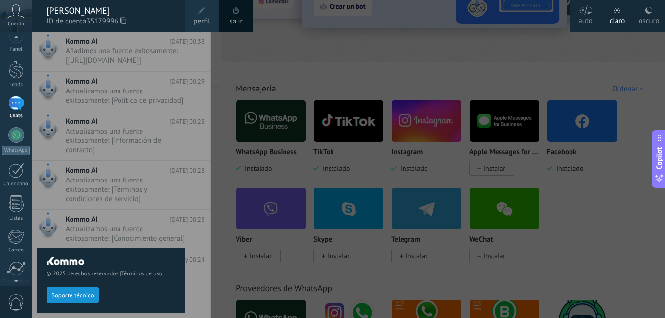
click at [611, 206] on div at bounding box center [364, 159] width 665 height 318
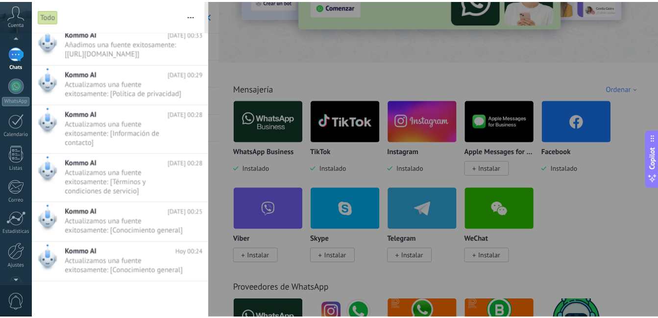
scroll to position [89, 0]
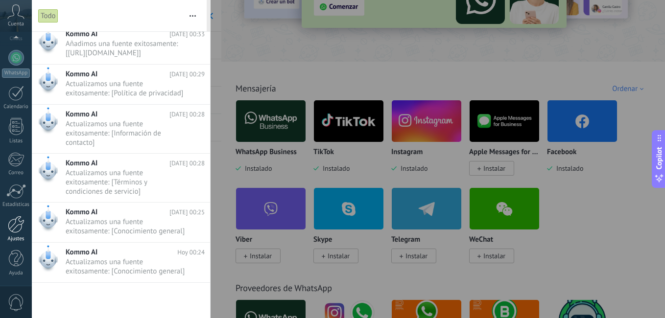
click at [19, 226] on div at bounding box center [16, 224] width 17 height 17
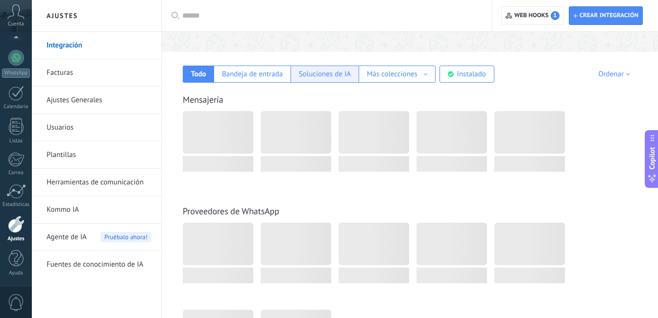
scroll to position [147, 0]
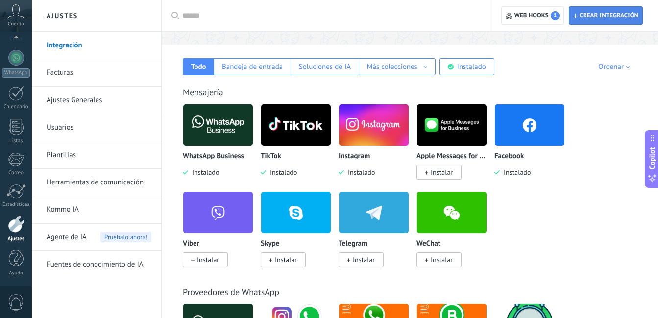
click at [602, 10] on span "Crear integración" at bounding box center [605, 16] width 65 height 18
type textarea "**********"
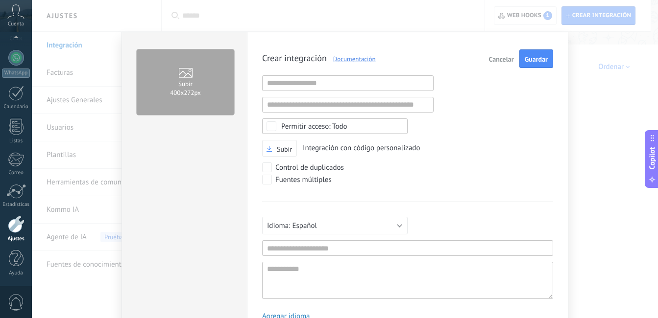
scroll to position [9, 0]
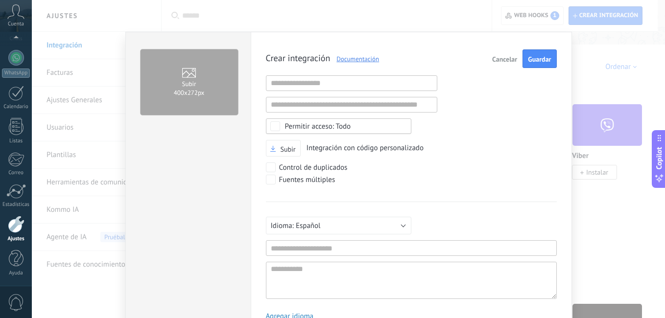
click at [506, 56] on span "Cancelar" at bounding box center [504, 59] width 25 height 7
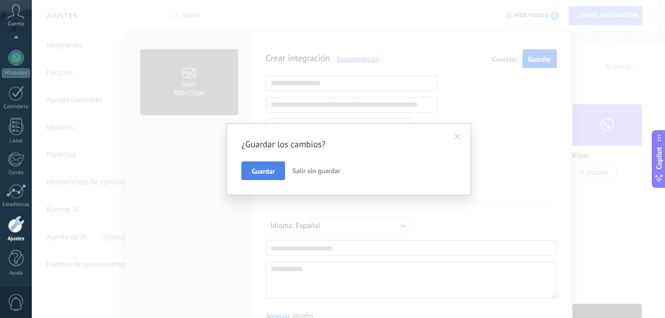
click at [253, 170] on span "Guardar" at bounding box center [263, 171] width 23 height 7
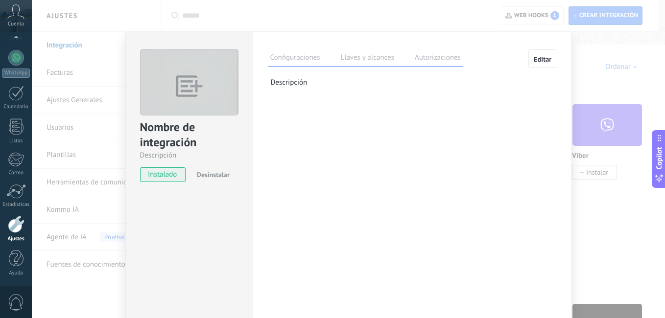
click at [60, 157] on div "Nombre de integración Descripción instalado Desinstalar Configuraciones Llaves …" at bounding box center [348, 159] width 633 height 318
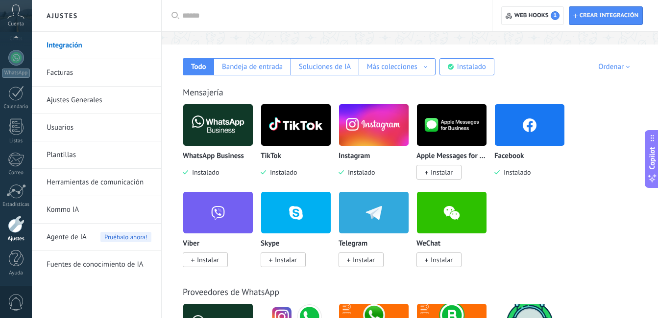
click at [61, 156] on link "Plantillas" at bounding box center [99, 155] width 105 height 27
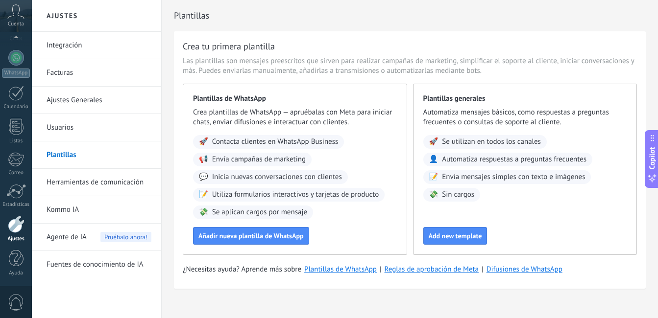
click at [76, 181] on link "Herramientas de comunicación" at bounding box center [99, 182] width 105 height 27
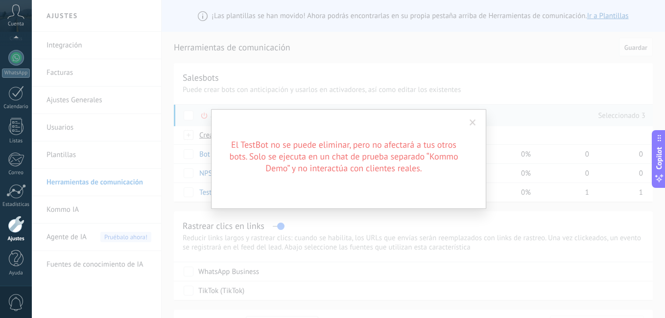
click at [474, 121] on span at bounding box center [473, 122] width 6 height 7
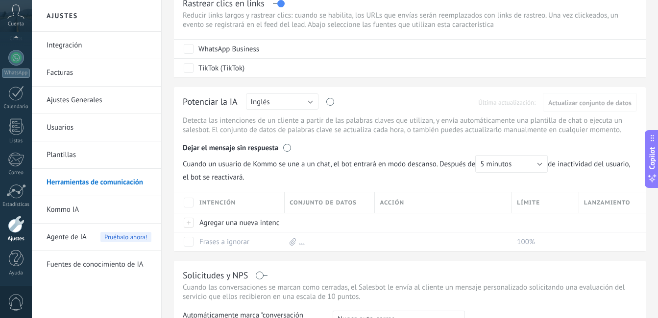
scroll to position [245, 0]
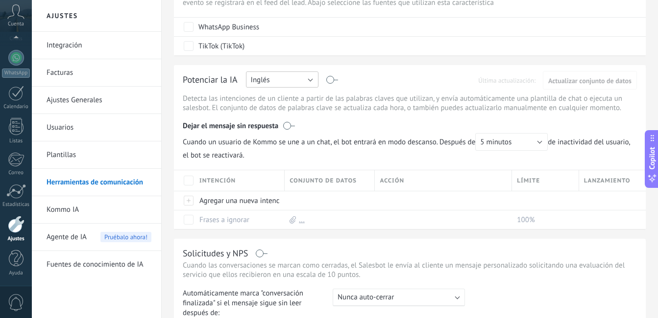
click at [313, 77] on button "Inglés" at bounding box center [282, 79] width 72 height 16
click at [268, 110] on span "Español" at bounding box center [277, 113] width 75 height 9
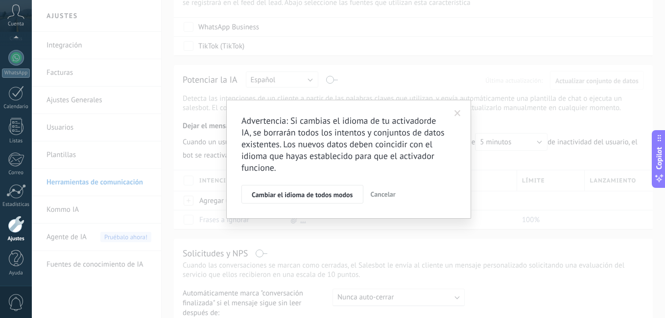
click at [381, 194] on span "Cancelar" at bounding box center [383, 194] width 25 height 9
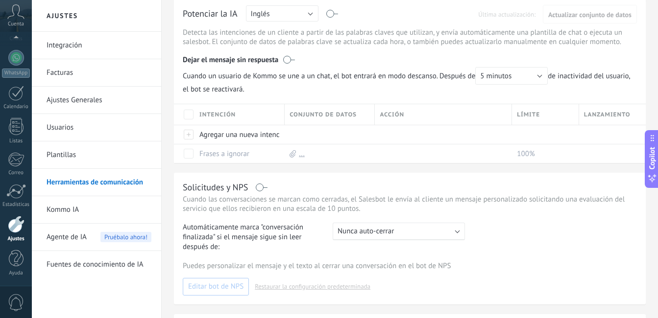
scroll to position [294, 0]
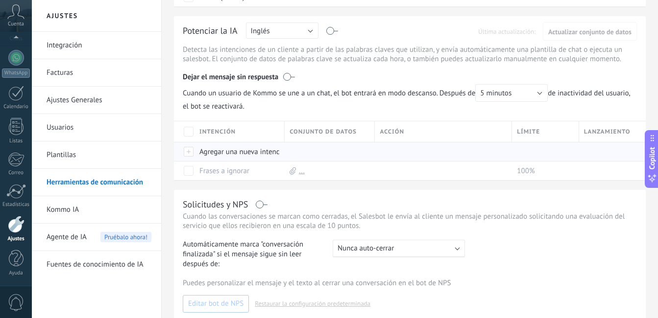
click at [213, 151] on div "Agregar una nueva intención" at bounding box center [236, 152] width 85 height 19
click at [188, 150] on div at bounding box center [189, 151] width 11 height 9
click at [263, 172] on span "Cancelar" at bounding box center [263, 173] width 25 height 9
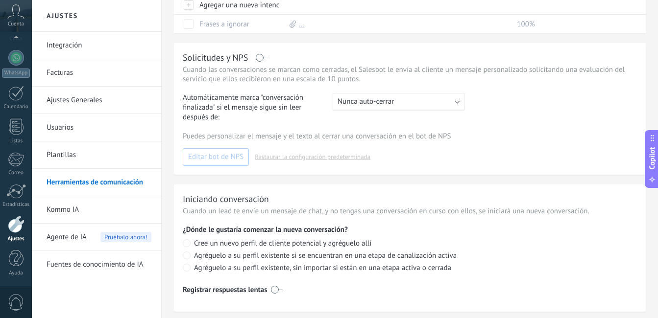
scroll to position [392, 0]
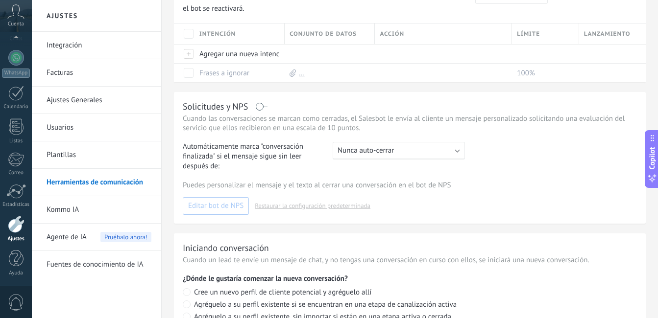
click at [267, 107] on label at bounding box center [261, 107] width 11 height 0
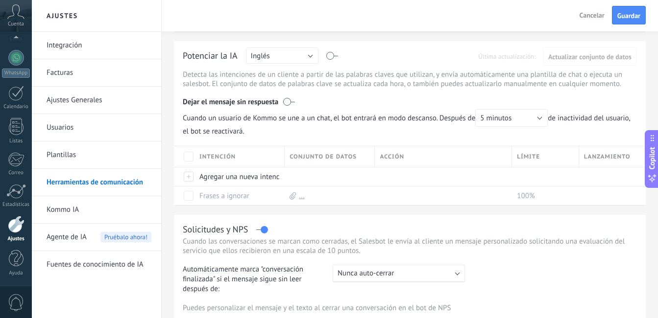
scroll to position [245, 0]
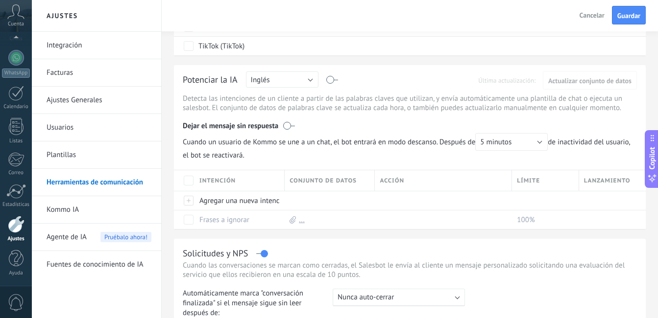
click at [292, 124] on label at bounding box center [289, 126] width 12 height 10
click at [262, 254] on label at bounding box center [261, 254] width 11 height 0
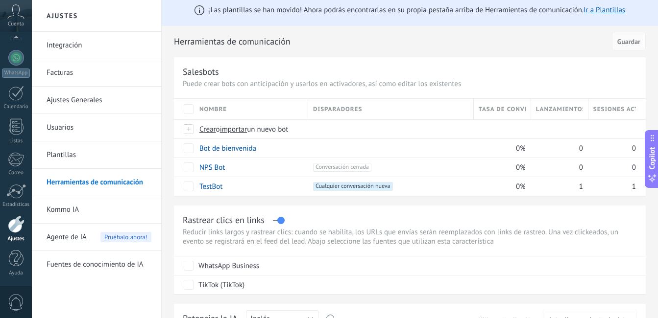
scroll to position [0, 0]
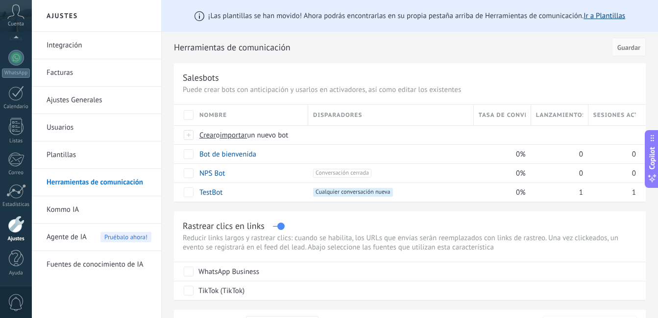
click at [596, 14] on link "Ir a Plantillas" at bounding box center [604, 15] width 42 height 9
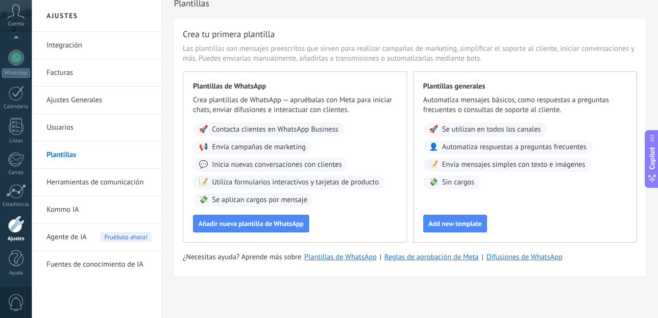
scroll to position [79, 0]
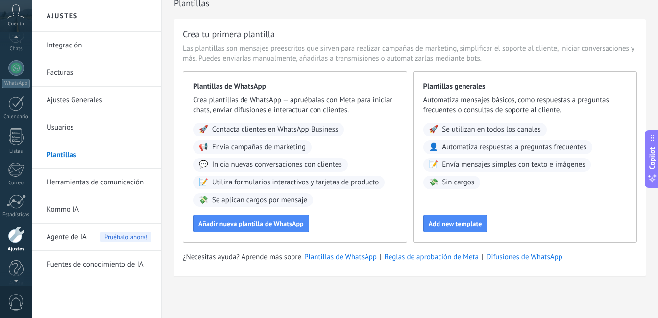
click at [16, 20] on div "Cuenta" at bounding box center [16, 16] width 32 height 32
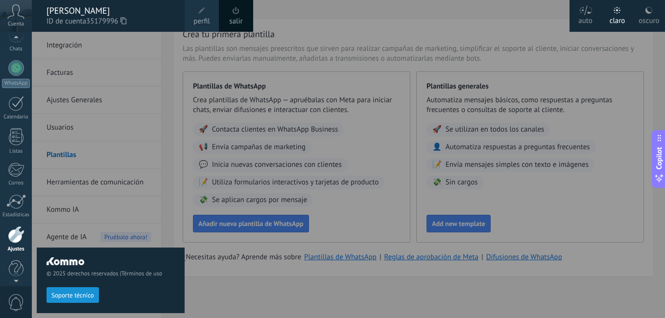
click at [201, 20] on span "perfil" at bounding box center [201, 21] width 16 height 11
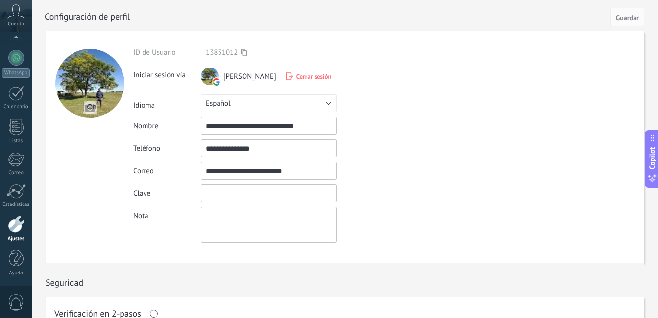
click at [233, 196] on input "textbox" at bounding box center [269, 194] width 136 height 18
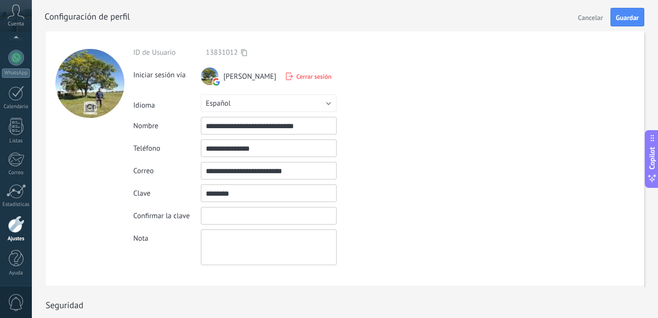
type input "********"
click at [232, 215] on input "textbox" at bounding box center [269, 216] width 136 height 18
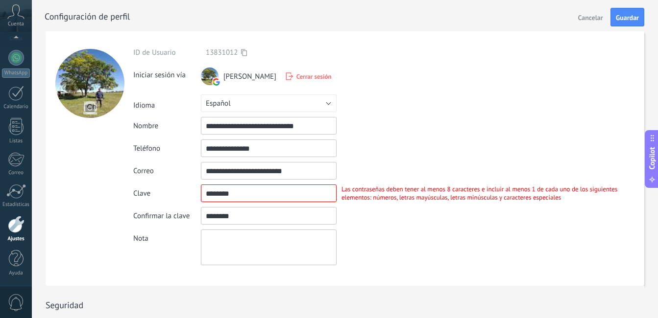
type input "********"
click at [226, 246] on textarea at bounding box center [269, 248] width 136 height 36
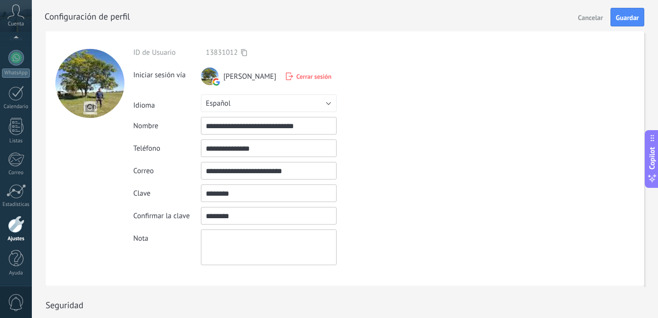
click at [228, 193] on input "textbox" at bounding box center [269, 194] width 136 height 18
click at [228, 221] on input "textbox" at bounding box center [269, 216] width 136 height 18
drag, startPoint x: 232, startPoint y: 194, endPoint x: 169, endPoint y: 191, distance: 63.2
click at [169, 191] on div "Clave Las contraseñas deben tener al menos 8 caracteres e incluir al menos 1 de…" at bounding box center [388, 194] width 511 height 18
type input "**********"
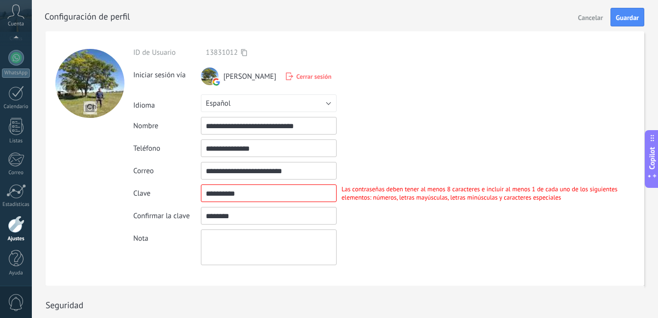
drag, startPoint x: 229, startPoint y: 215, endPoint x: 190, endPoint y: 217, distance: 38.3
click at [190, 217] on div "Confirmar la clave La contraseña no coincide" at bounding box center [388, 216] width 511 height 18
type input "*"
type input "**********"
click at [440, 260] on div "Nota" at bounding box center [388, 248] width 511 height 36
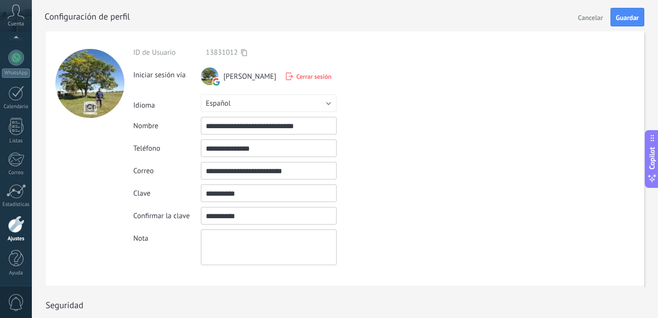
drag, startPoint x: 243, startPoint y: 197, endPoint x: 236, endPoint y: 194, distance: 7.9
click at [242, 196] on input "textbox" at bounding box center [269, 194] width 136 height 18
drag, startPoint x: 230, startPoint y: 192, endPoint x: 183, endPoint y: 193, distance: 47.0
click at [183, 193] on div "Clave Las contraseñas deben tener al menos 8 caracteres e incluir al menos 1 de…" at bounding box center [388, 194] width 511 height 18
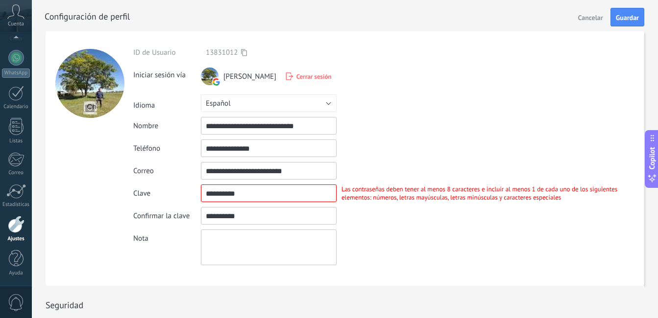
click at [496, 197] on div "Las contraseñas deben tener al menos 8 caracteres e incluir al menos 1 de cada …" at bounding box center [490, 193] width 308 height 17
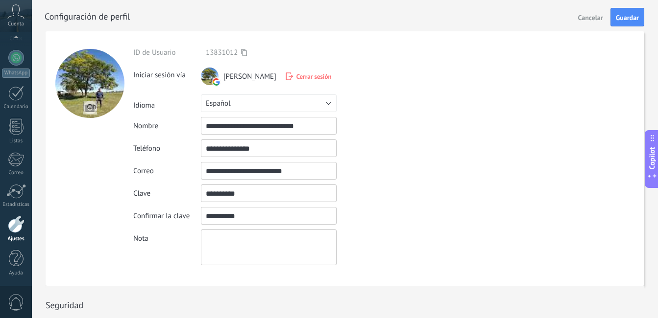
click at [234, 191] on input "textbox" at bounding box center [269, 194] width 136 height 18
drag, startPoint x: 227, startPoint y: 192, endPoint x: 195, endPoint y: 193, distance: 31.4
click at [198, 193] on div "Clave Las contraseñas deben tener al menos 8 caracteres e incluir al menos 1 de…" at bounding box center [388, 194] width 511 height 18
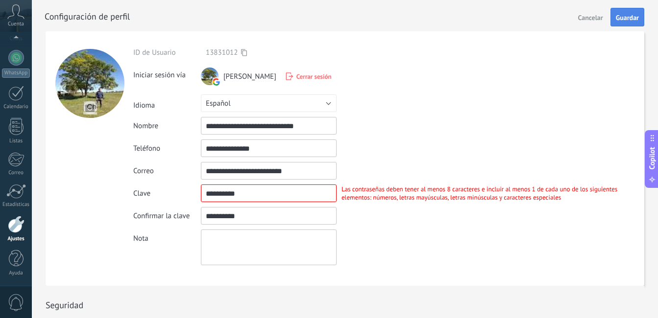
click at [624, 17] on span "Guardar" at bounding box center [627, 17] width 23 height 7
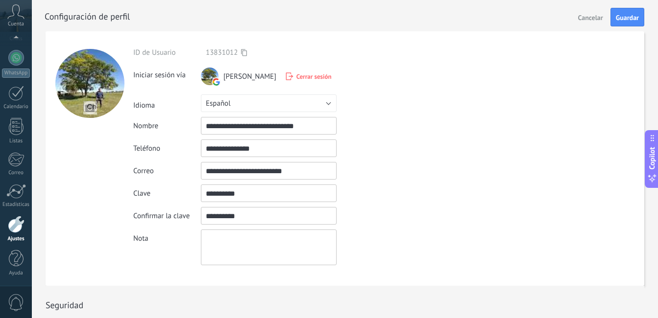
click at [245, 196] on input "textbox" at bounding box center [269, 194] width 136 height 18
drag, startPoint x: 242, startPoint y: 196, endPoint x: 183, endPoint y: 200, distance: 59.9
click at [183, 200] on div "Clave Las contraseñas deben tener al menos 8 caracteres e incluir al menos 1 de…" at bounding box center [388, 194] width 511 height 18
type input "*"
type input "**********"
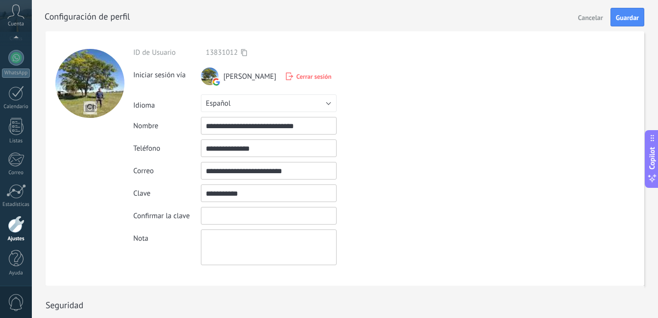
click at [222, 216] on input "textbox" at bounding box center [269, 216] width 136 height 18
type input "**********"
click at [514, 229] on div "**********" at bounding box center [388, 156] width 511 height 217
click at [633, 14] on span "Guardar" at bounding box center [627, 17] width 23 height 7
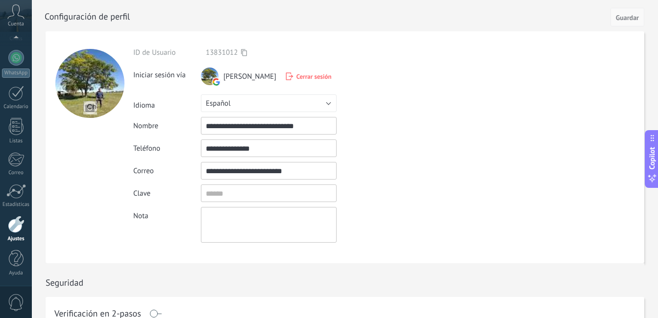
click at [635, 21] on span "Guardar" at bounding box center [627, 17] width 23 height 7
click at [322, 73] on span "Cerrar sesión" at bounding box center [313, 76] width 35 height 8
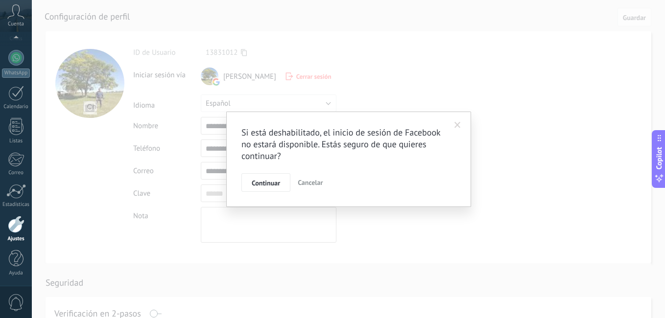
click at [318, 180] on span "Cancelar" at bounding box center [310, 182] width 25 height 9
